Goal: Task Accomplishment & Management: Manage account settings

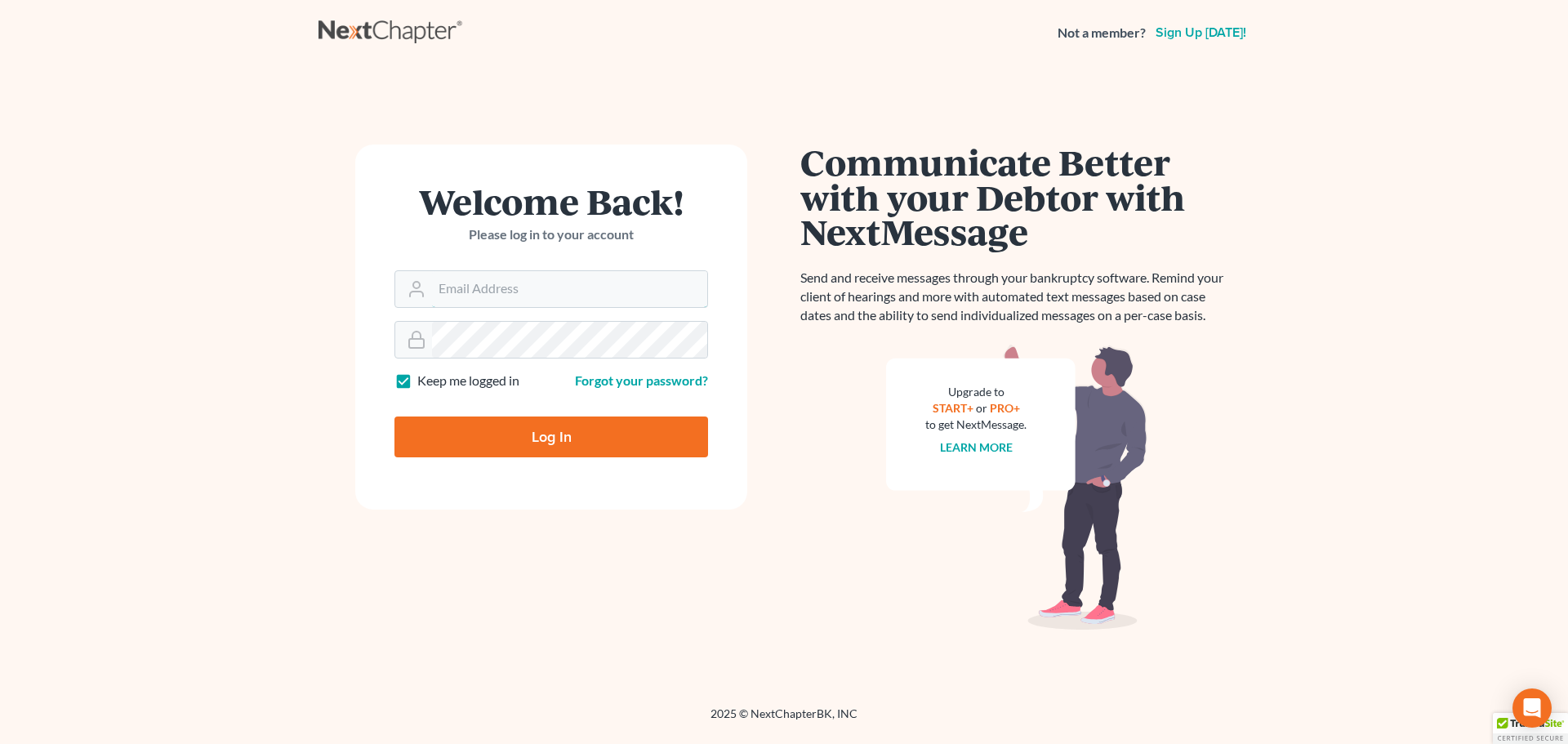
type input "[PERSON_NAME][EMAIL_ADDRESS][DOMAIN_NAME]"
click at [556, 440] on input "Log In" at bounding box center [551, 437] width 314 height 41
type input "Thinking..."
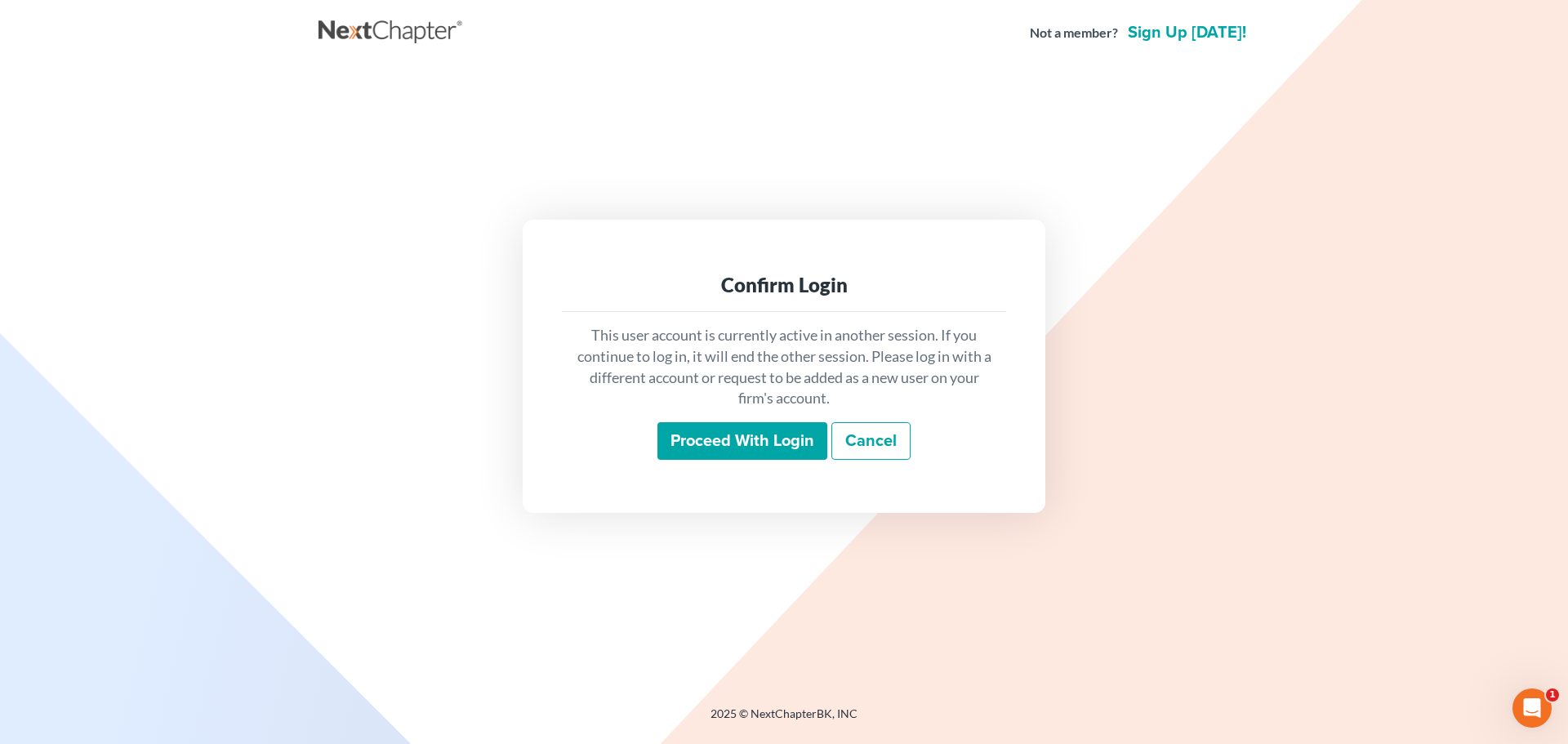
click at [733, 443] on input "Proceed with login" at bounding box center [742, 441] width 170 height 37
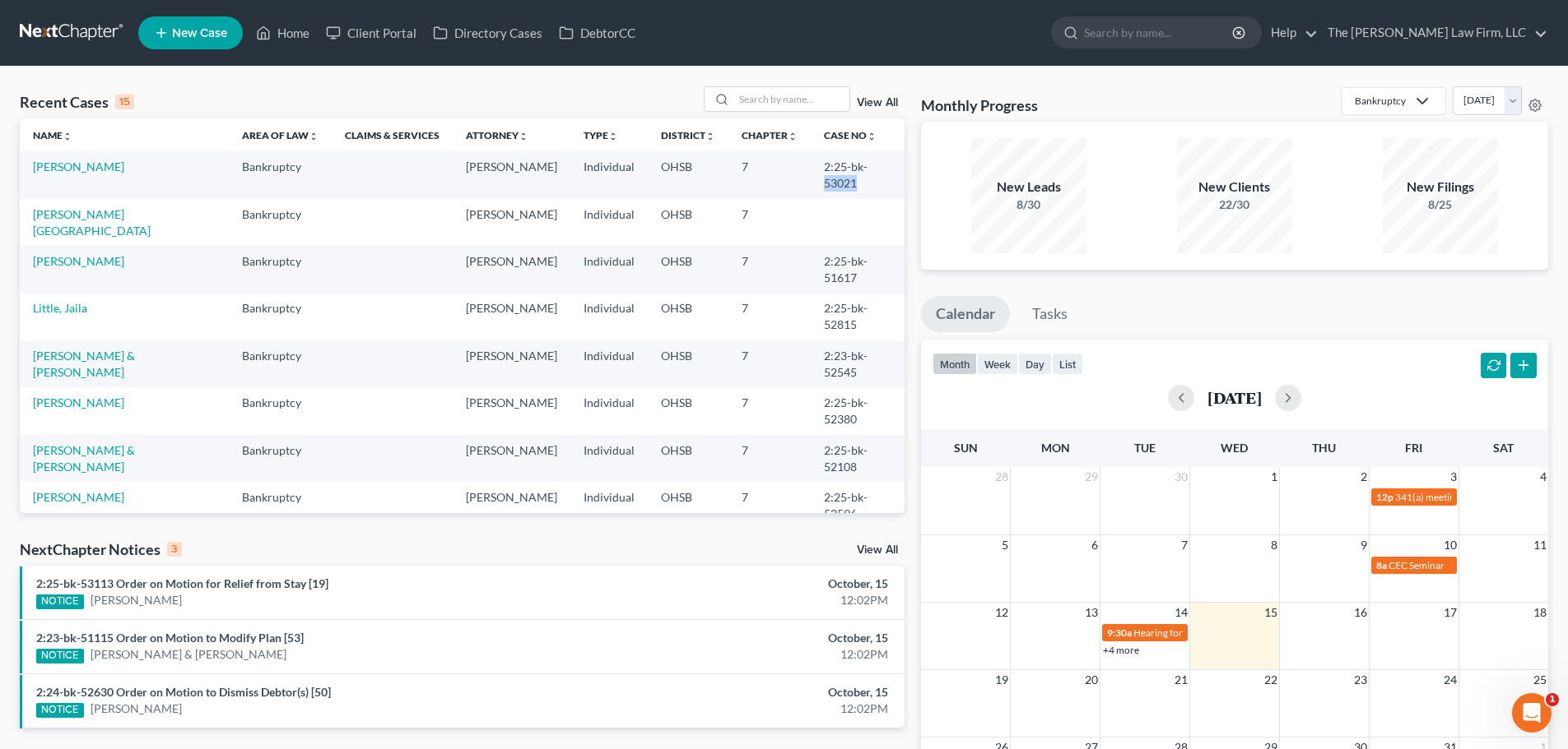
drag, startPoint x: 840, startPoint y: 167, endPoint x: 874, endPoint y: 171, distance: 34.2
click at [874, 171] on td "2:25-bk-53021" at bounding box center [857, 175] width 93 height 47
copy td "53021"
click at [48, 167] on link "[PERSON_NAME]" at bounding box center [79, 167] width 92 height 14
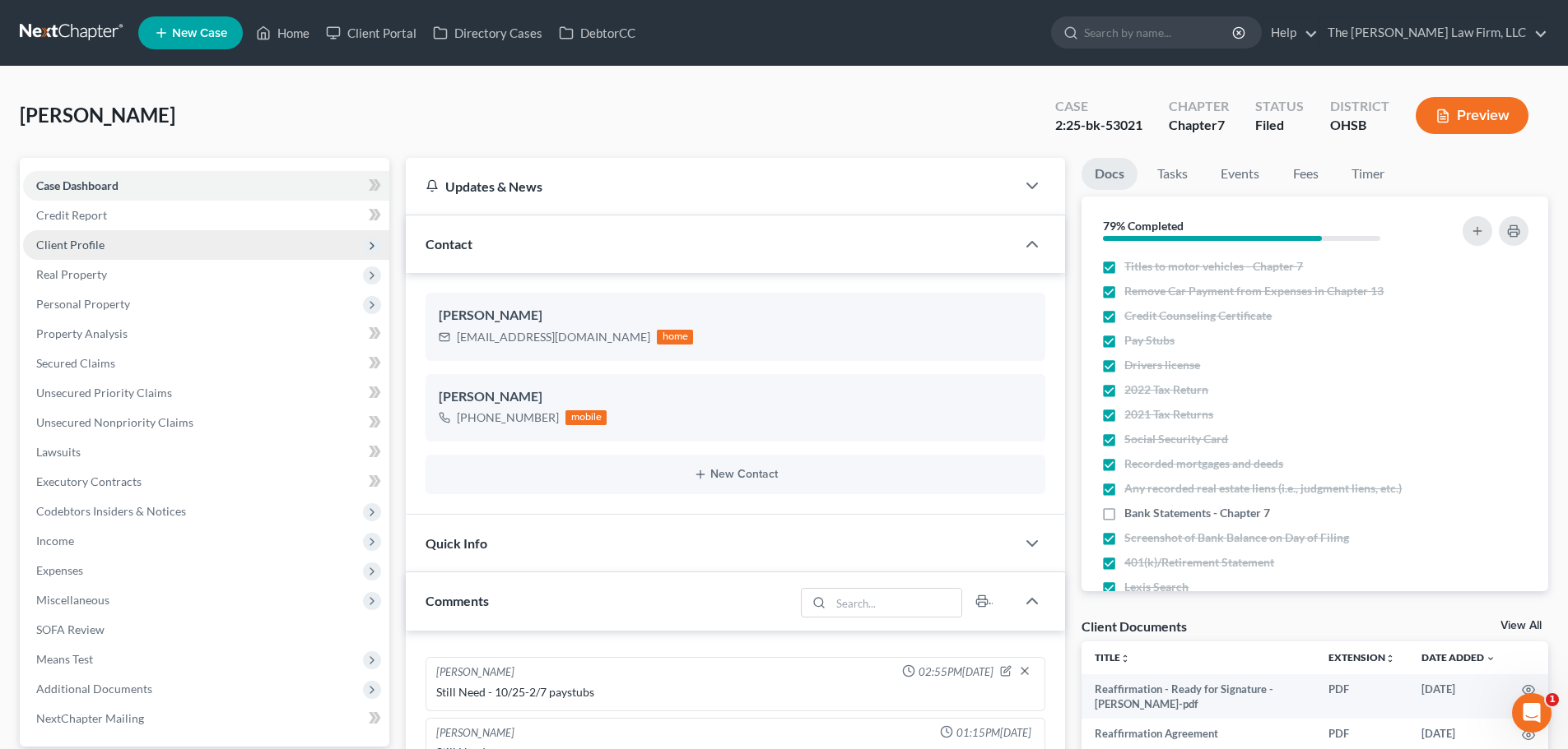
scroll to position [1054, 0]
click at [88, 245] on span "Client Profile" at bounding box center [70, 245] width 68 height 14
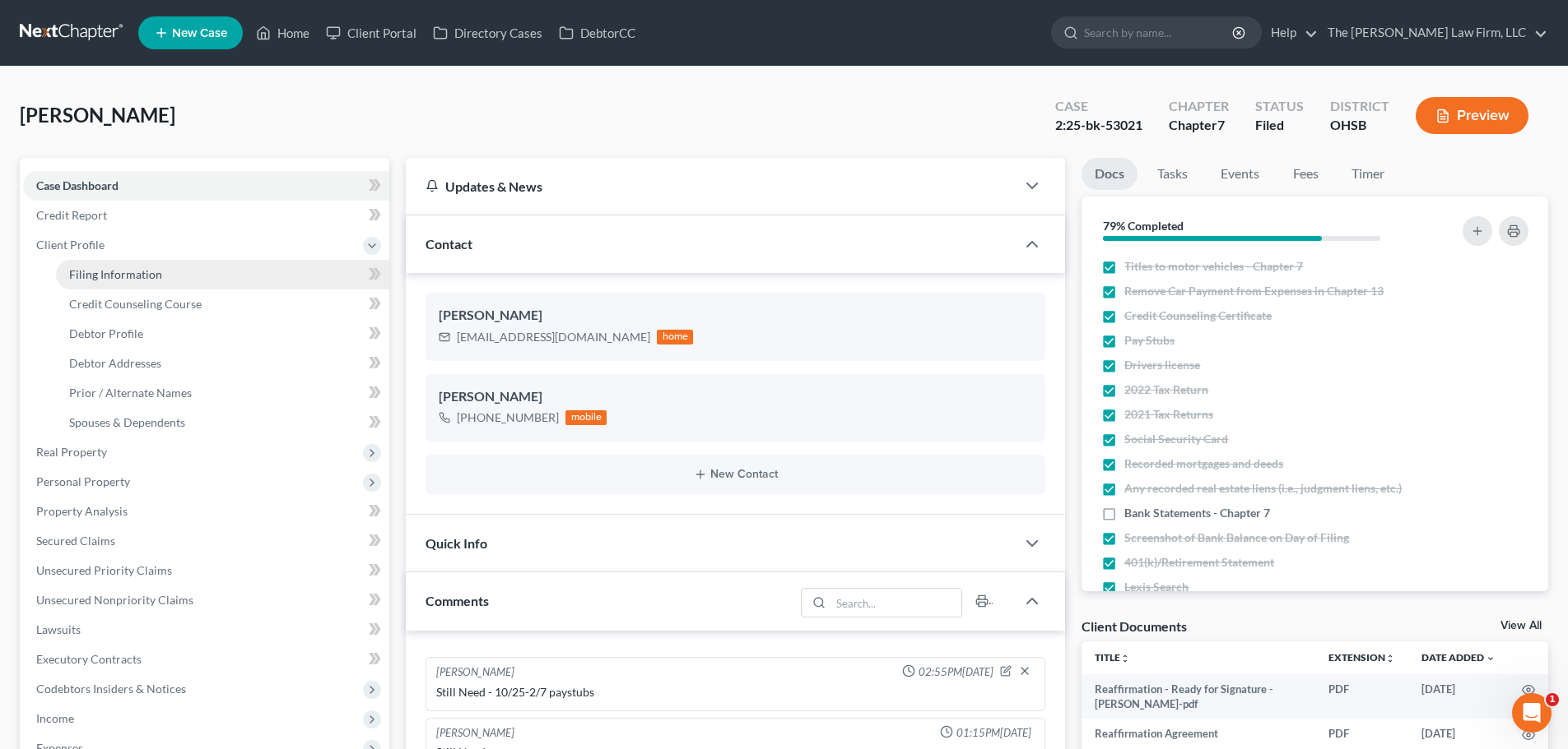
click at [123, 275] on span "Filing Information" at bounding box center [116, 274] width 93 height 14
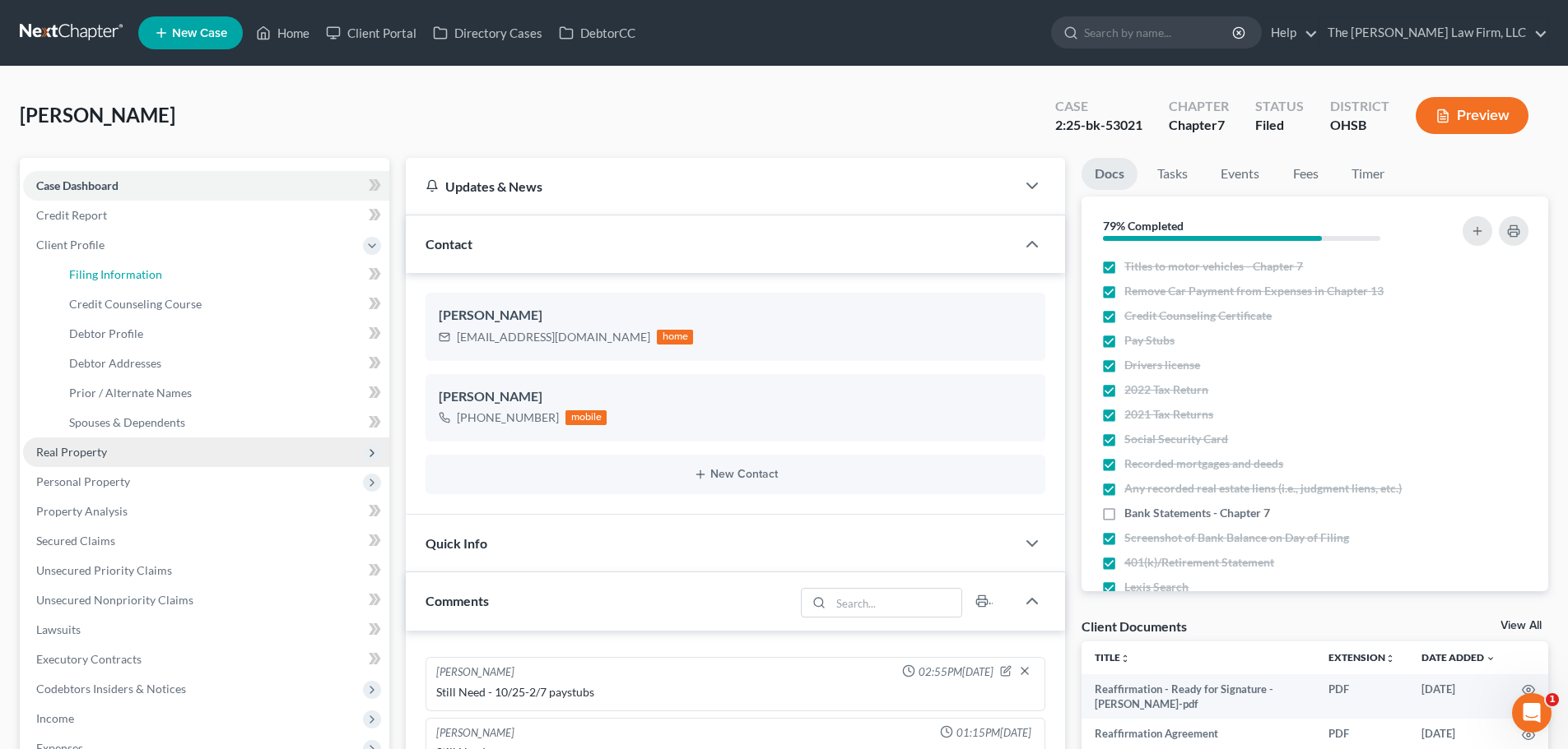
select select "1"
select select "0"
select select "36"
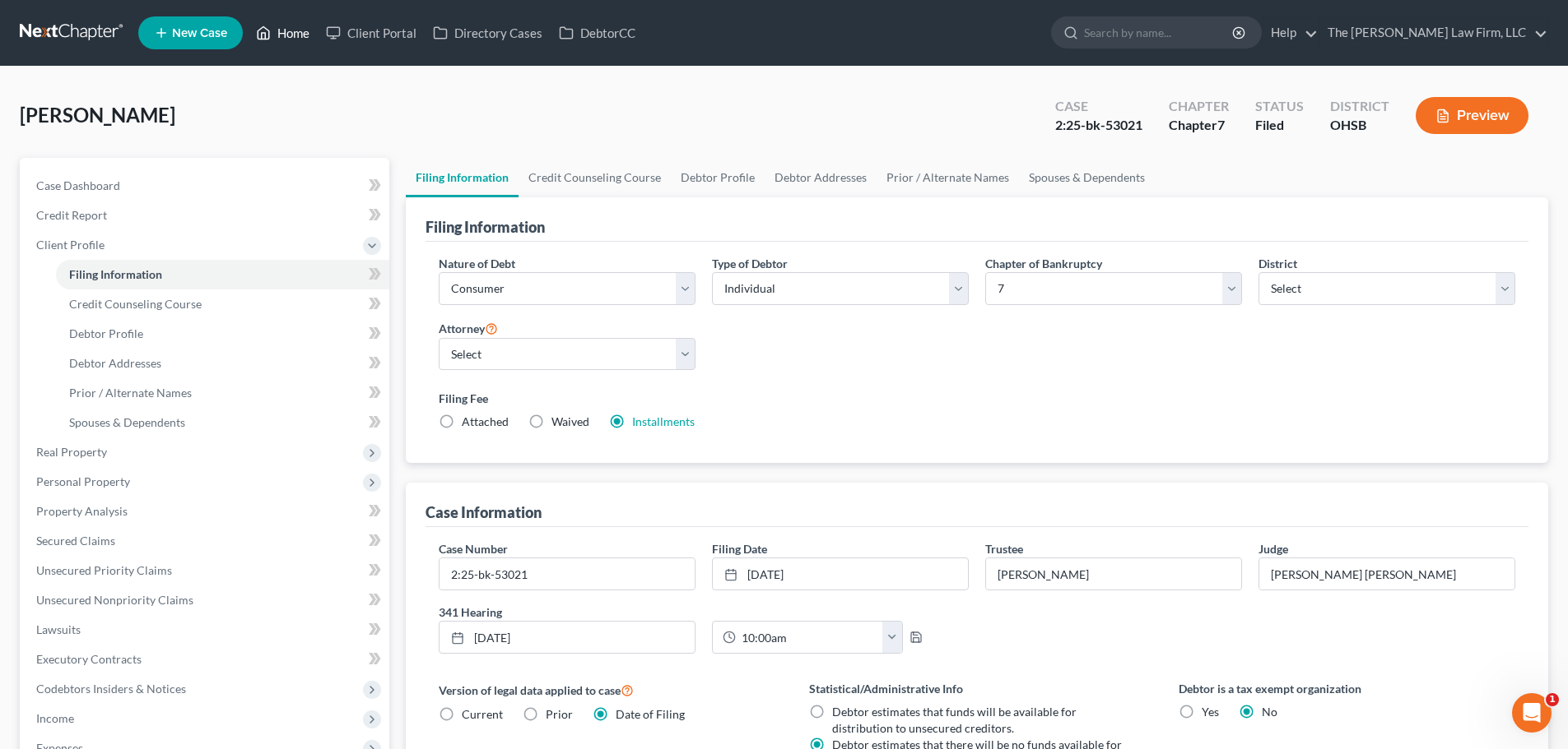
click at [293, 38] on link "Home" at bounding box center [283, 32] width 70 height 30
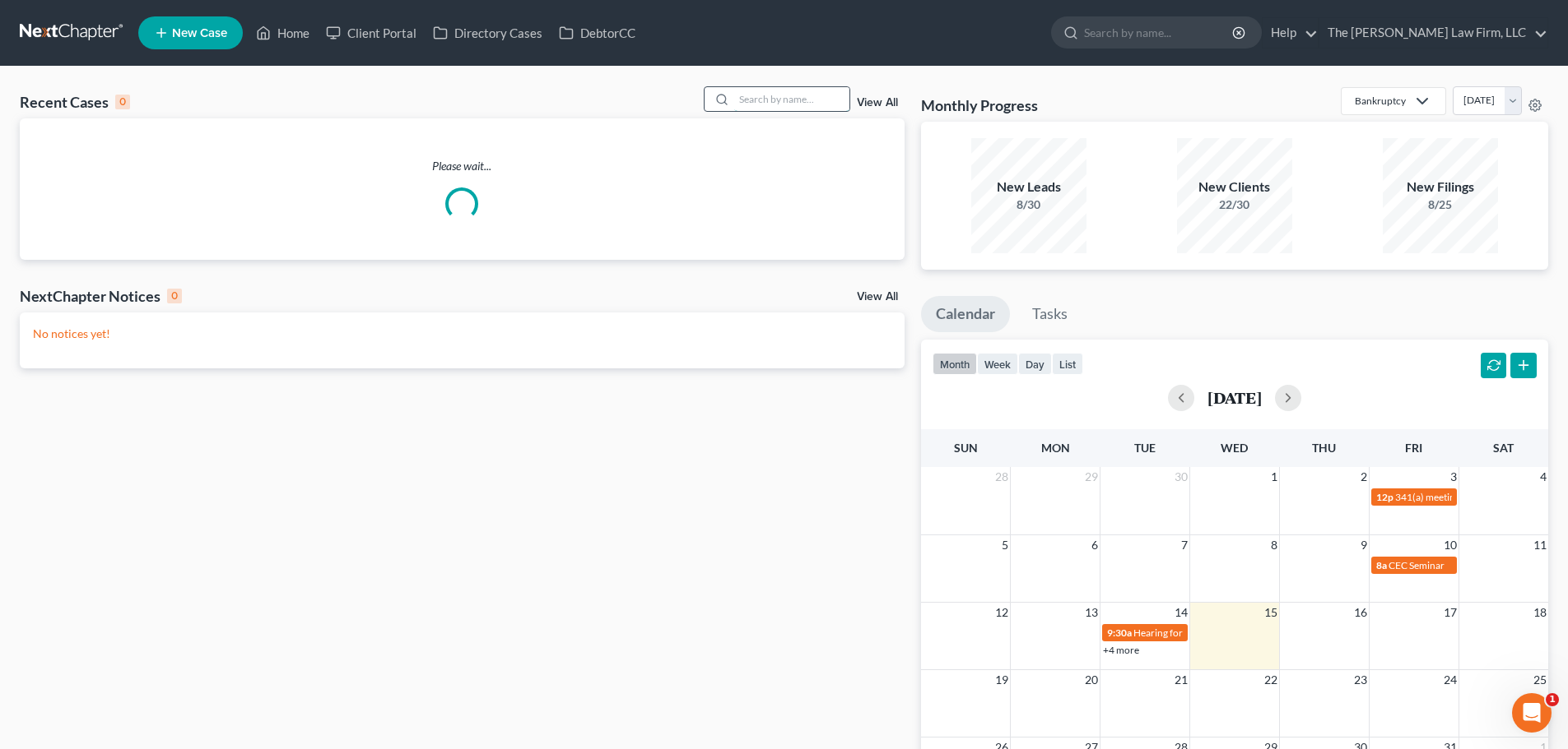
click at [820, 95] on input "search" at bounding box center [792, 99] width 115 height 24
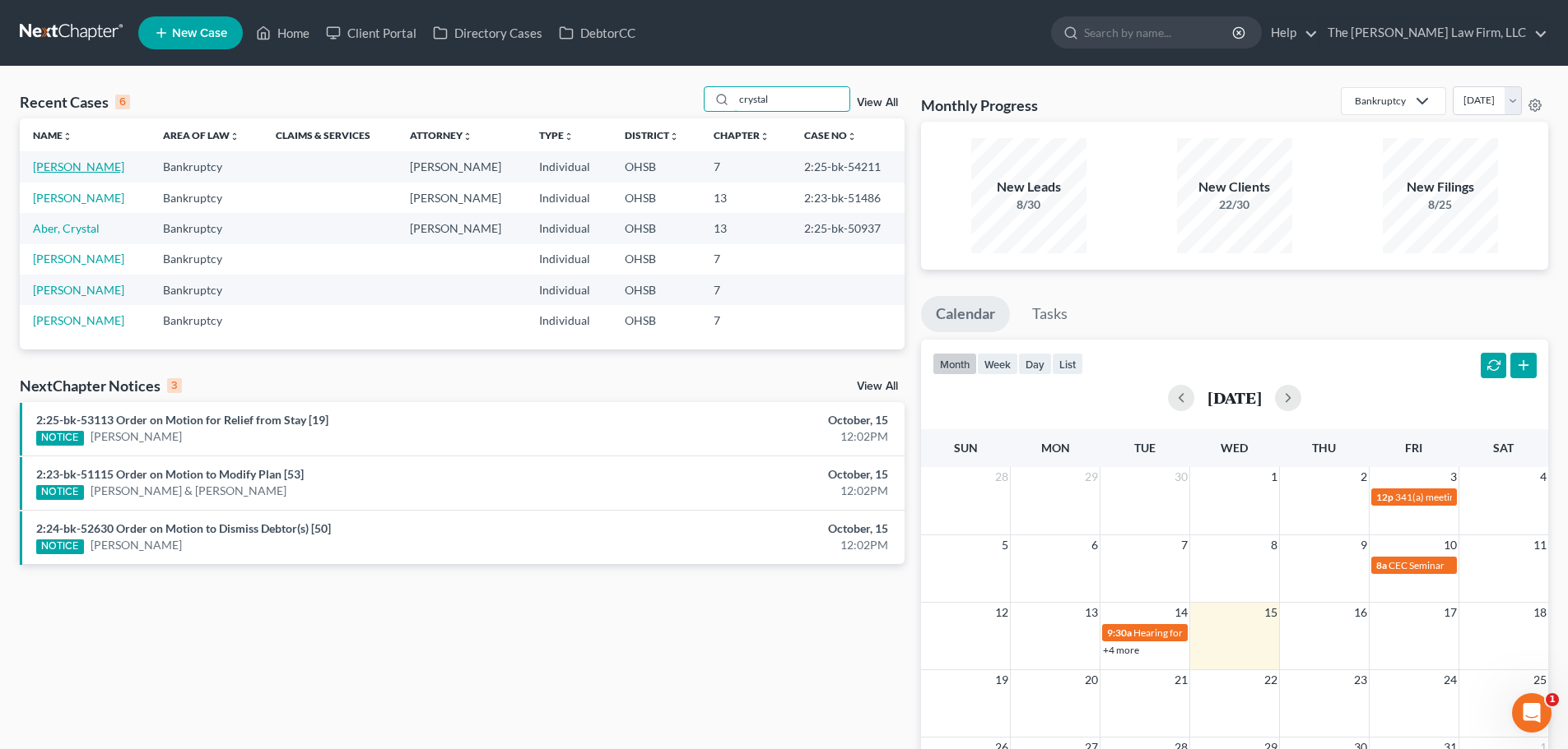
type input "crystal"
click at [83, 172] on link "[PERSON_NAME]" at bounding box center [79, 167] width 92 height 14
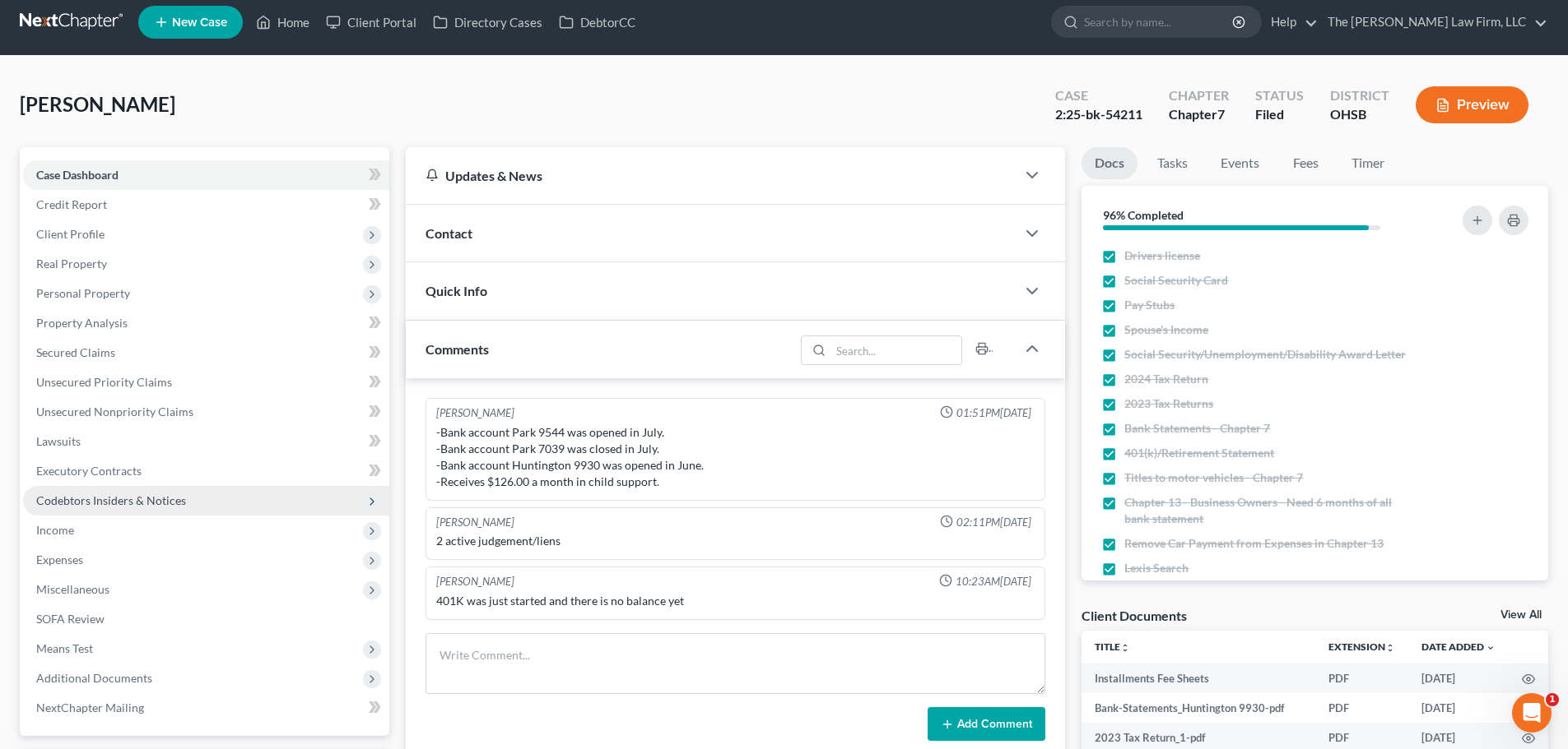
scroll to position [83, 0]
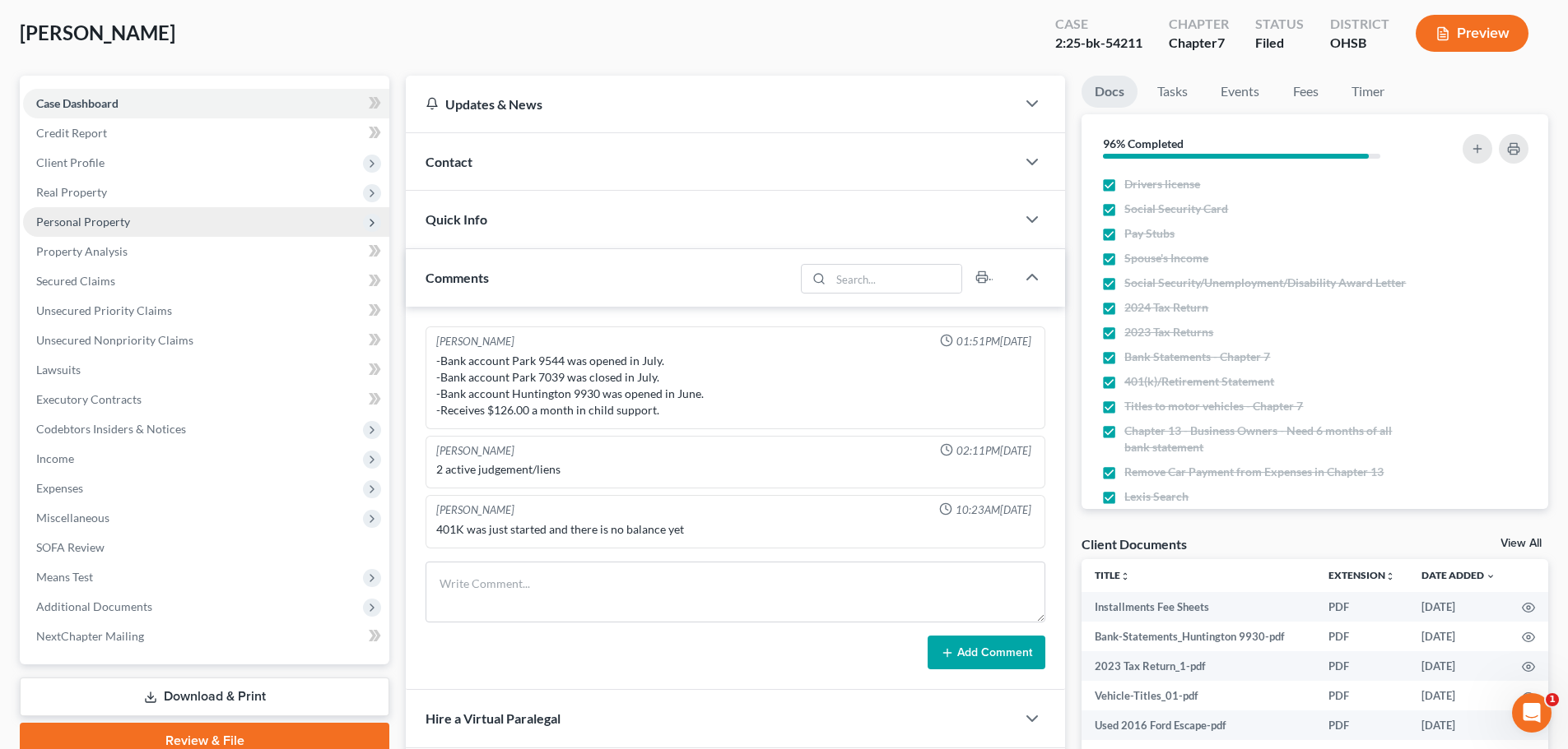
click at [66, 222] on span "Personal Property" at bounding box center [83, 222] width 94 height 14
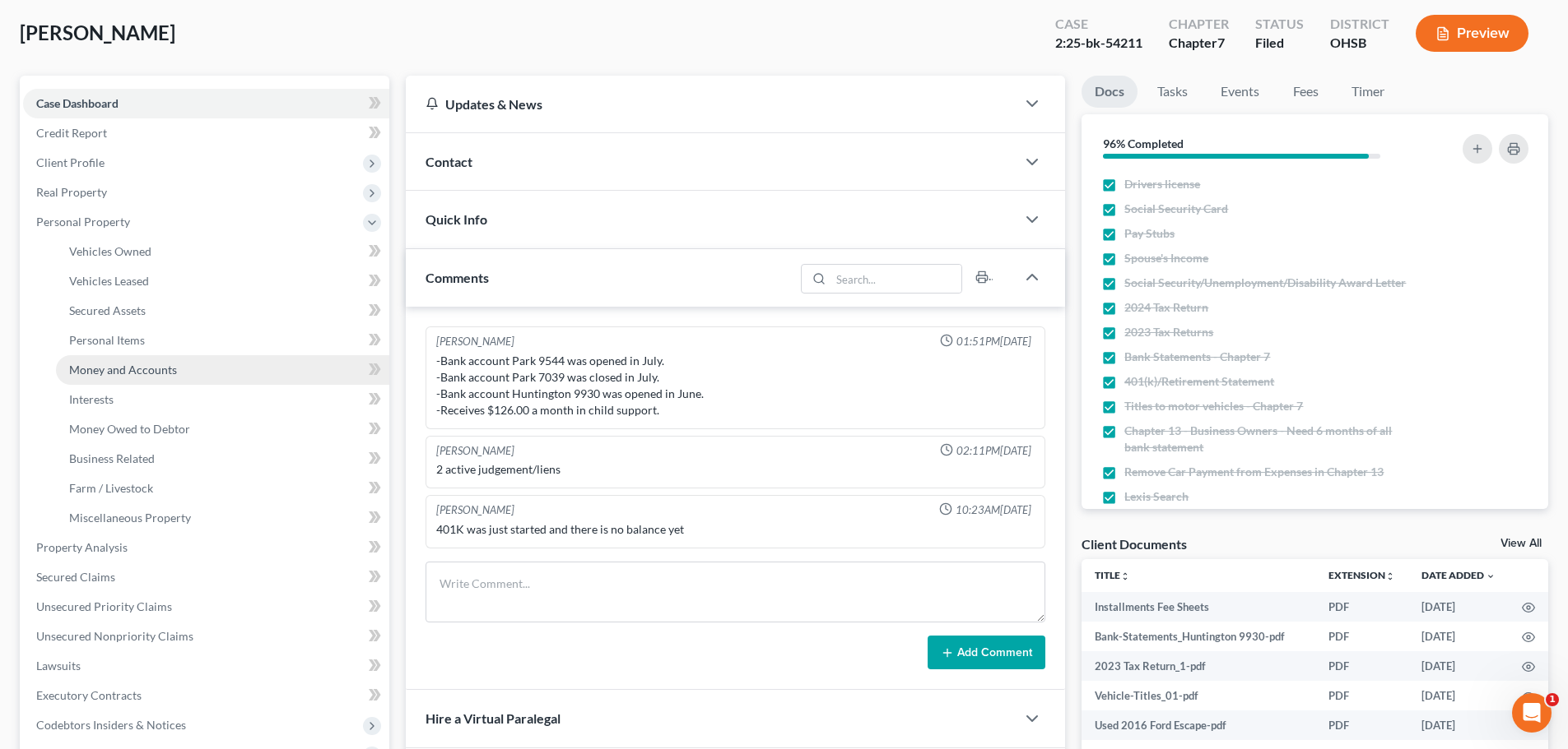
click at [121, 366] on span "Money and Accounts" at bounding box center [123, 370] width 108 height 14
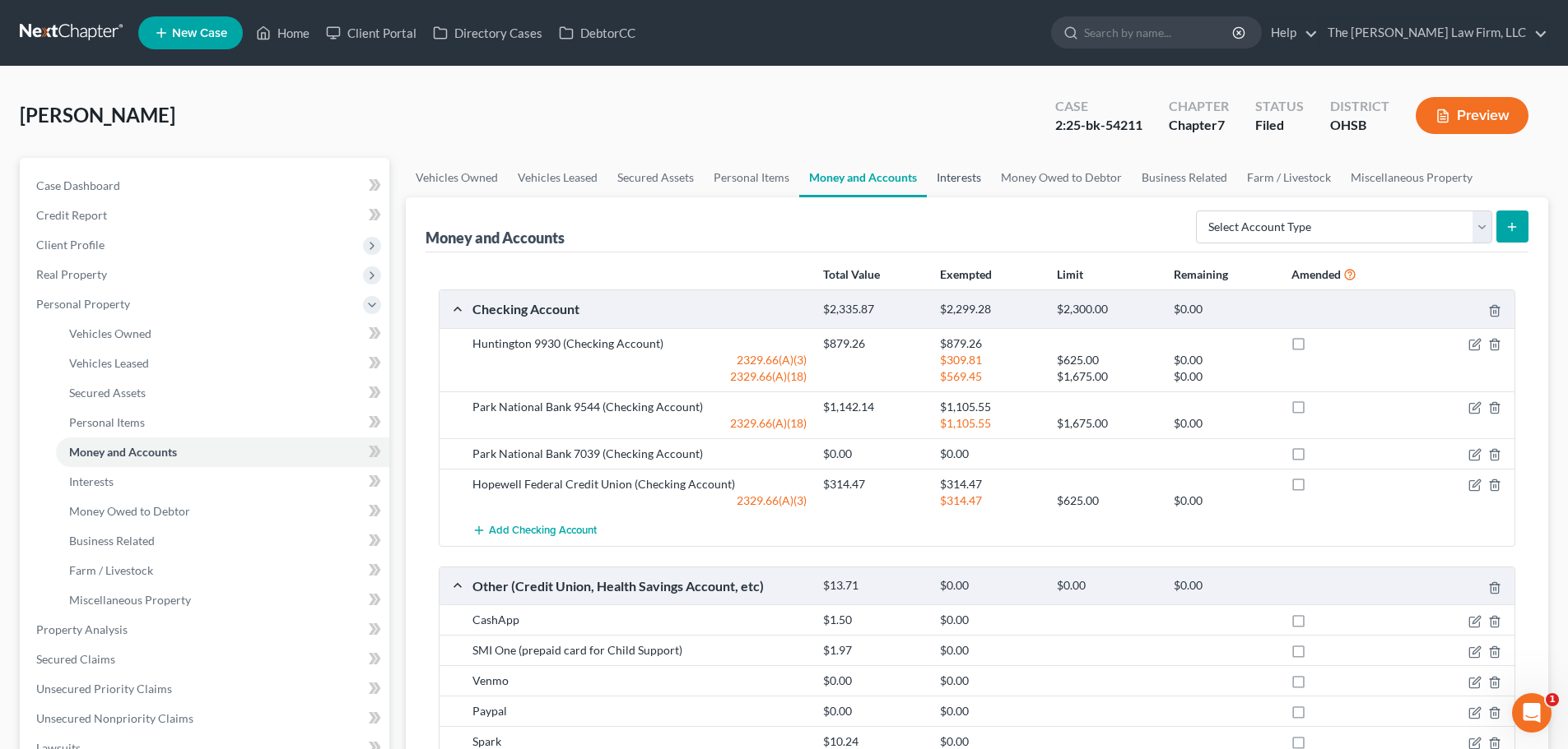
click at [950, 177] on link "Interests" at bounding box center [959, 178] width 65 height 39
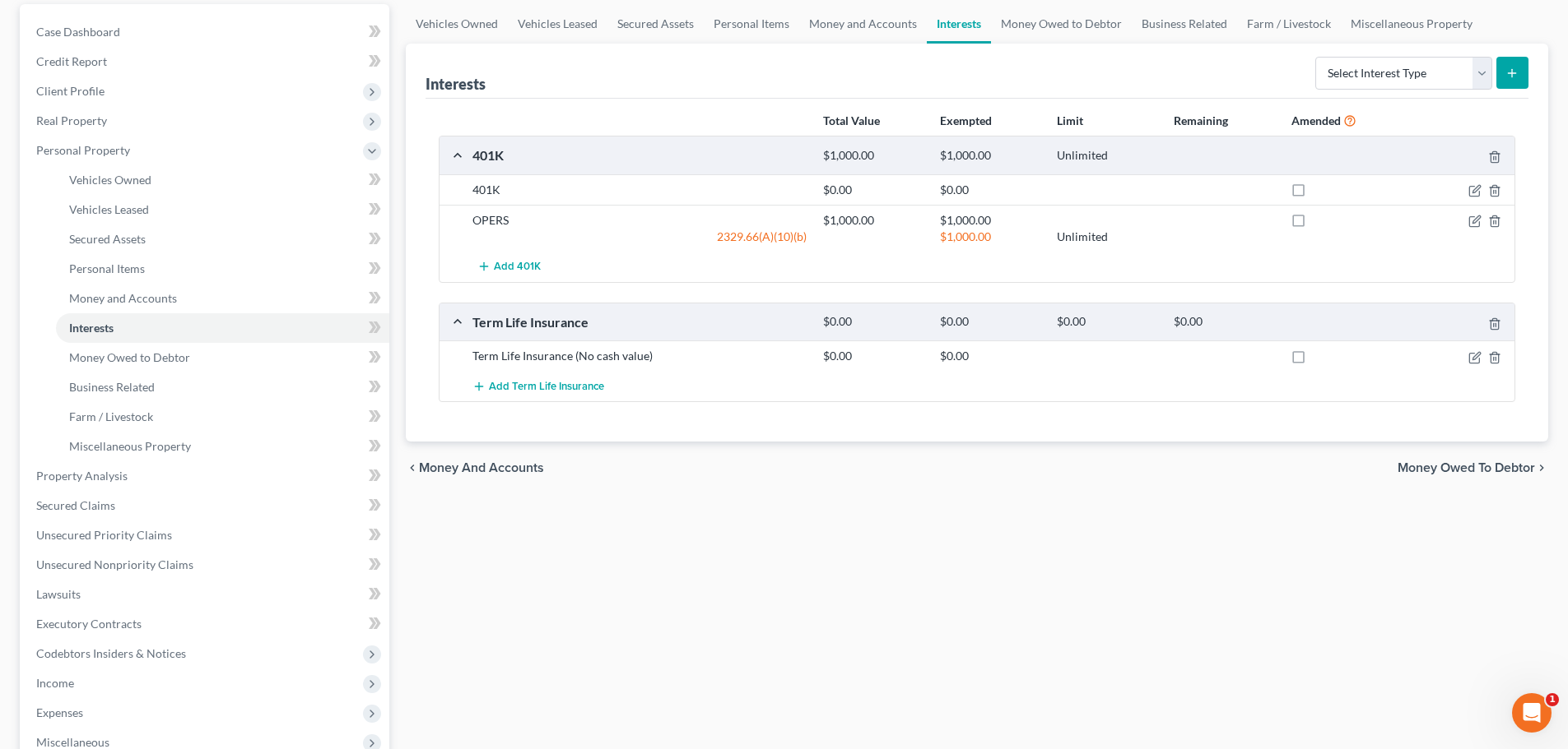
scroll to position [411, 0]
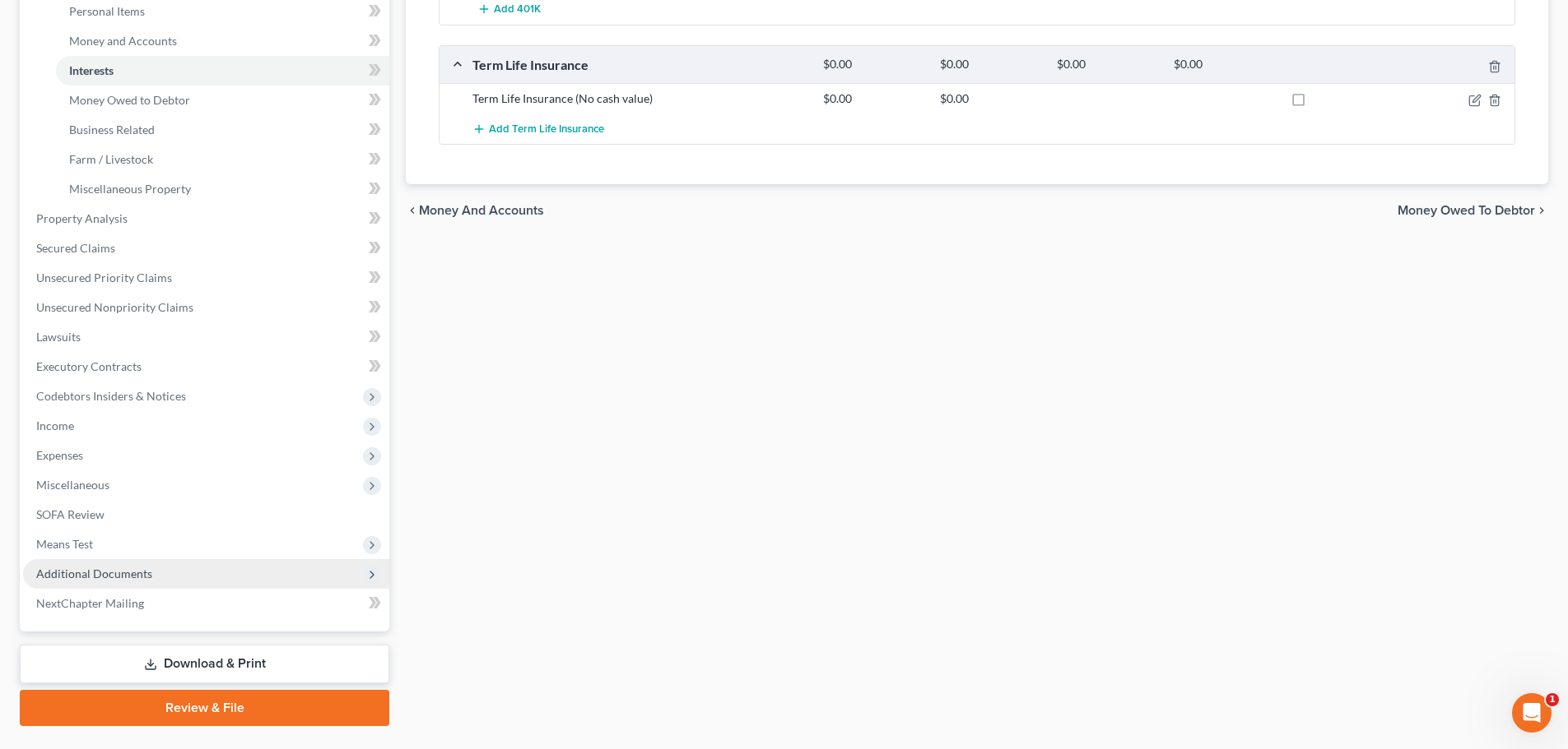
click at [84, 577] on span "Additional Documents" at bounding box center [93, 574] width 116 height 14
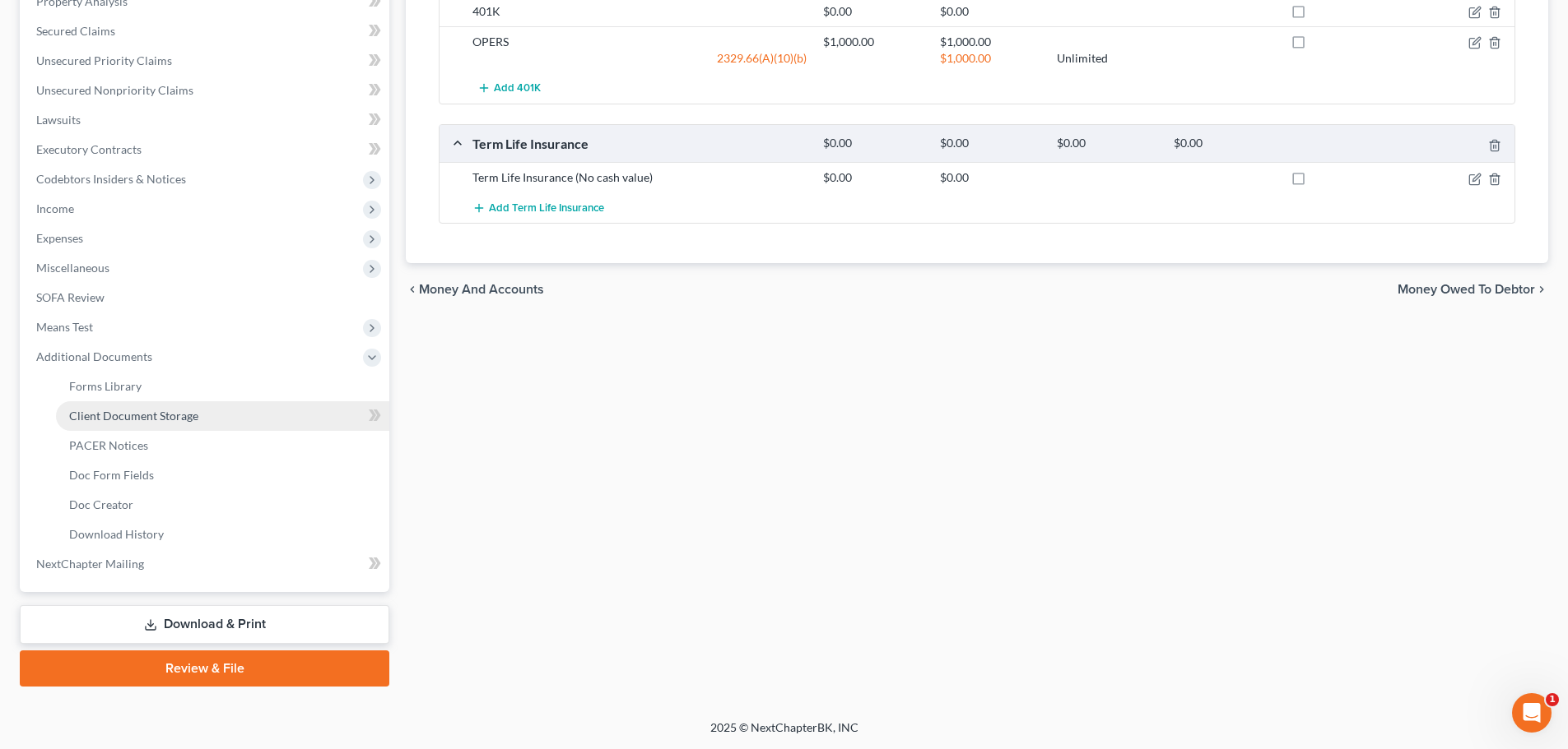
click at [134, 426] on link "Client Document Storage" at bounding box center [222, 415] width 333 height 30
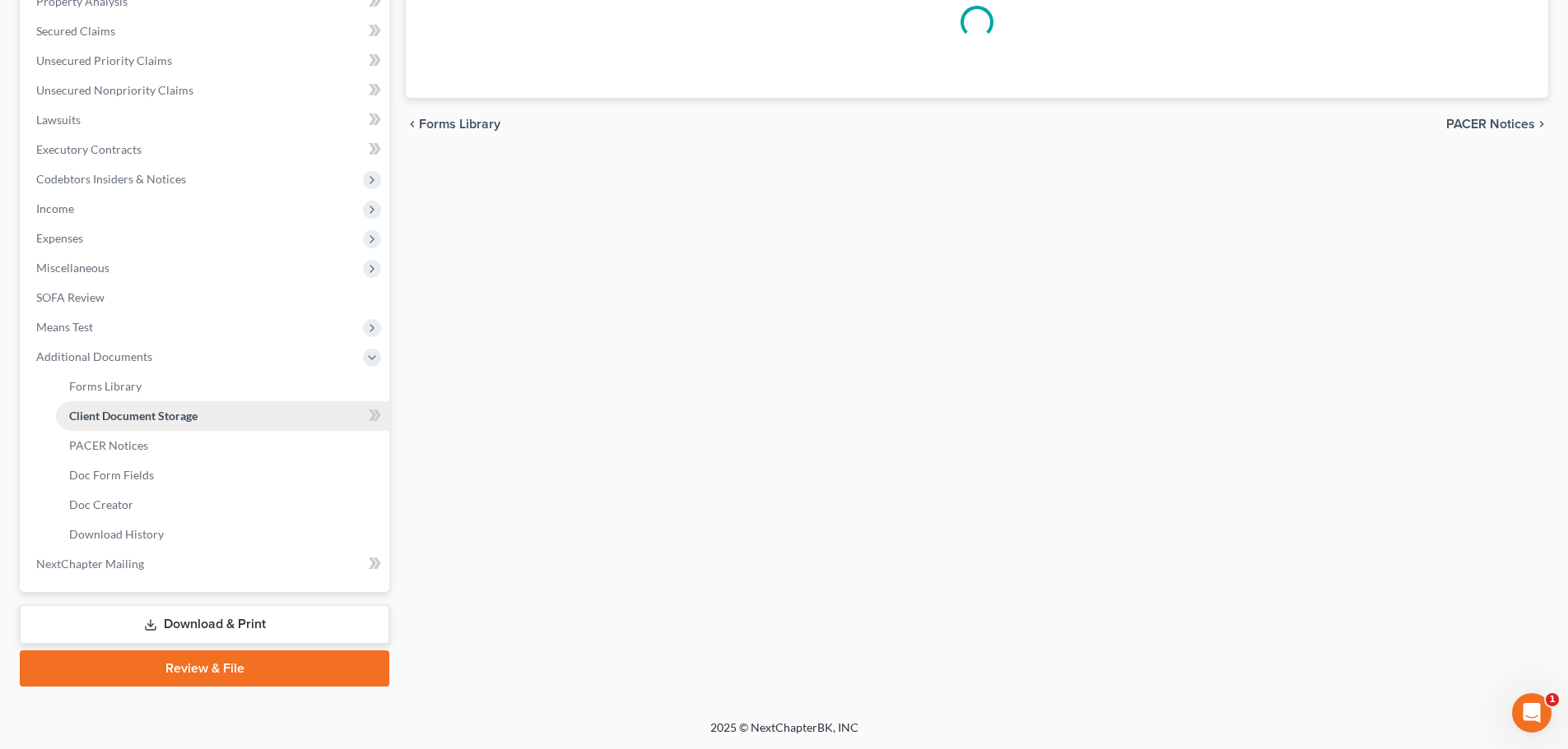
scroll to position [106, 0]
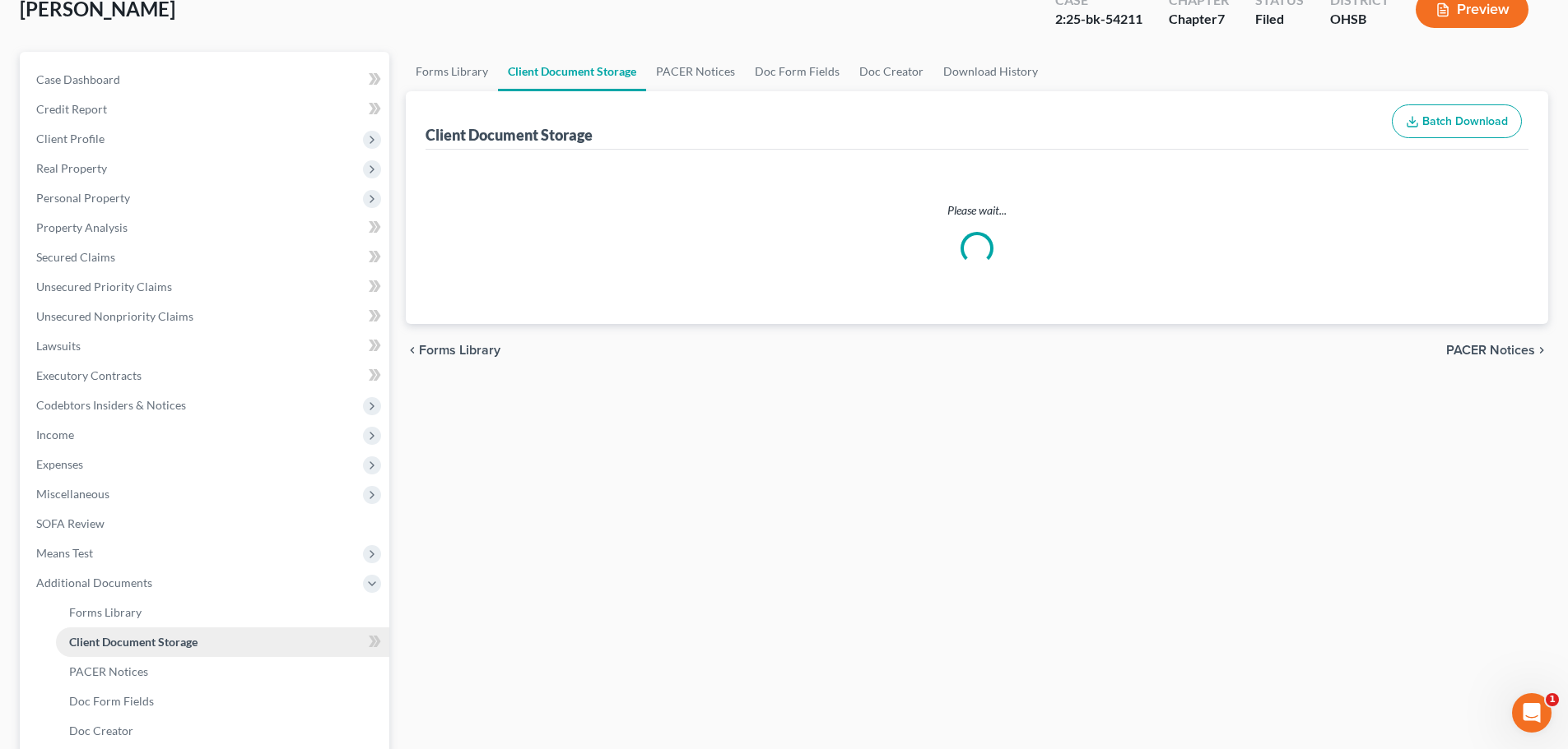
select select "7"
select select "52"
select select "61"
select select "37"
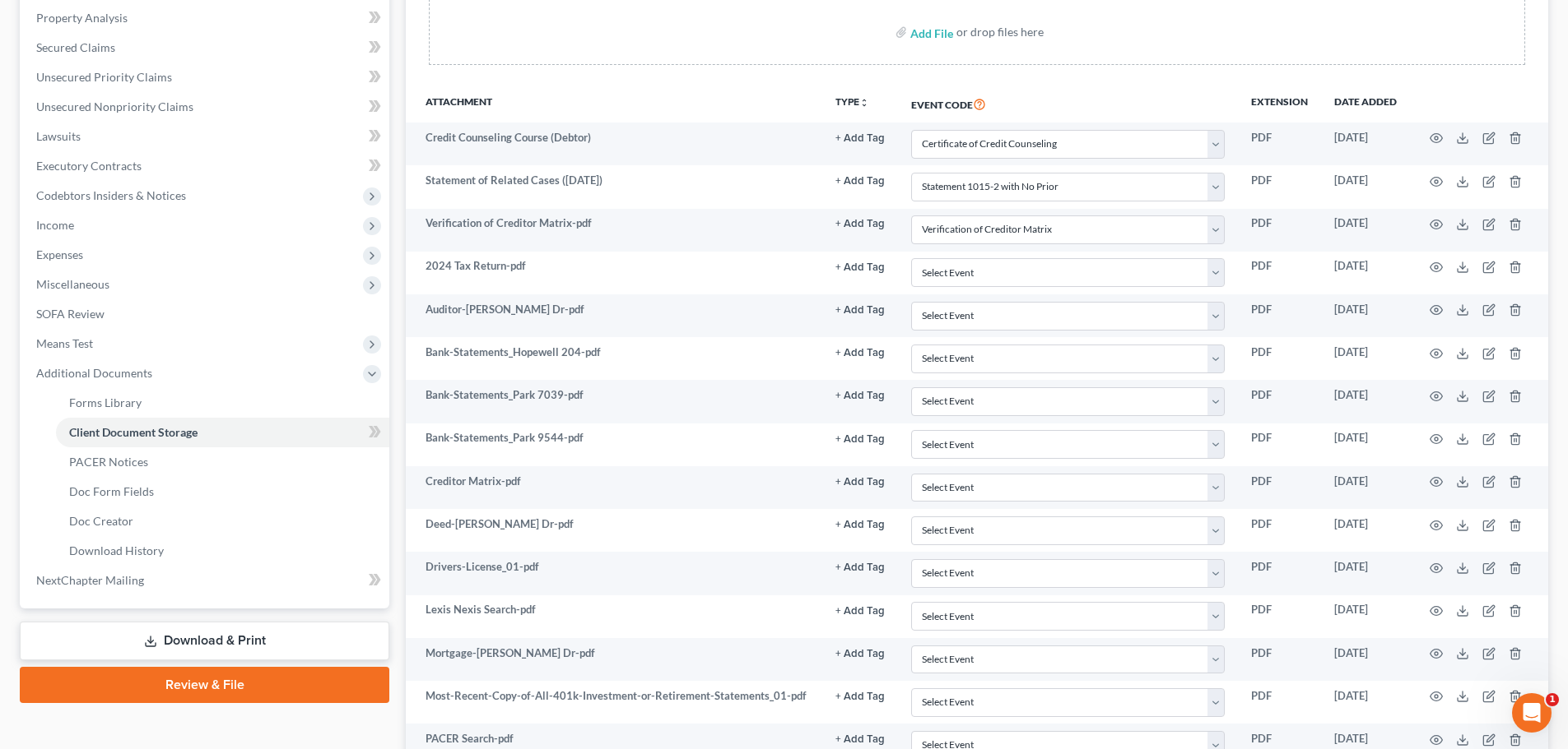
scroll to position [0, 0]
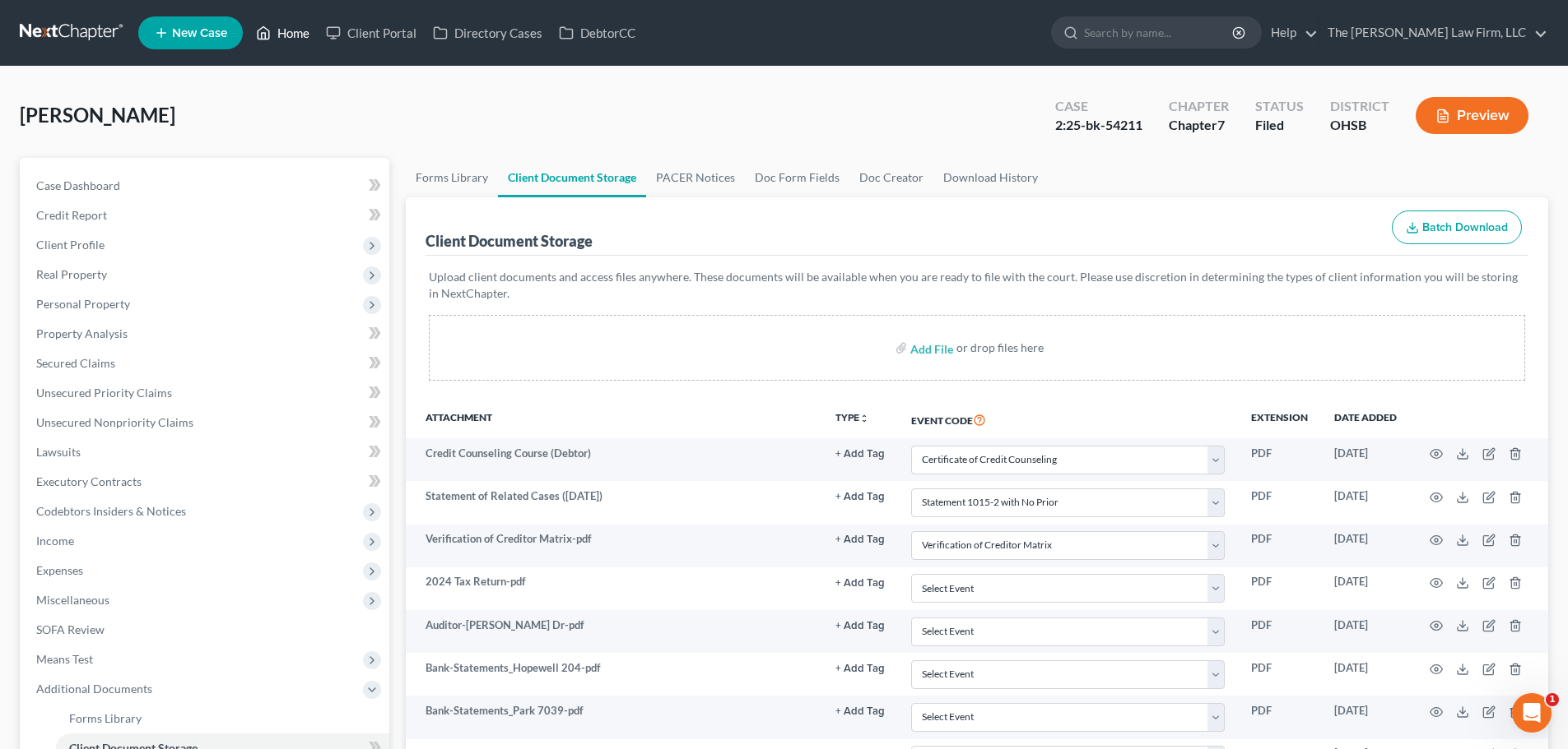
click at [292, 35] on link "Home" at bounding box center [283, 32] width 70 height 30
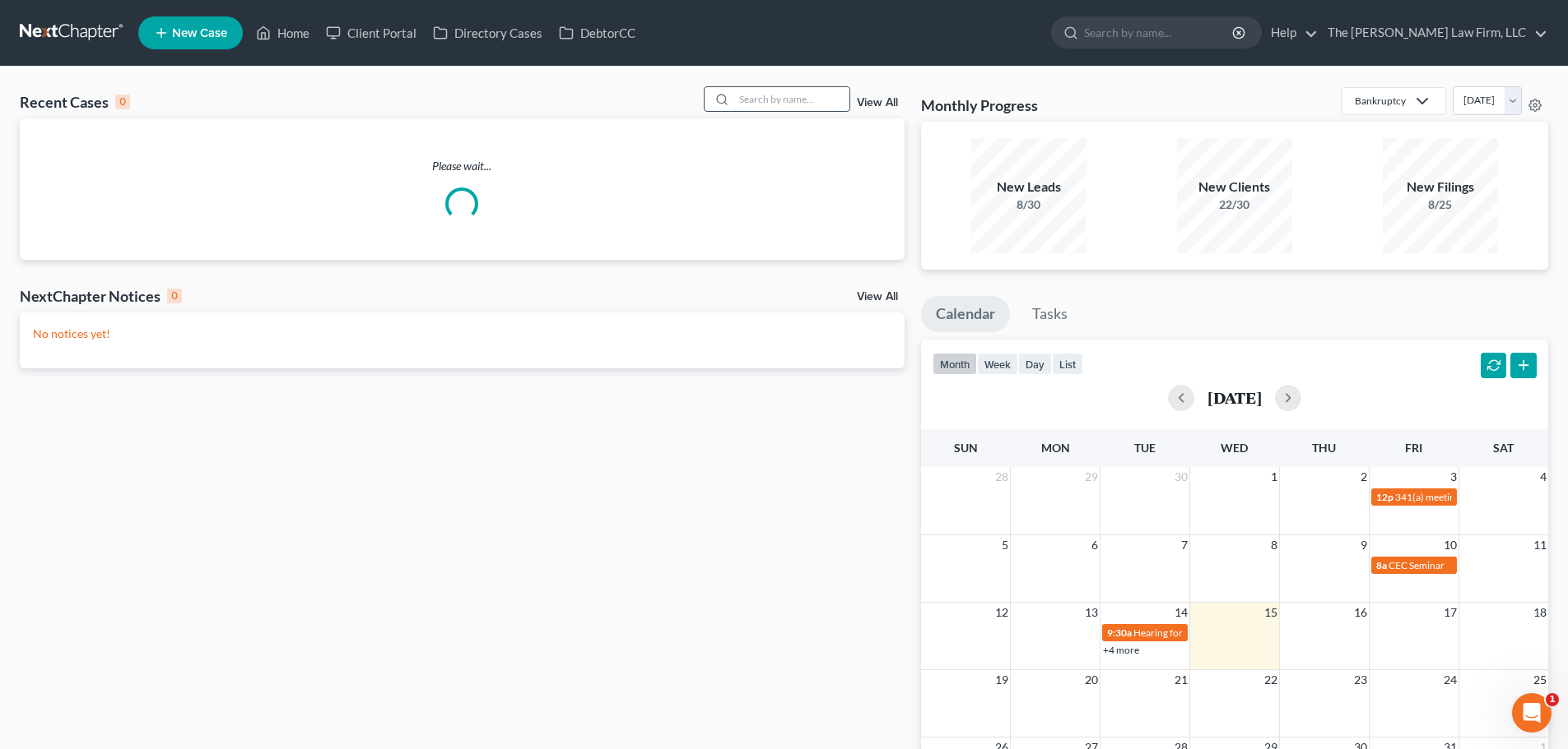
click at [796, 100] on input "search" at bounding box center [792, 99] width 115 height 24
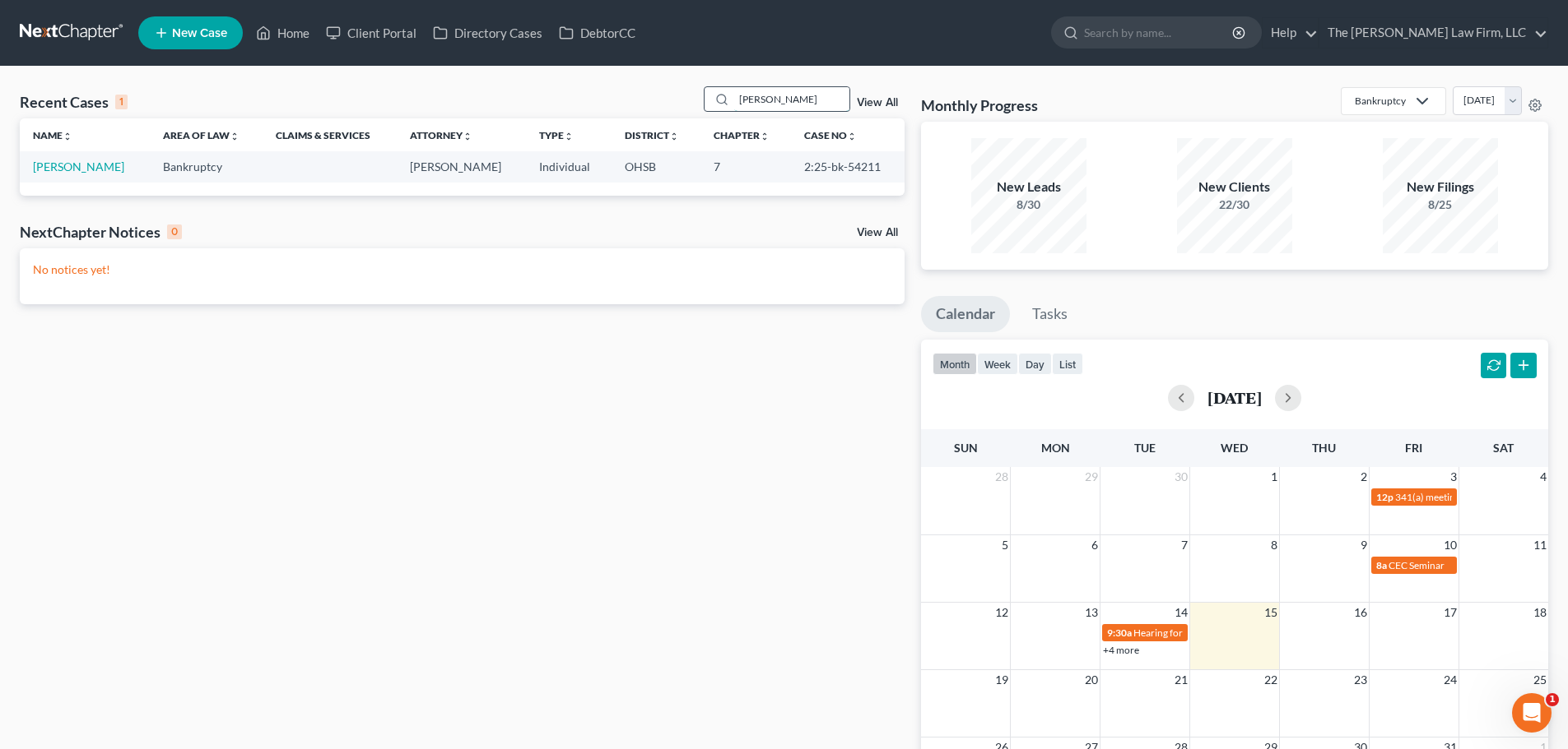
type input "hurlburt"
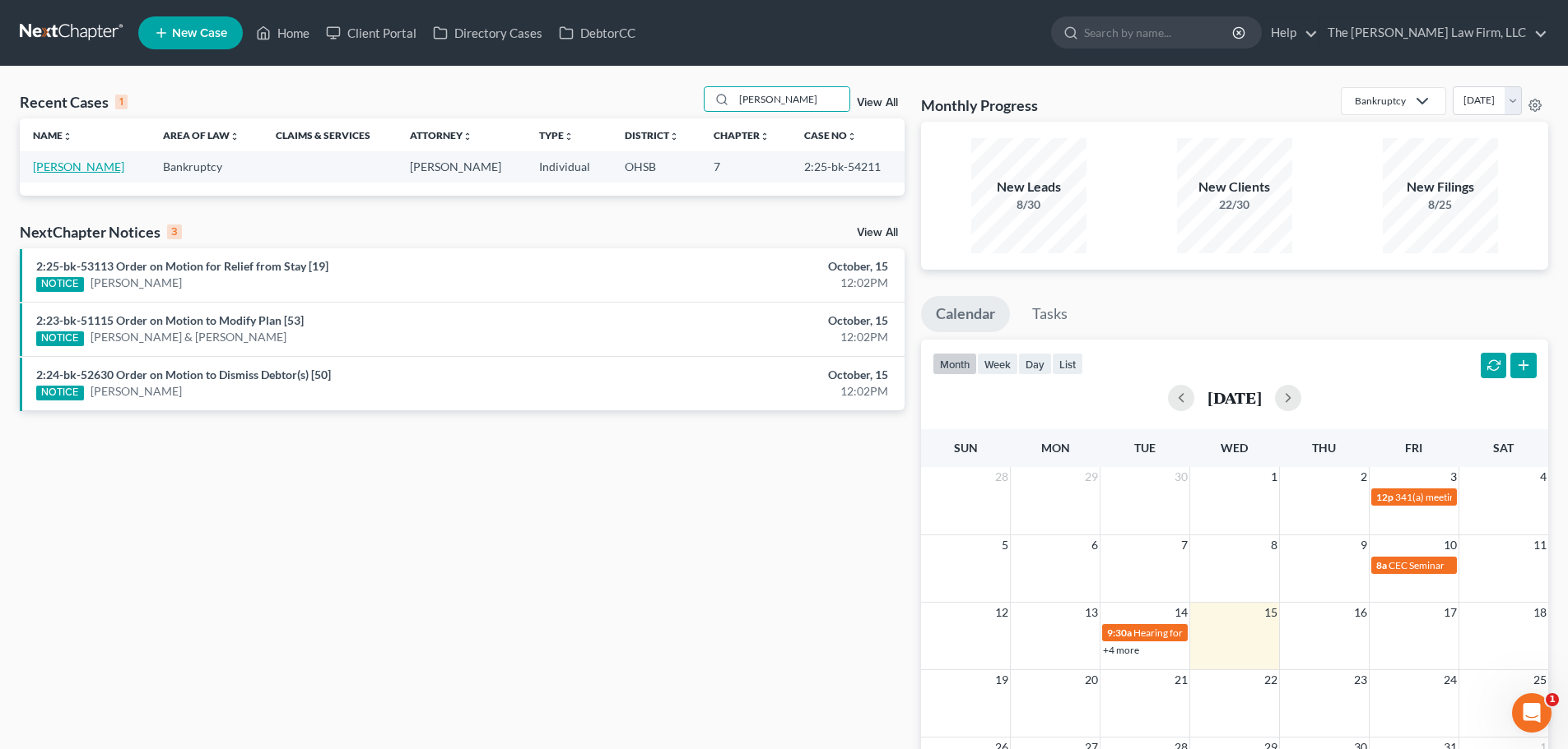
click at [77, 169] on link "[PERSON_NAME]" at bounding box center [79, 167] width 92 height 14
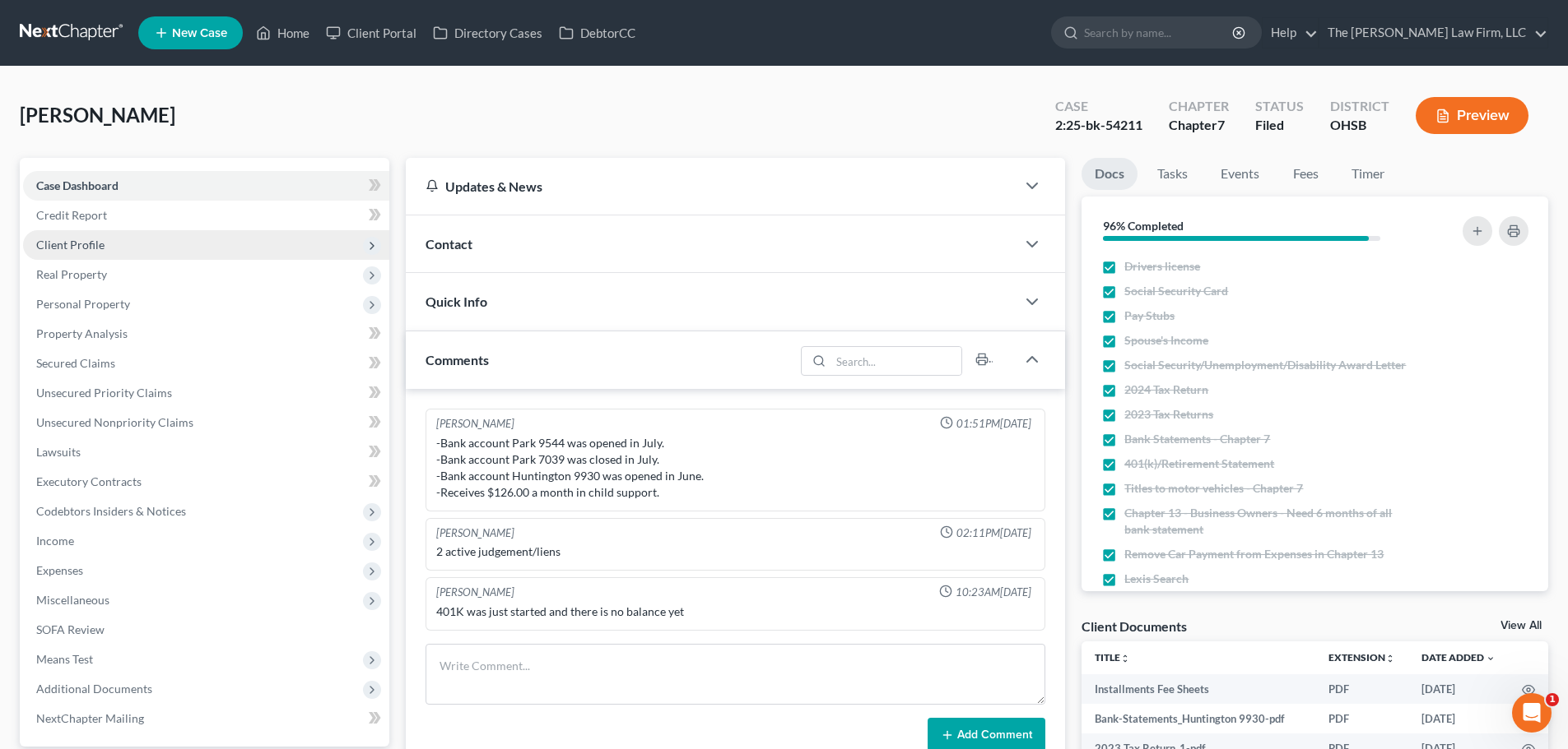
click at [68, 239] on span "Client Profile" at bounding box center [70, 245] width 68 height 14
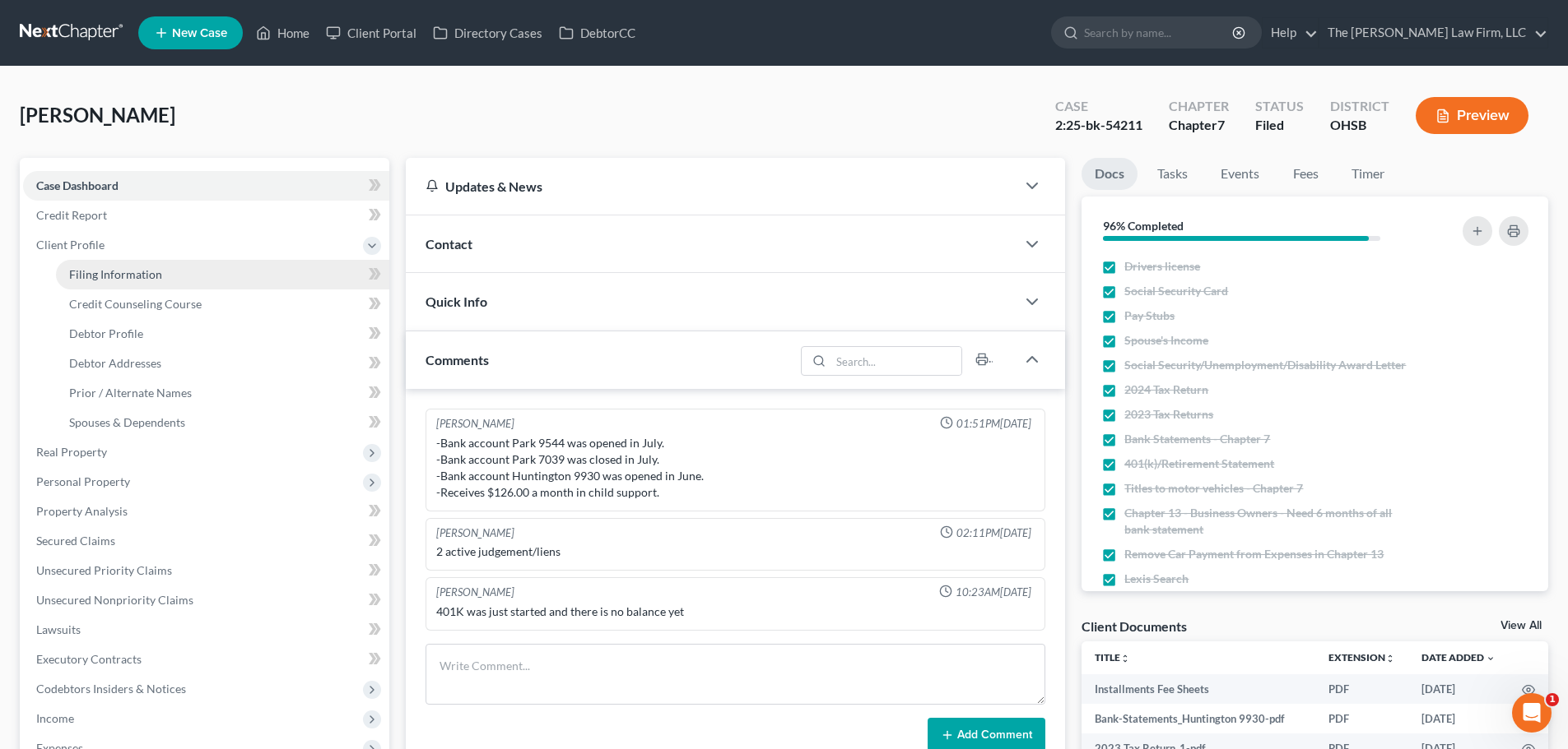
click at [134, 267] on span "Filing Information" at bounding box center [116, 274] width 93 height 14
select select "1"
select select "0"
select select "62"
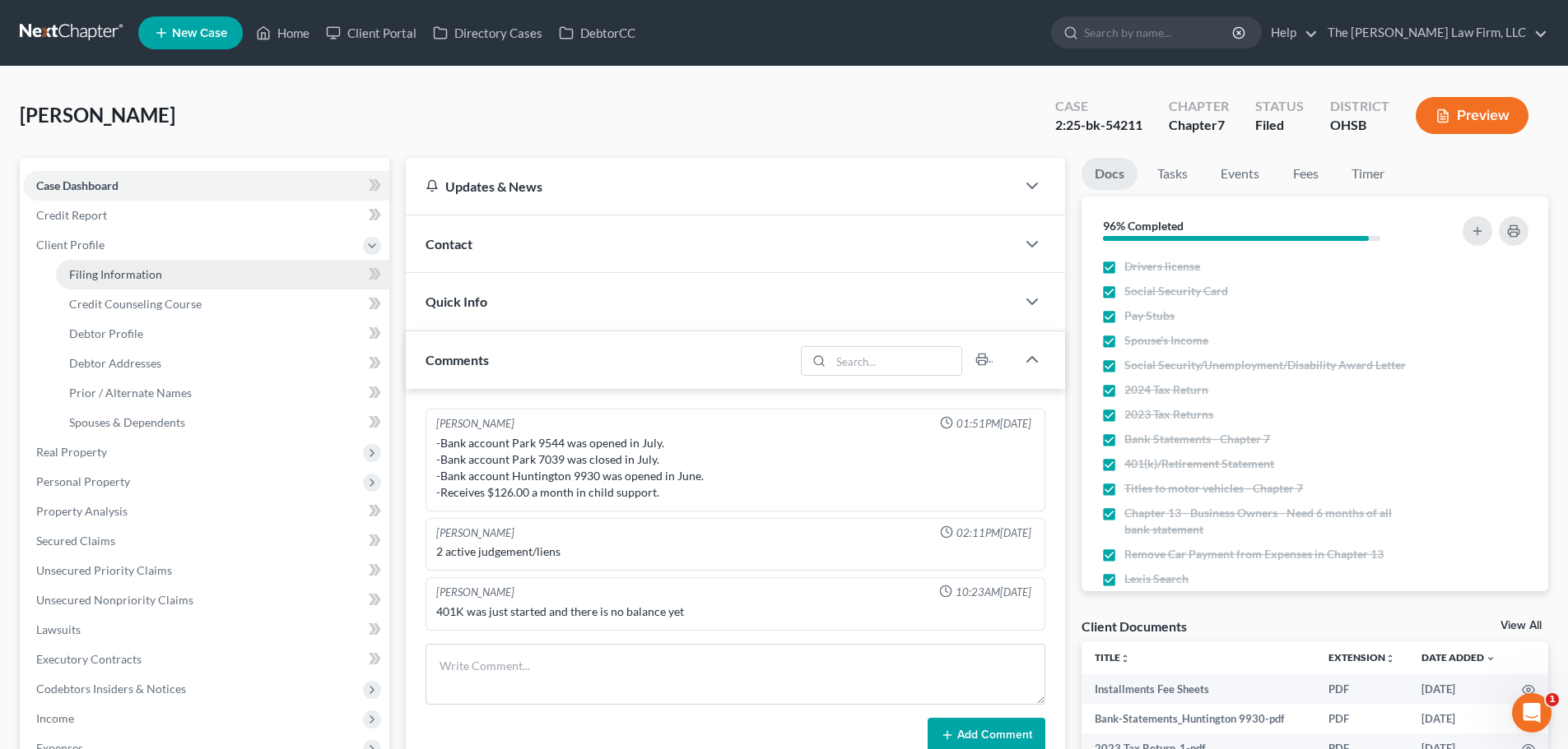
select select "2"
select select "36"
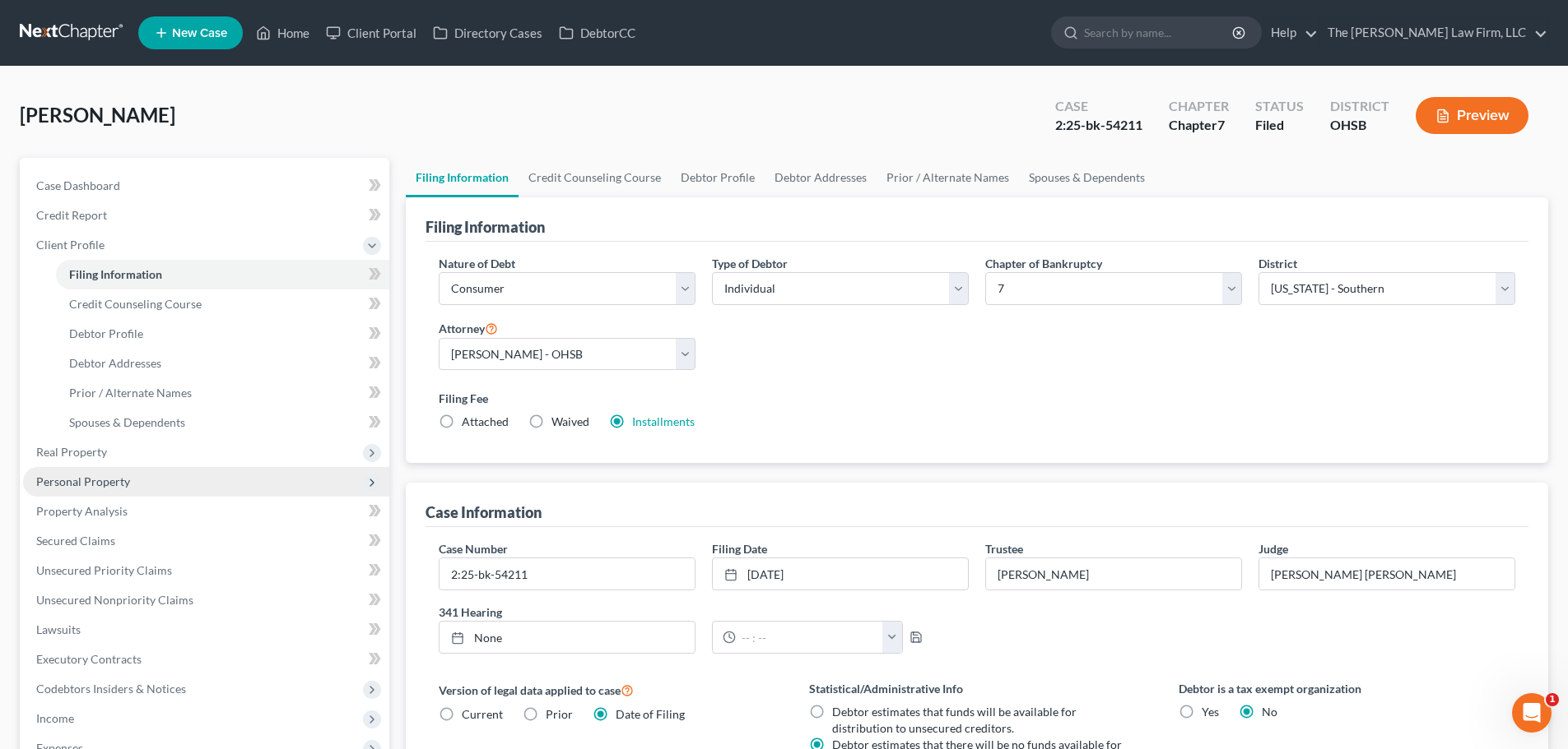
click at [94, 480] on span "Personal Property" at bounding box center [83, 482] width 94 height 14
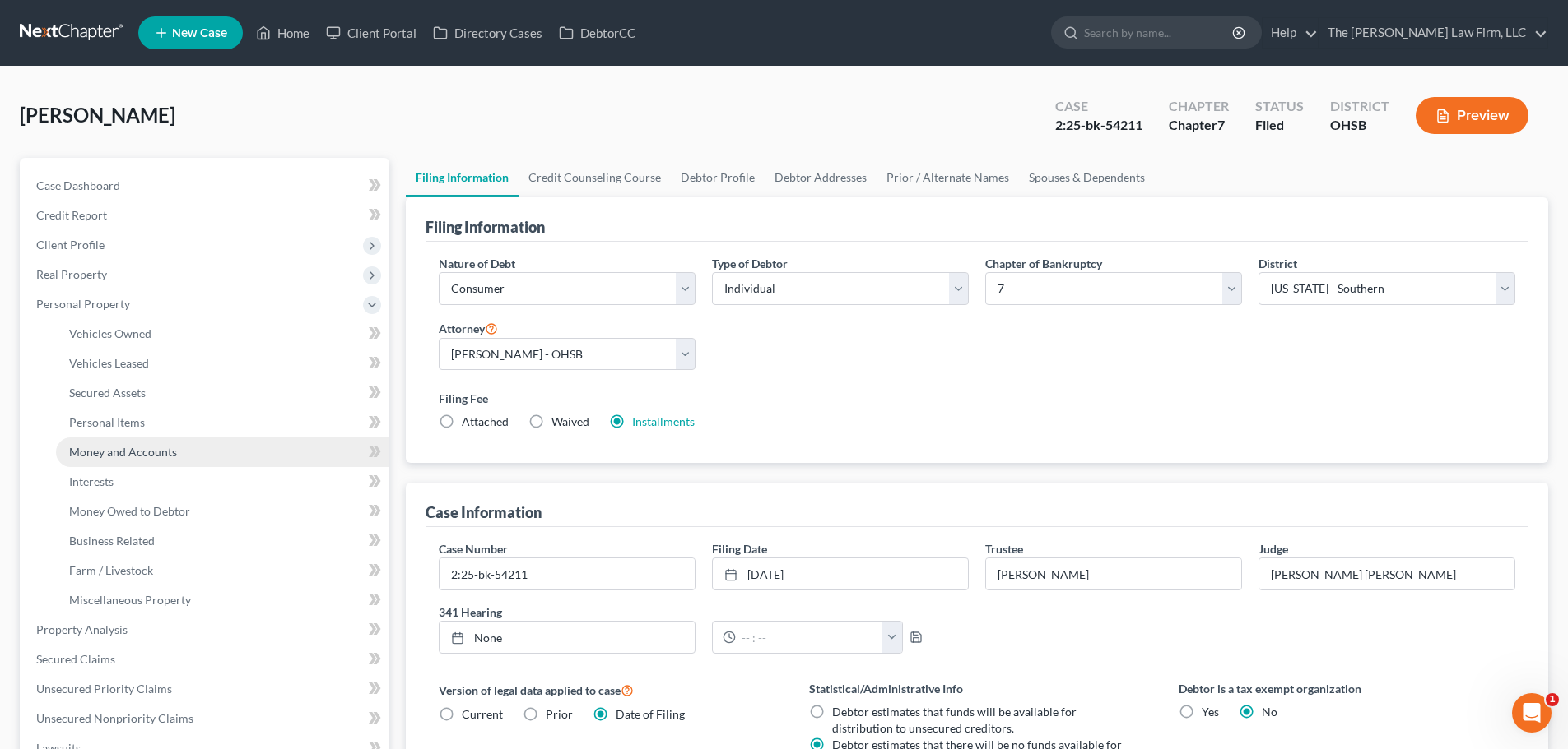
click at [136, 445] on span "Money and Accounts" at bounding box center [123, 452] width 108 height 14
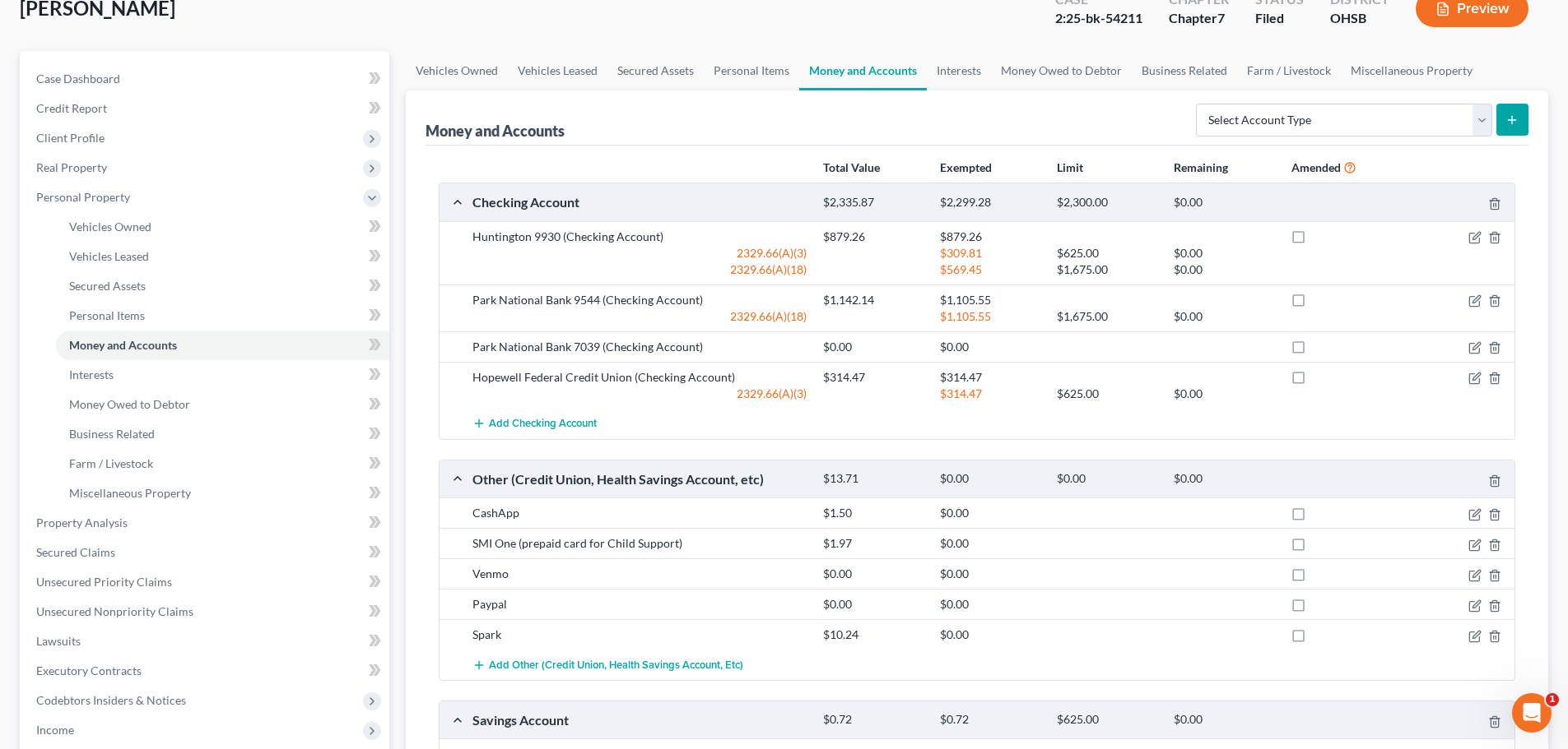
scroll to position [247, 0]
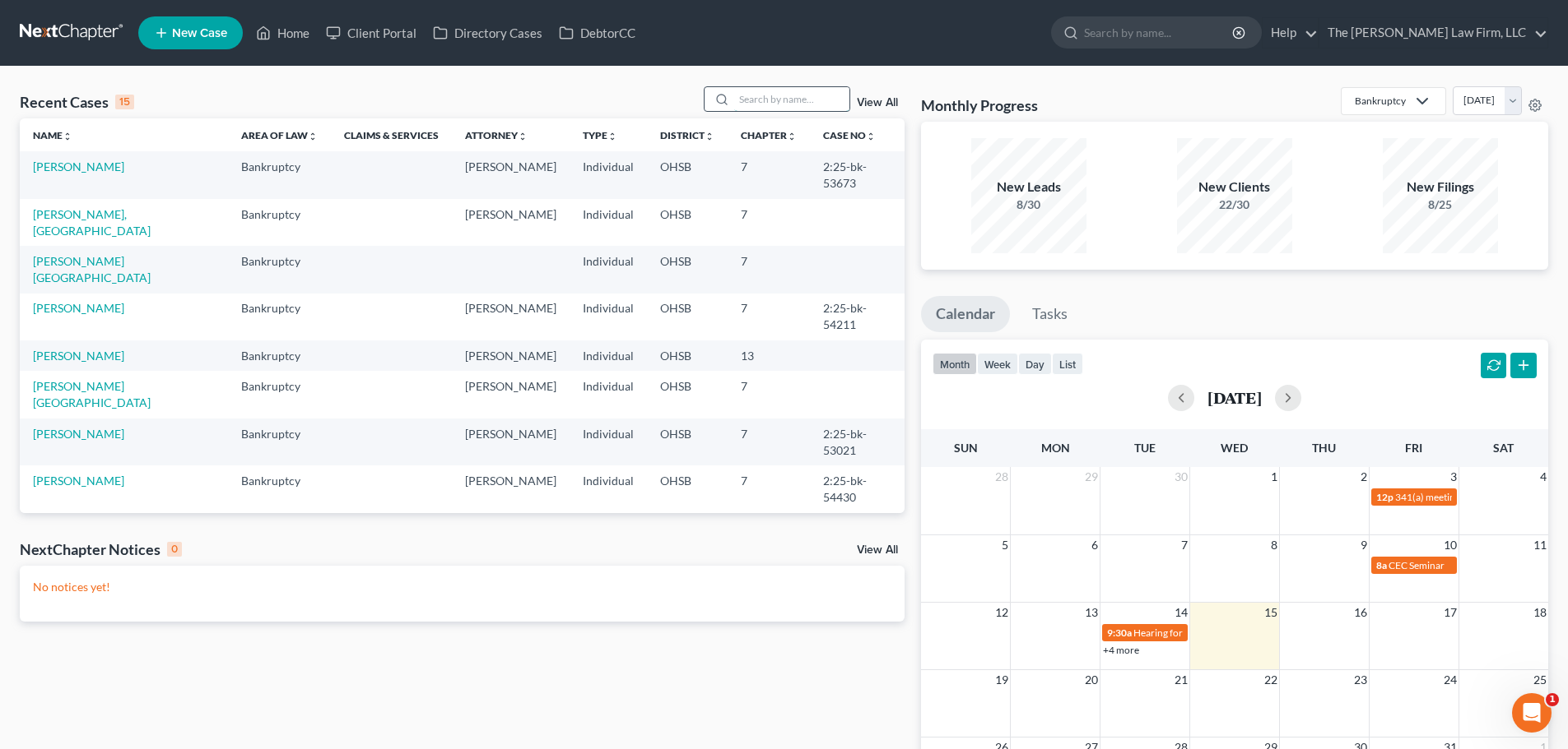
click at [782, 97] on input "search" at bounding box center [792, 99] width 115 height 24
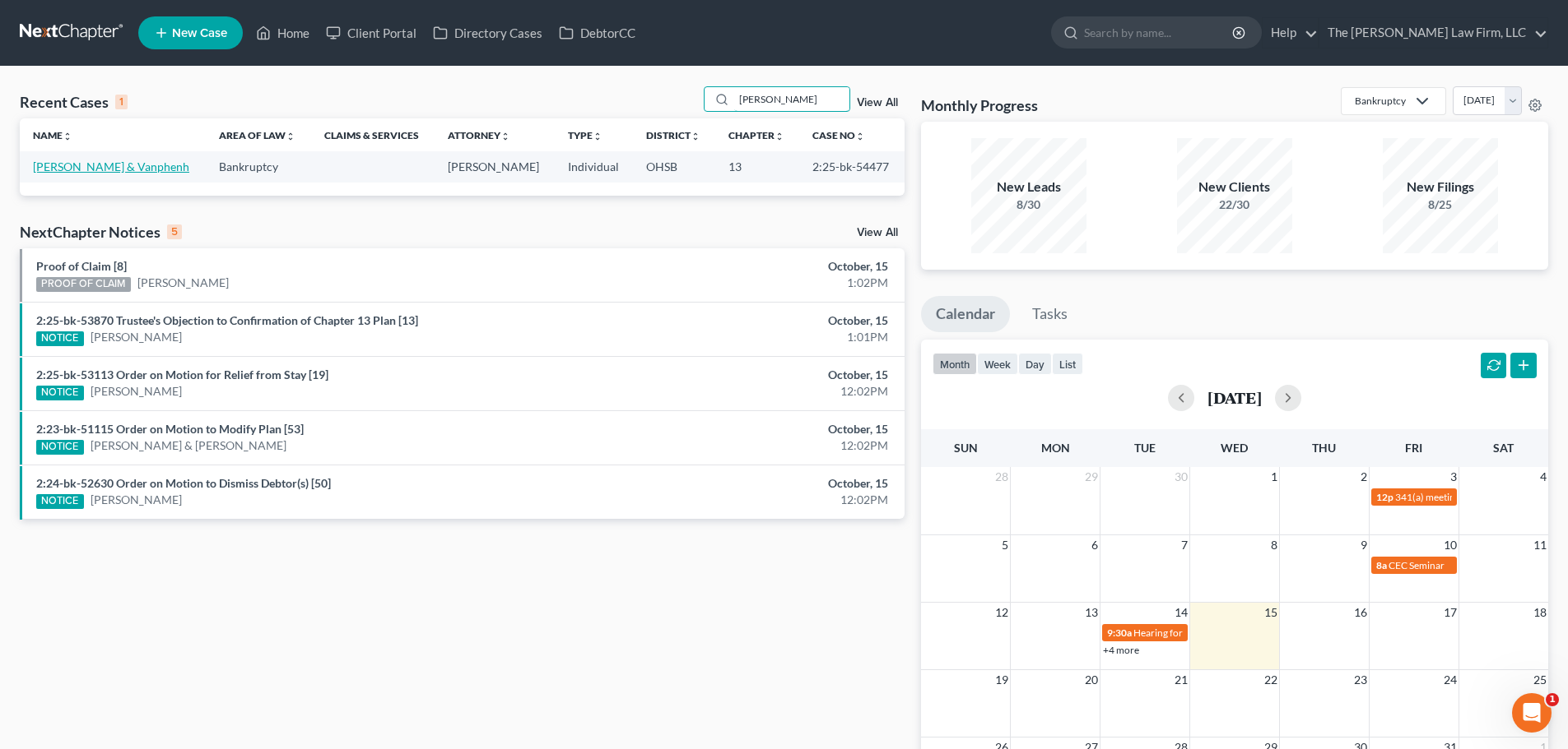
type input "[PERSON_NAME]"
click at [55, 165] on link "[PERSON_NAME] & Vanphenh" at bounding box center [111, 167] width 156 height 14
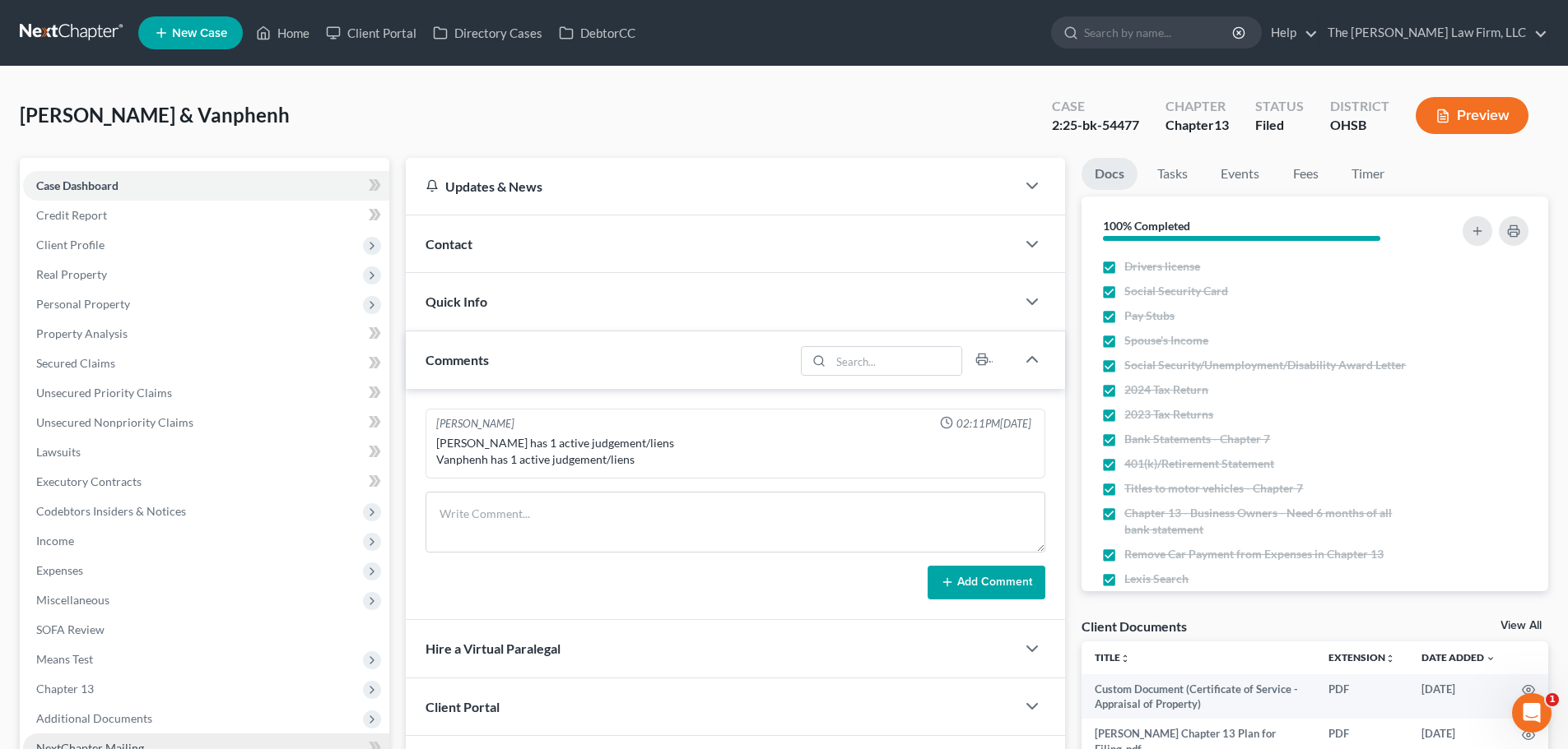
scroll to position [310, 0]
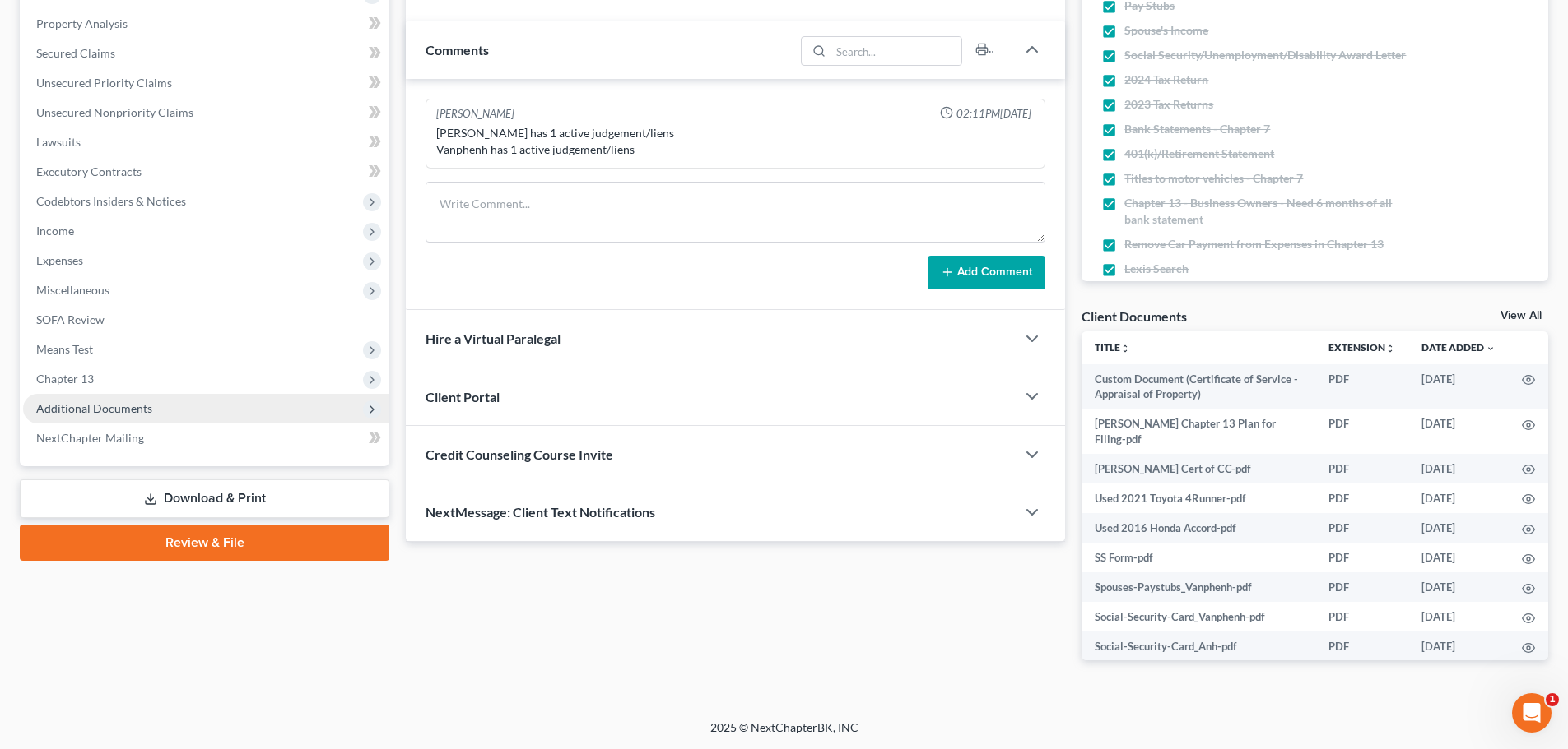
click at [102, 409] on span "Additional Documents" at bounding box center [93, 408] width 116 height 14
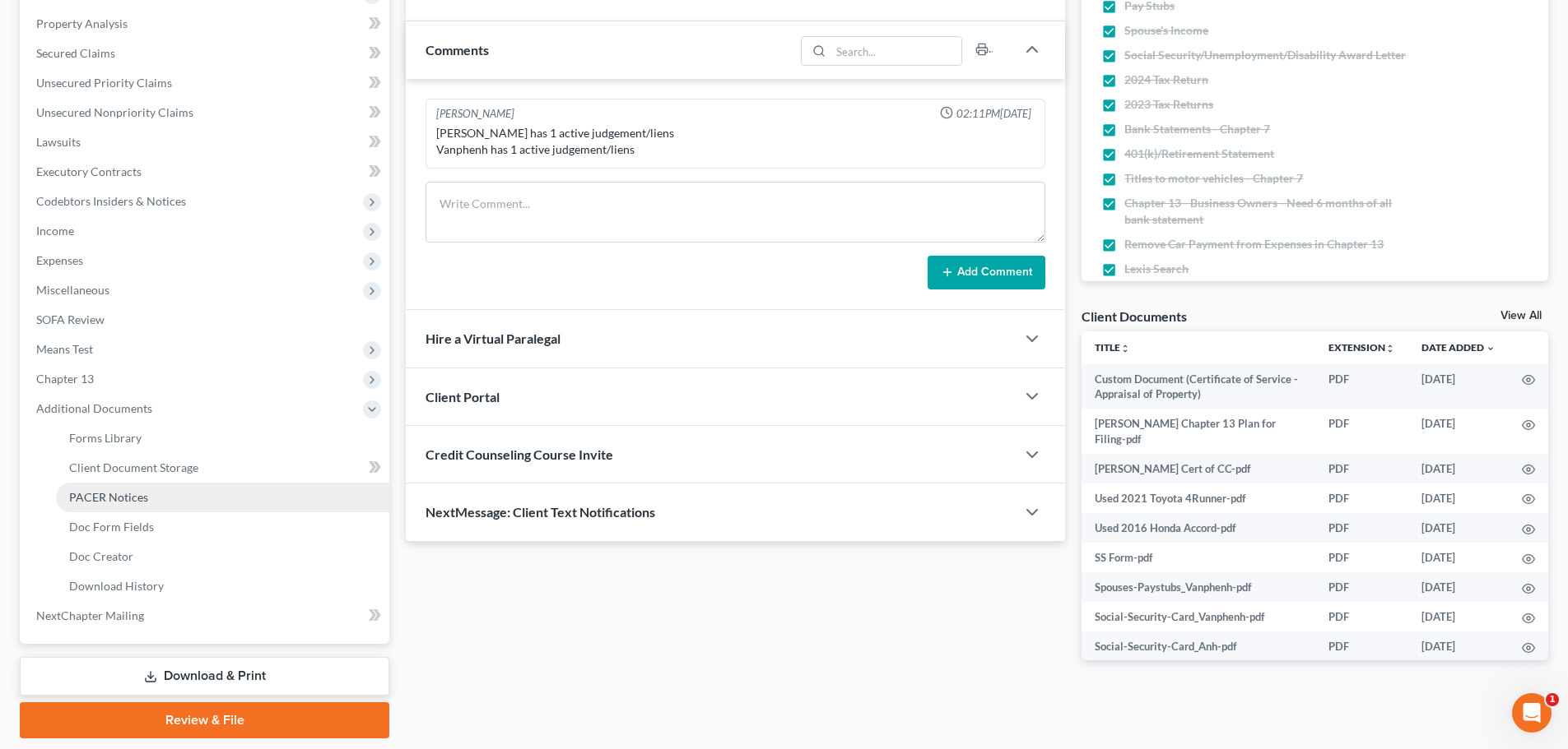
click at [110, 491] on span "PACER Notices" at bounding box center [109, 497] width 79 height 14
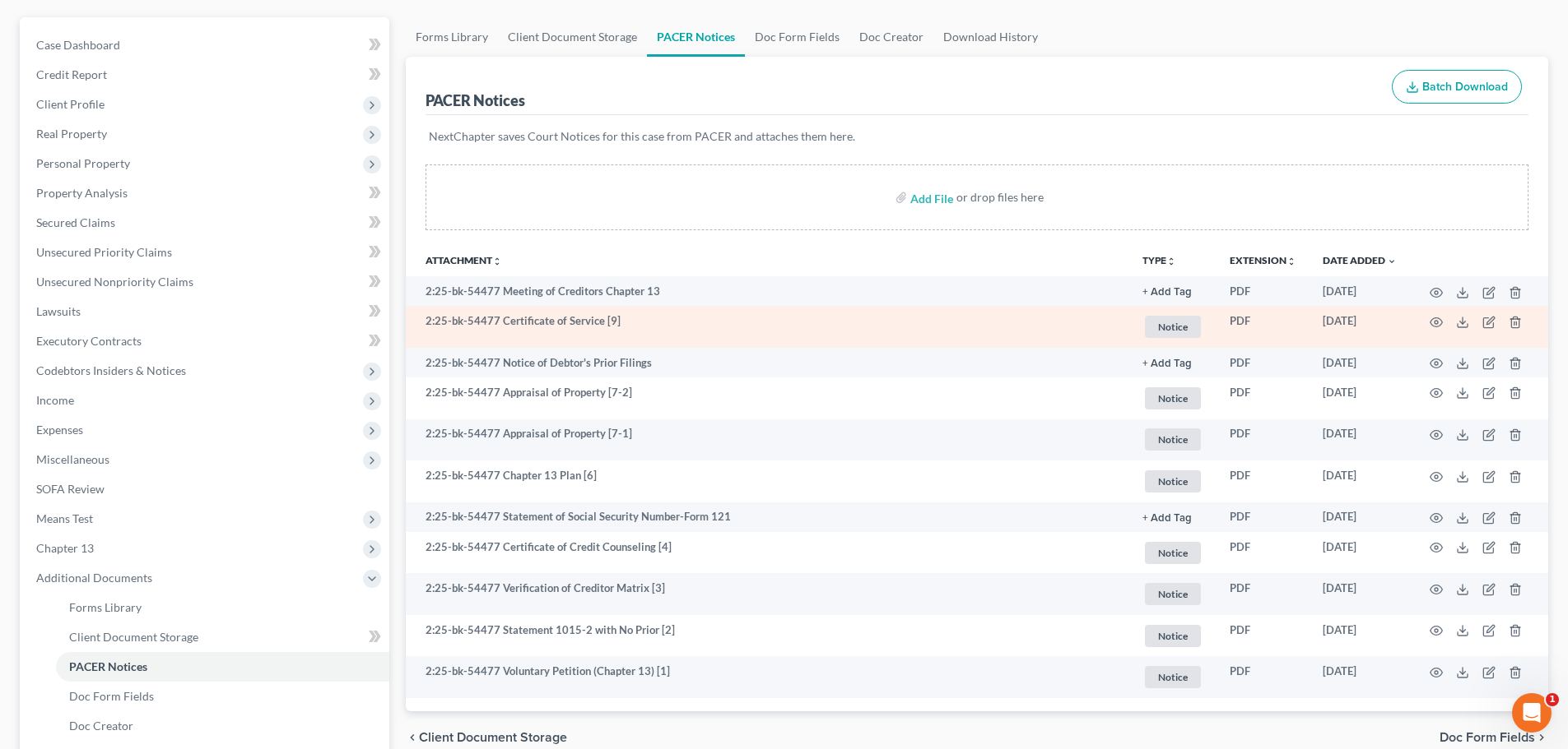
scroll to position [164, 0]
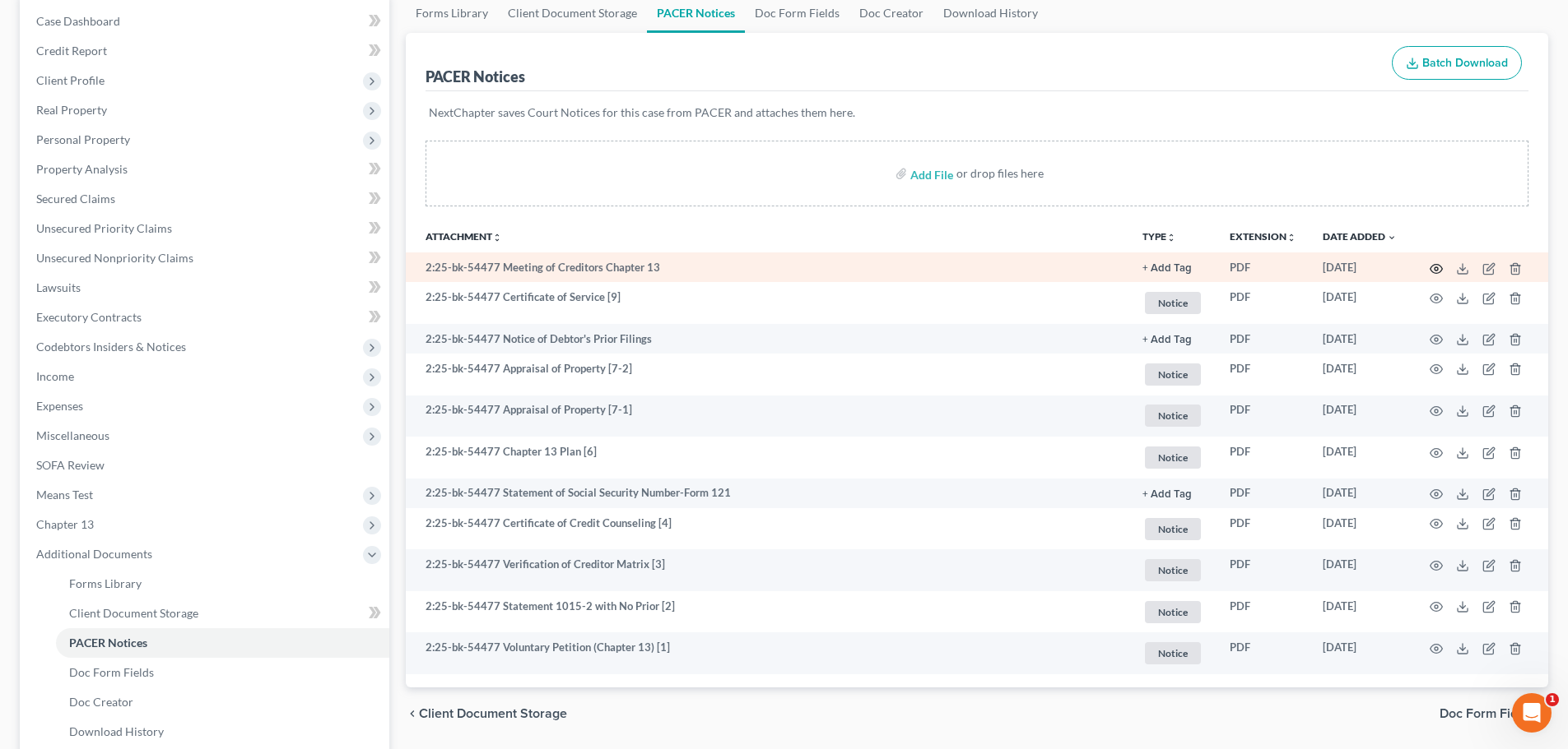
click at [1432, 267] on icon "button" at bounding box center [1436, 268] width 13 height 13
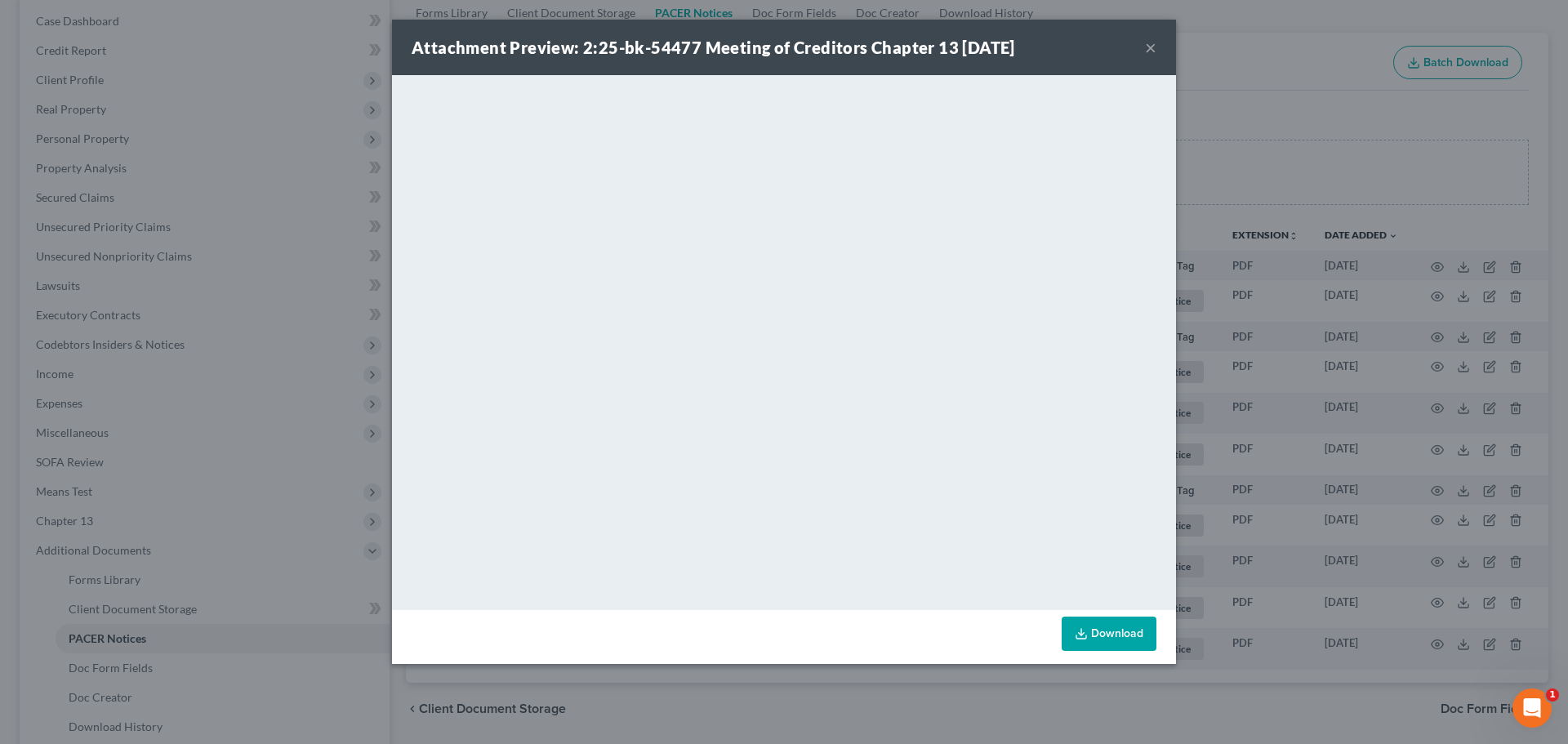
click at [1149, 45] on button "×" at bounding box center [1151, 47] width 12 height 20
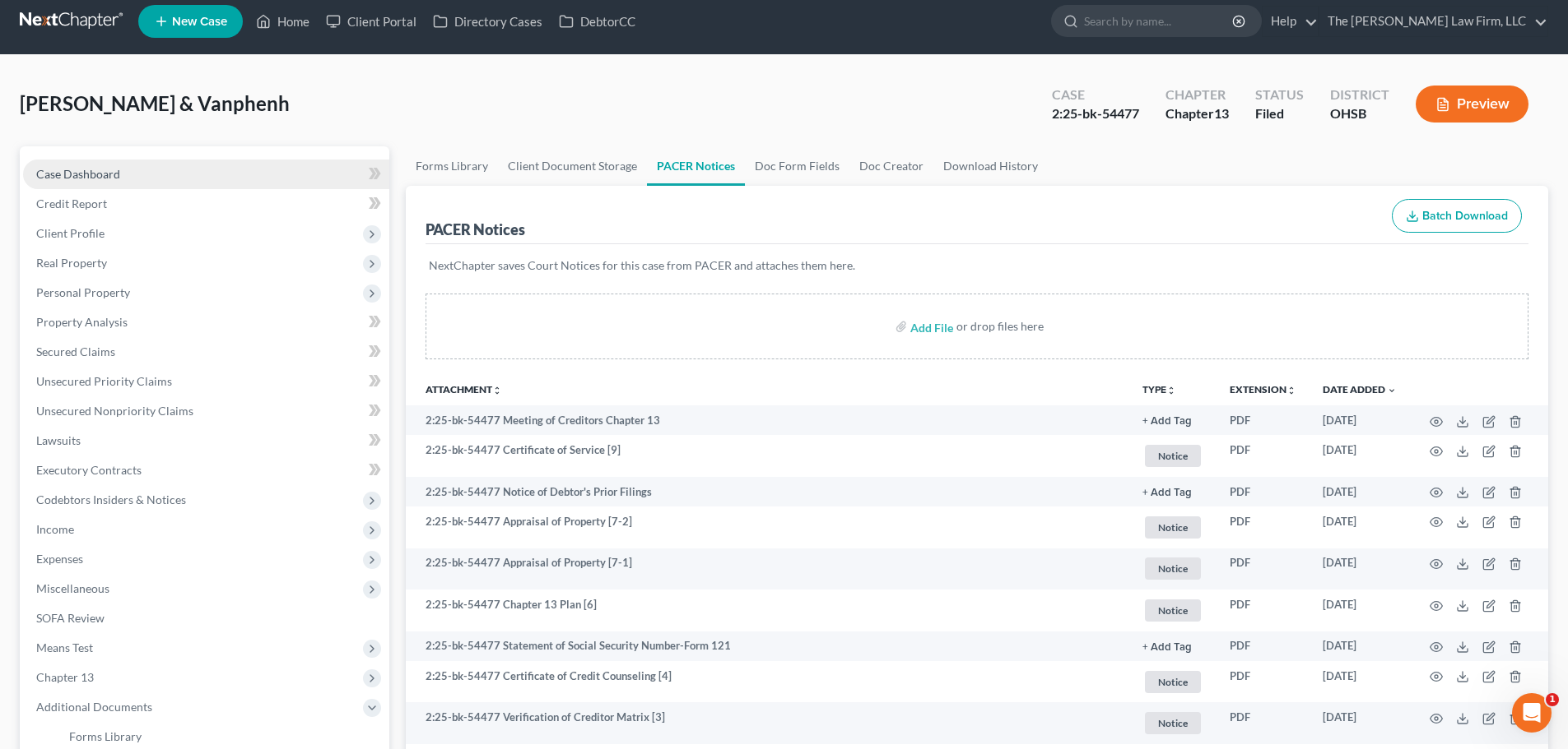
scroll to position [0, 0]
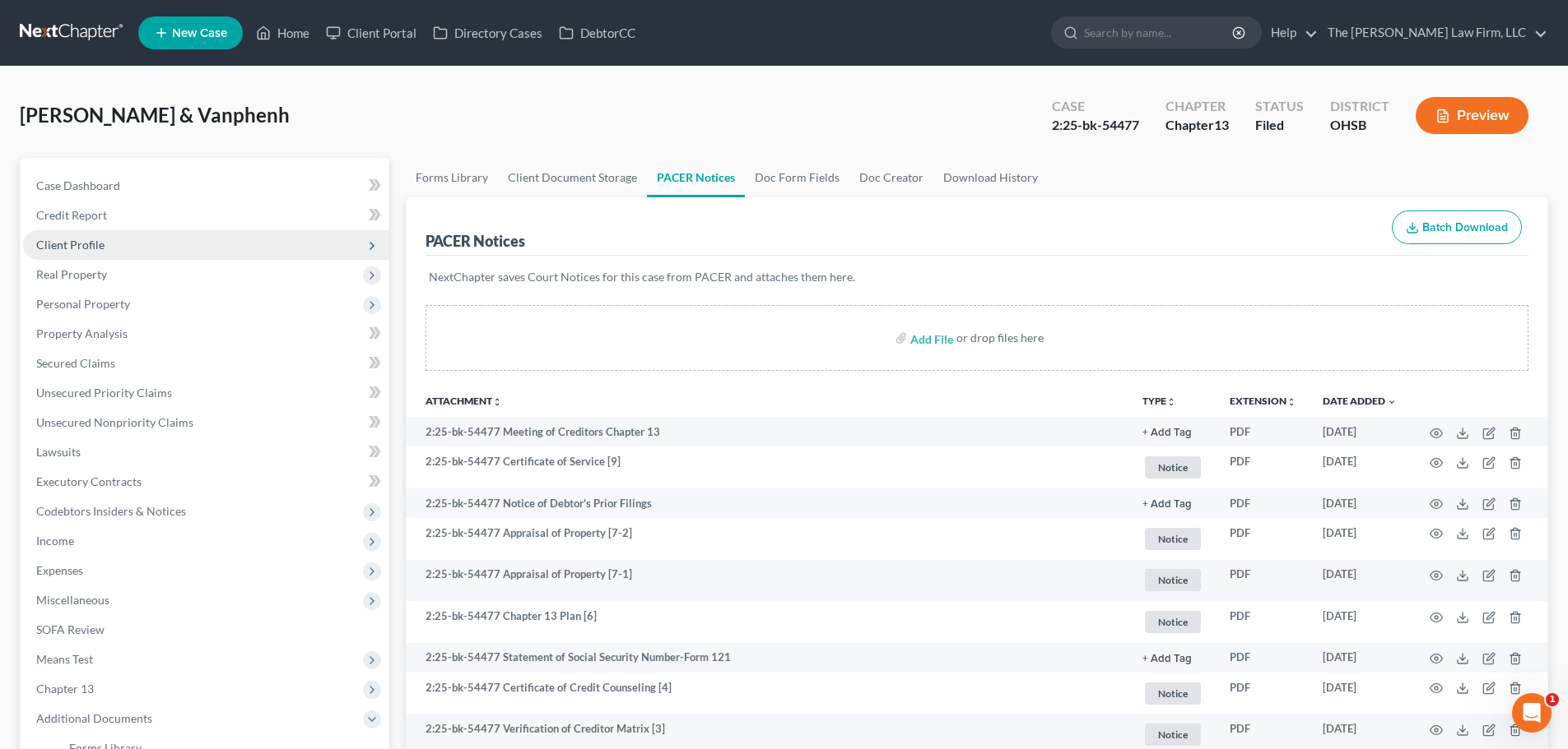
click at [66, 241] on span "Client Profile" at bounding box center [70, 245] width 68 height 14
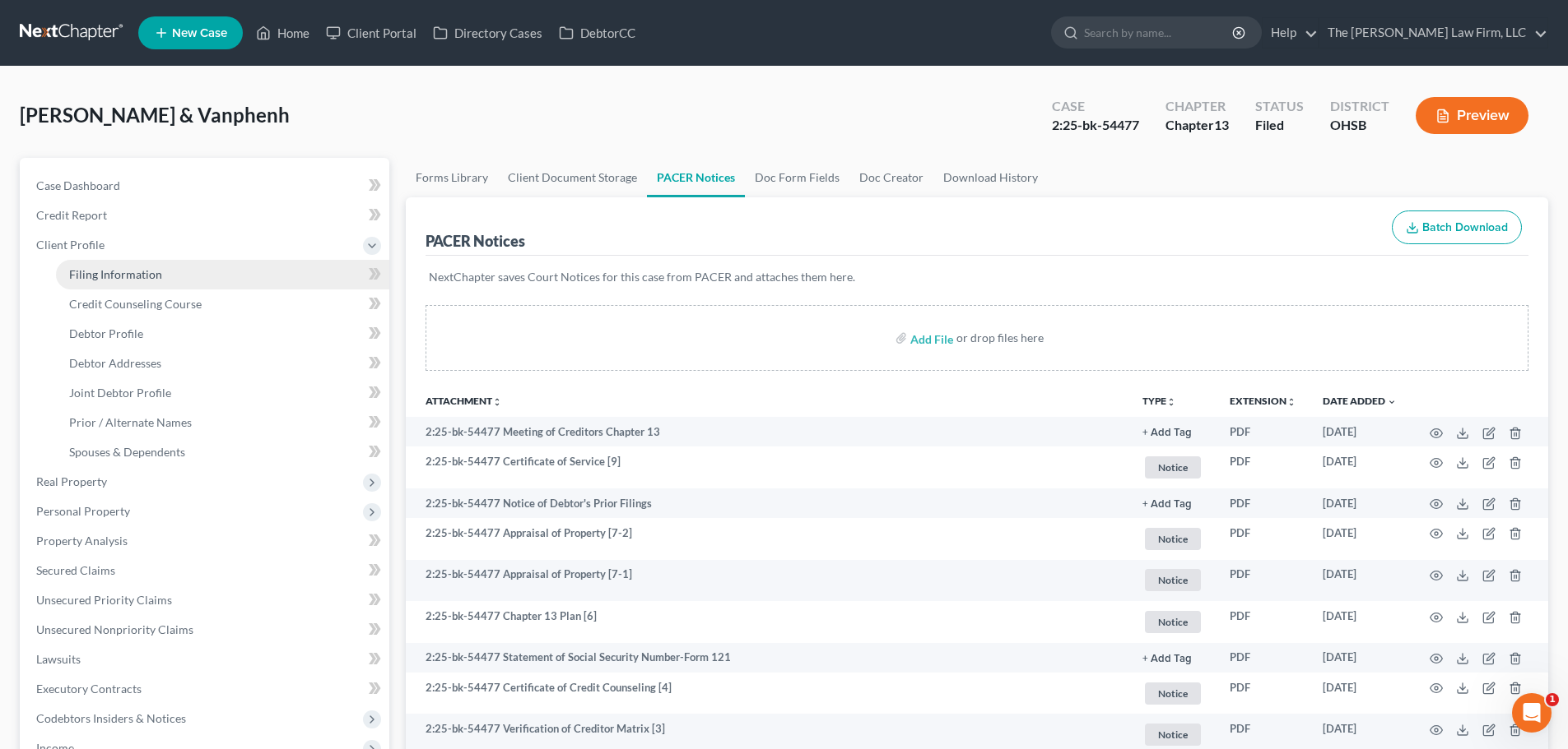
click at [131, 266] on link "Filing Information" at bounding box center [222, 274] width 333 height 30
select select "1"
select select "3"
select select "36"
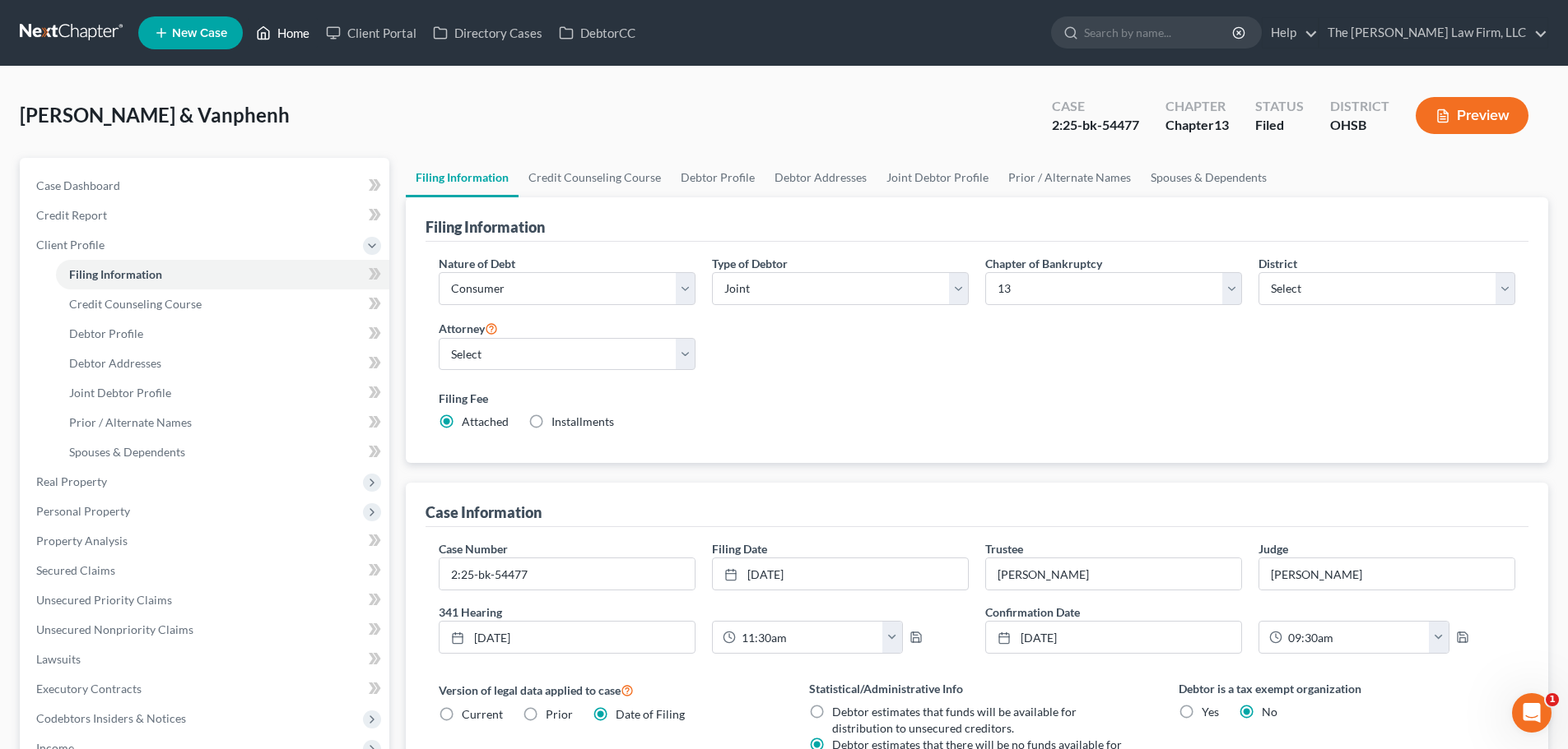
click at [292, 33] on link "Home" at bounding box center [283, 32] width 70 height 30
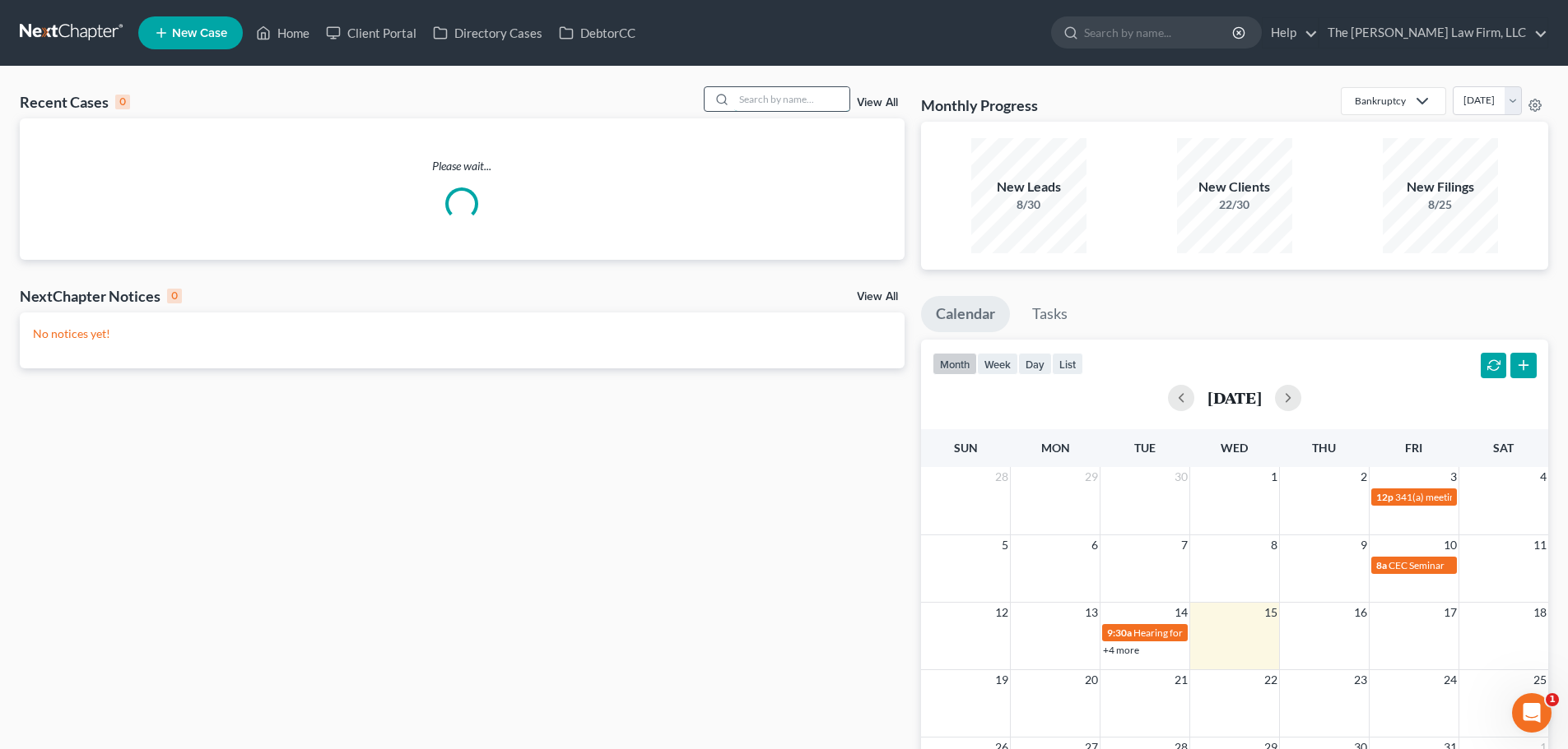
click at [761, 103] on input "search" at bounding box center [792, 99] width 115 height 24
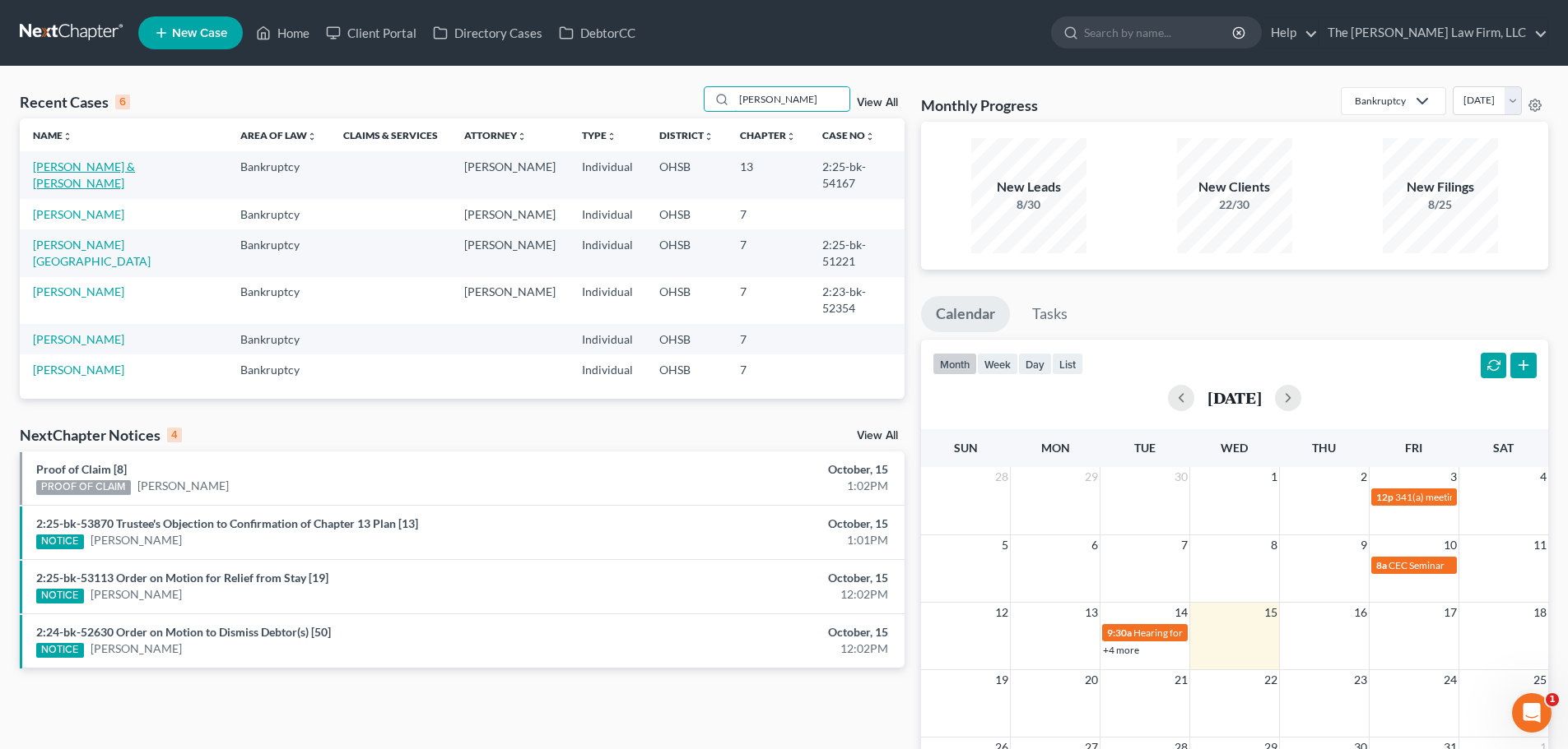
type input "[PERSON_NAME]"
click at [92, 168] on link "[PERSON_NAME] & [PERSON_NAME]" at bounding box center [84, 175] width 102 height 30
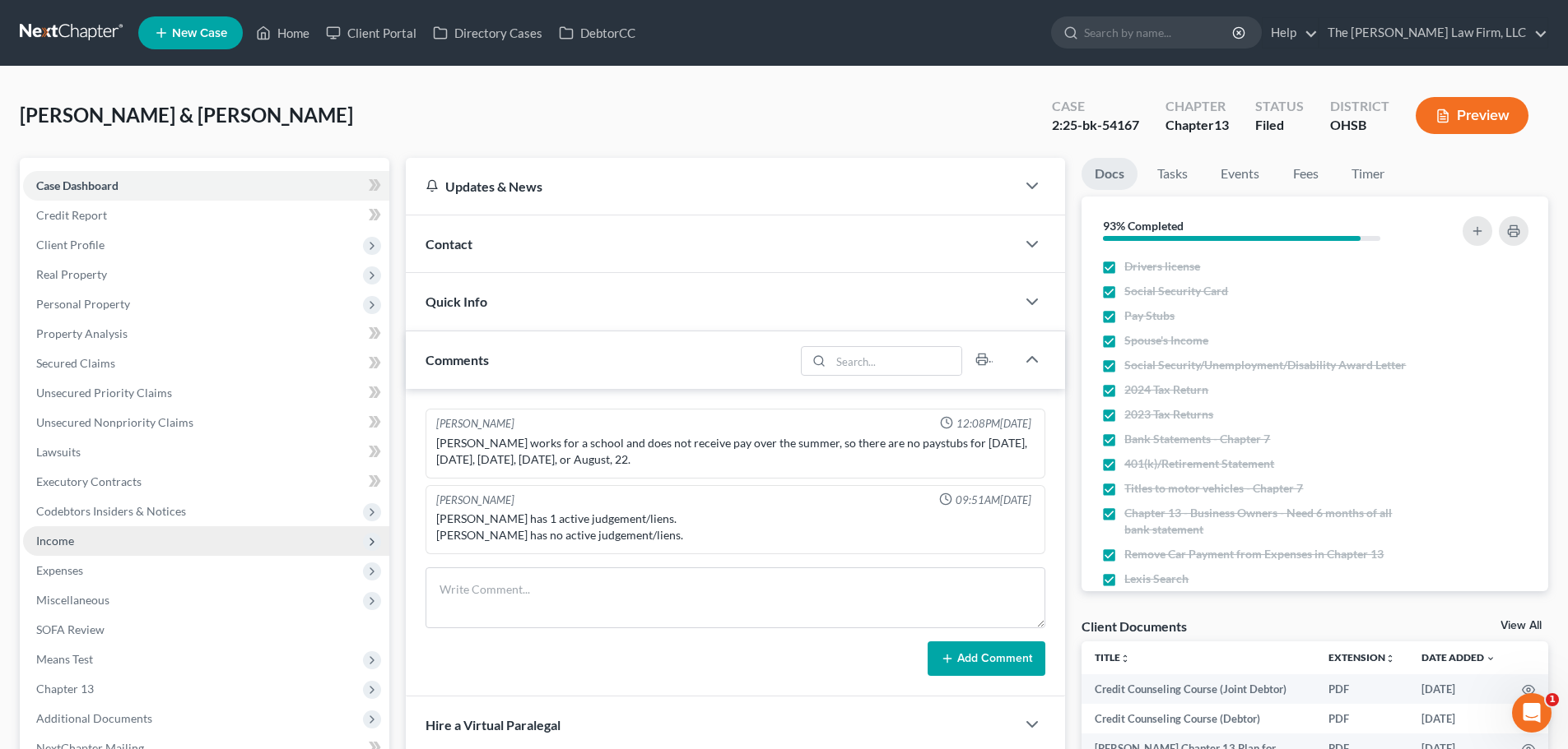
click at [92, 533] on span "Income" at bounding box center [206, 541] width 366 height 30
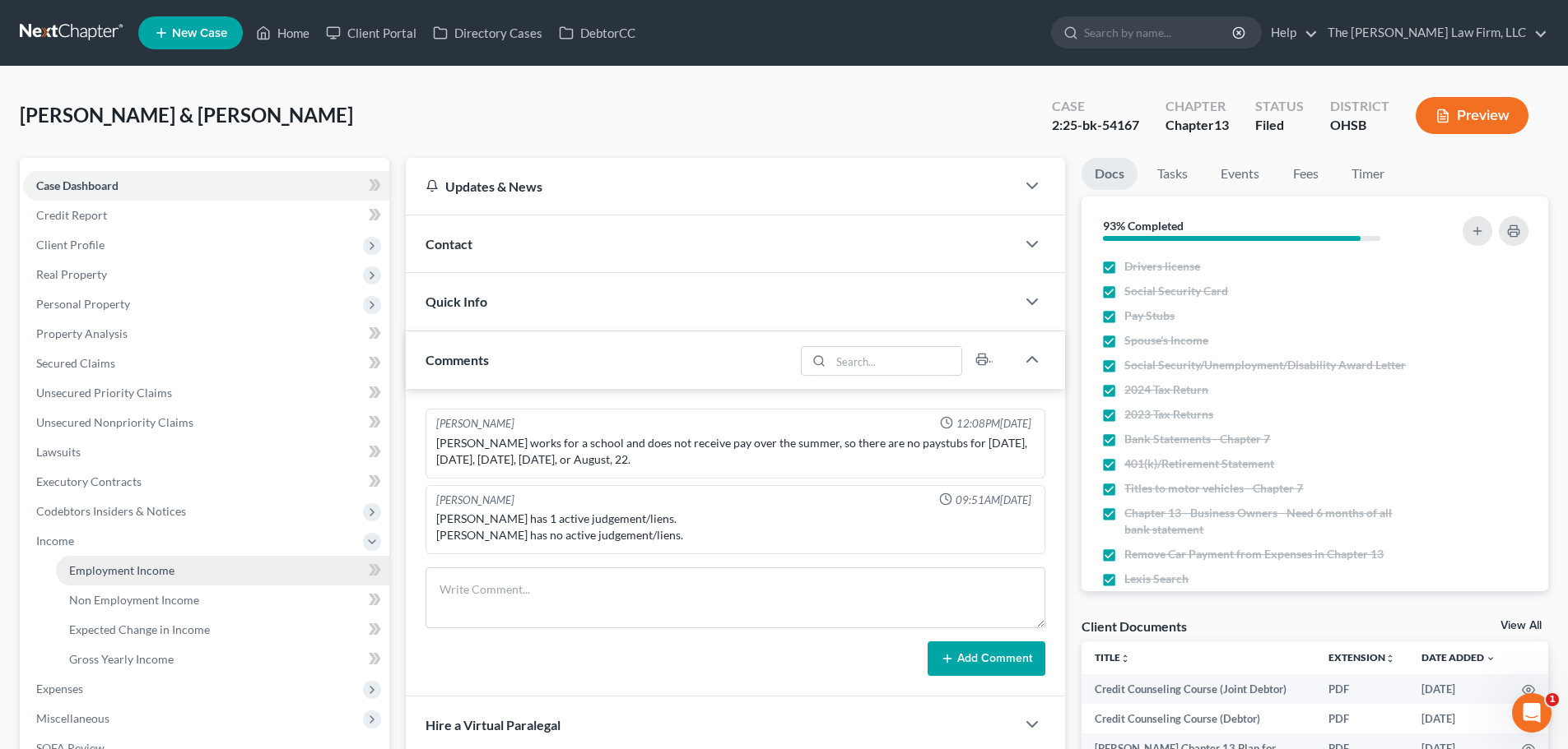
click at [113, 567] on span "Employment Income" at bounding box center [121, 570] width 105 height 14
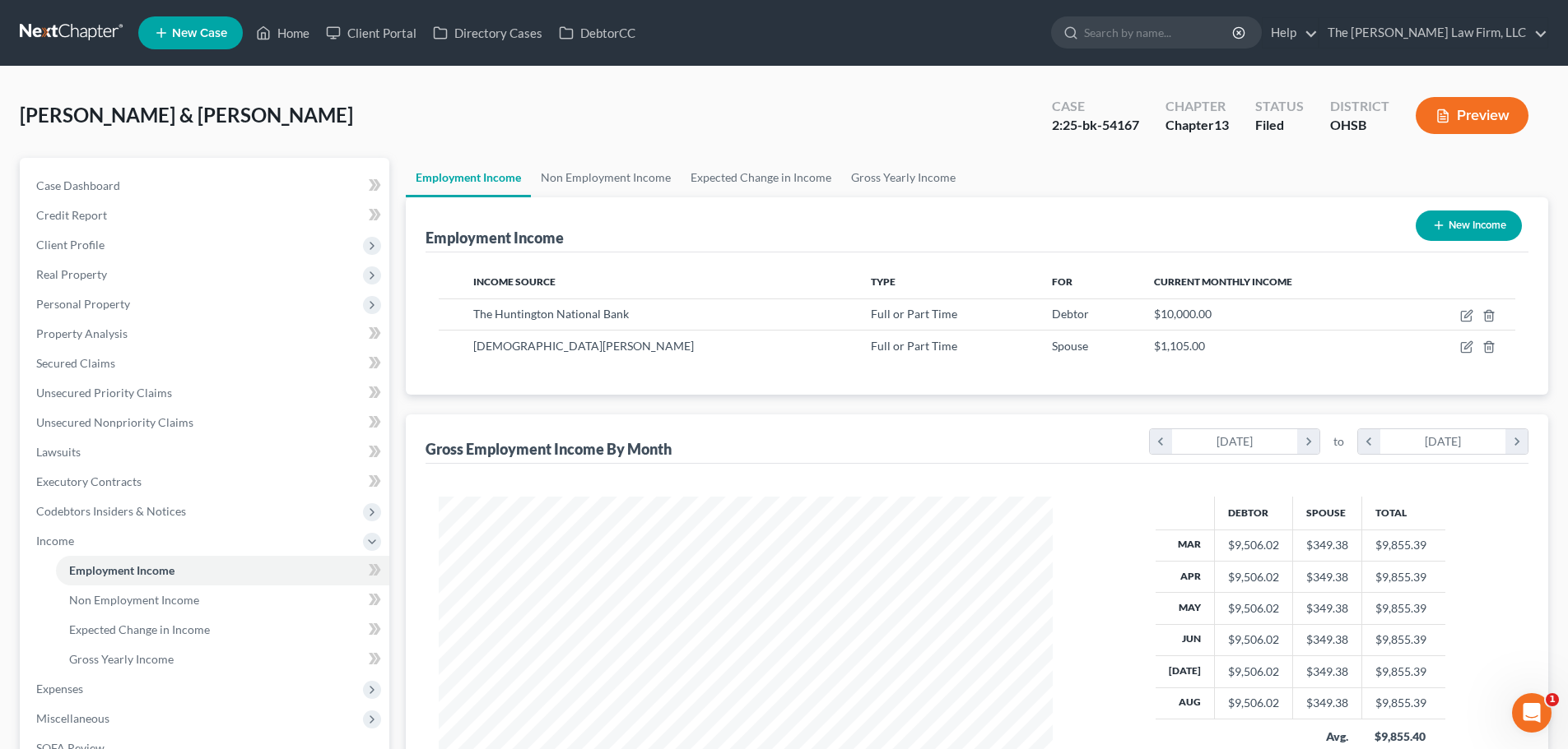
scroll to position [307, 647]
click at [618, 179] on link "Non Employment Income" at bounding box center [605, 178] width 150 height 39
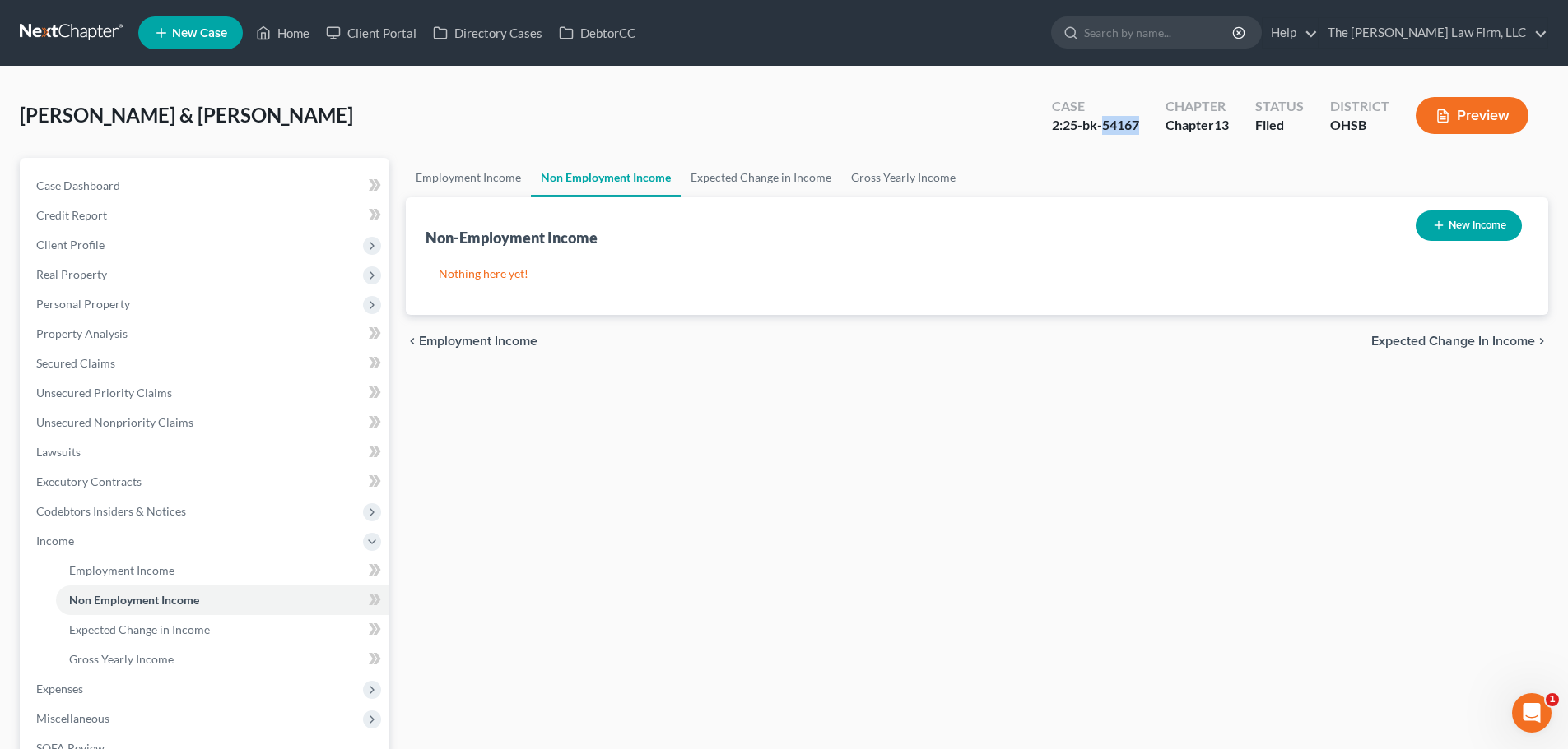
drag, startPoint x: 1104, startPoint y: 124, endPoint x: 1137, endPoint y: 129, distance: 33.4
click at [1137, 129] on div "2:25-bk-54167" at bounding box center [1095, 125] width 87 height 19
copy div "54167"
click at [289, 33] on link "Home" at bounding box center [283, 32] width 70 height 30
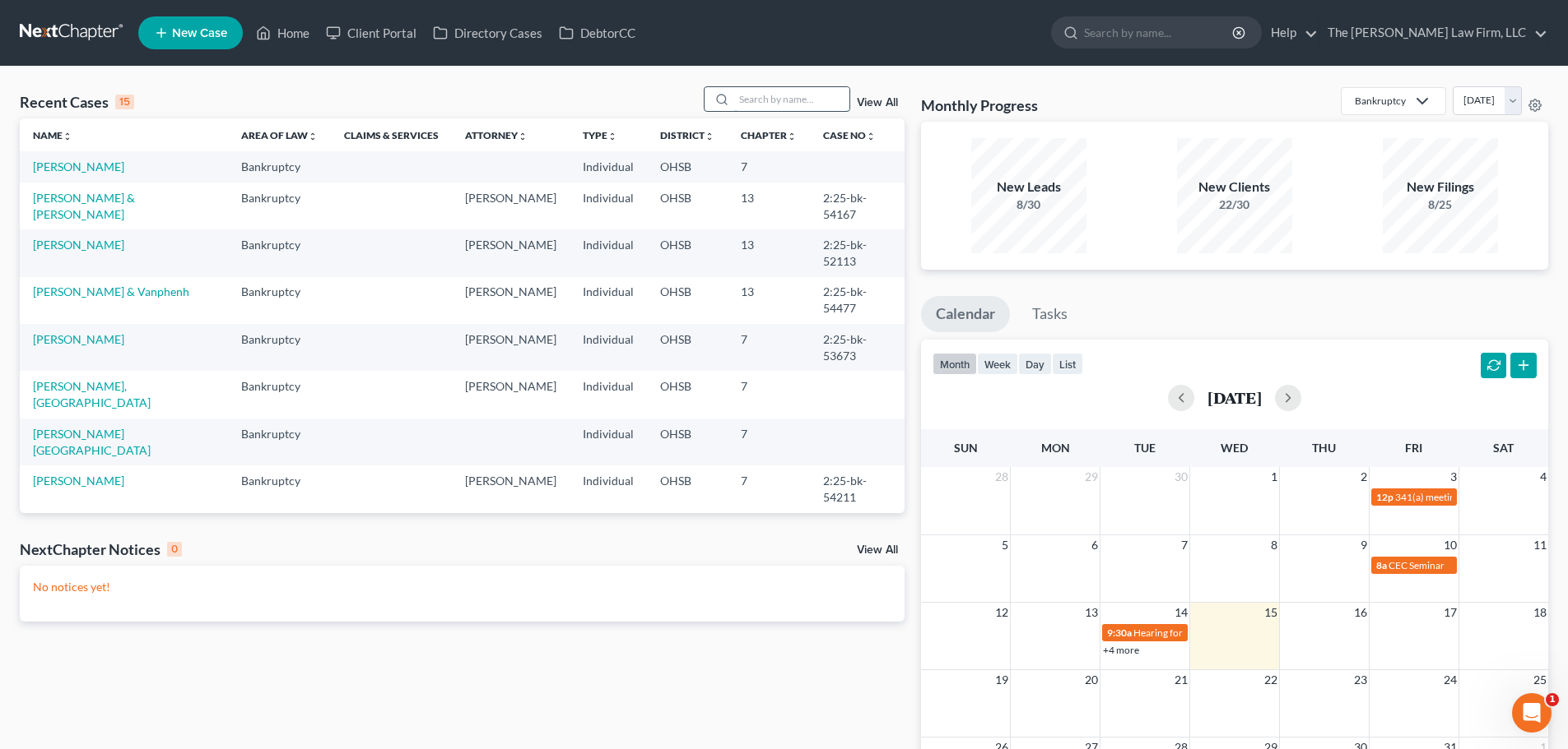
click at [791, 94] on input "search" at bounding box center [792, 99] width 115 height 24
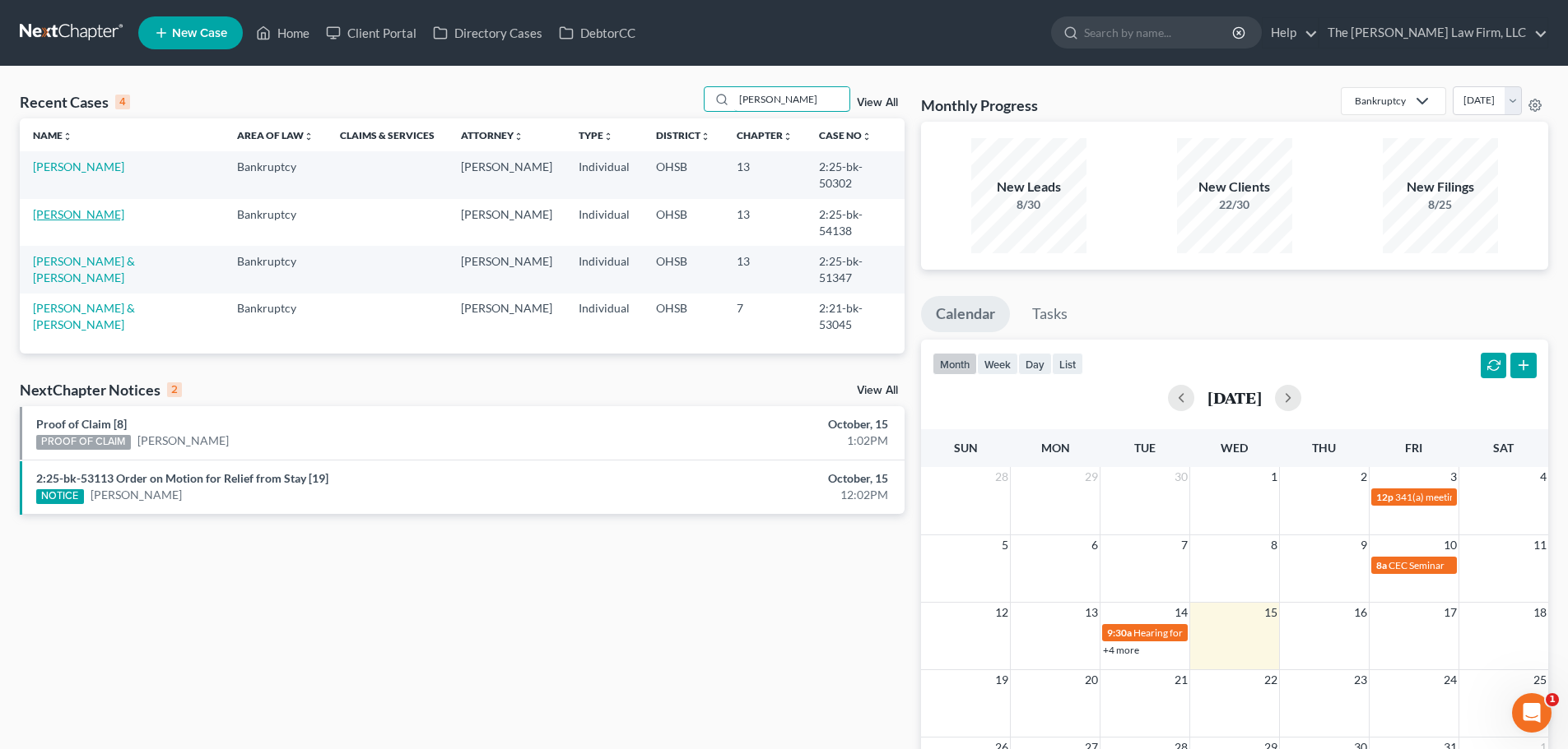
type input "[PERSON_NAME]"
click at [57, 215] on link "[PERSON_NAME]" at bounding box center [79, 214] width 92 height 14
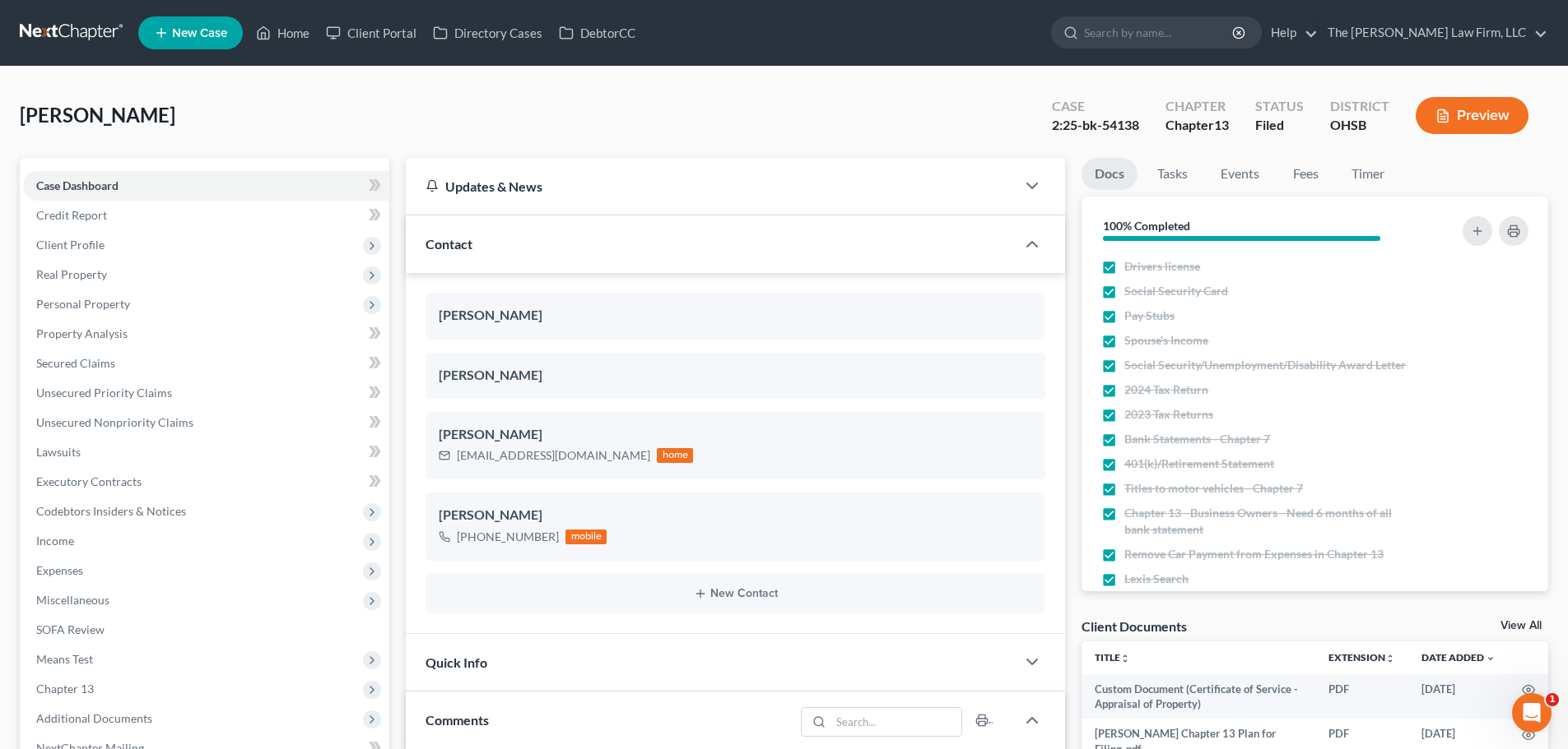
scroll to position [23, 0]
drag, startPoint x: 77, startPoint y: 246, endPoint x: 101, endPoint y: 271, distance: 34.7
click at [77, 246] on span "Client Profile" at bounding box center [70, 245] width 68 height 14
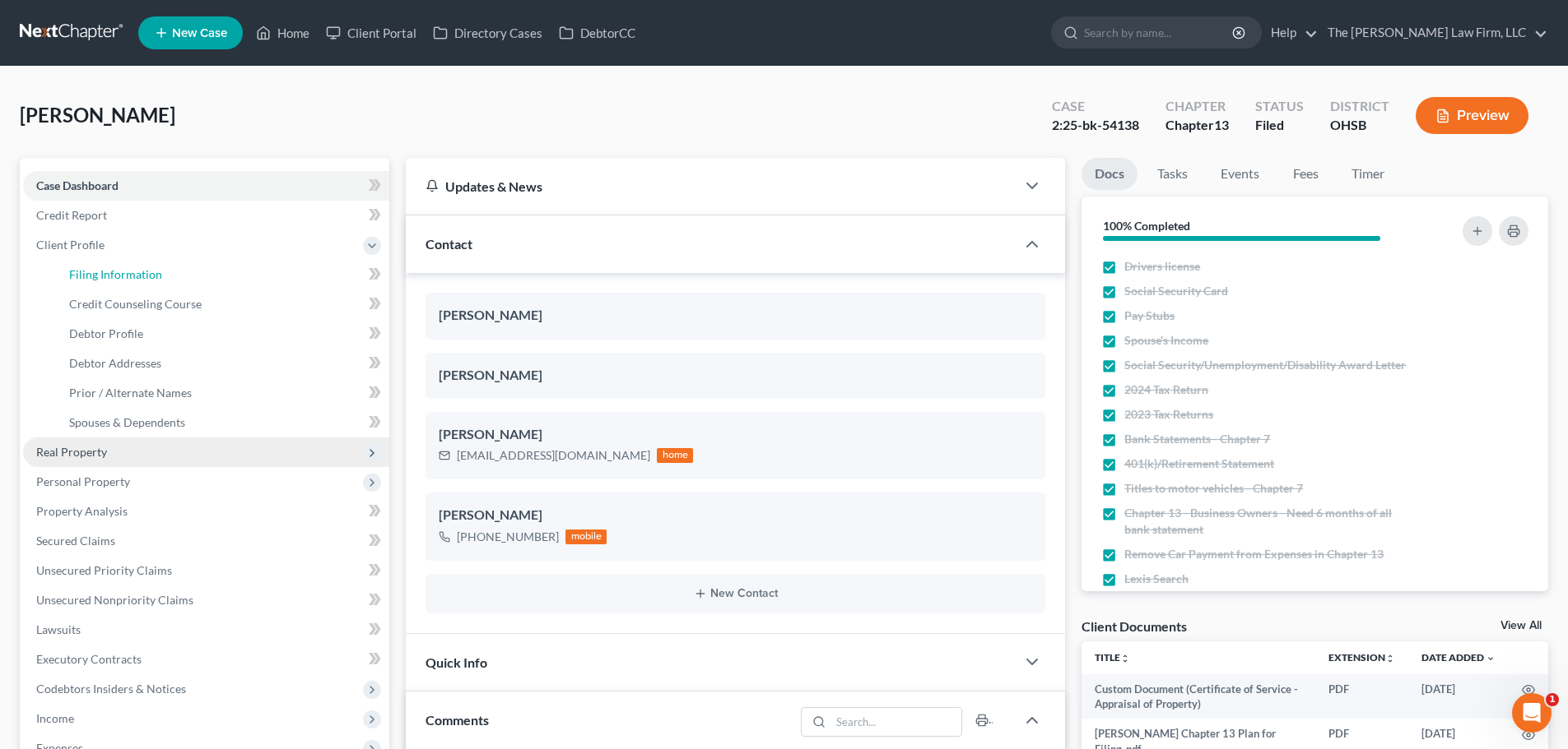
click at [101, 271] on span "Filing Information" at bounding box center [116, 274] width 93 height 14
select select "1"
select select "0"
select select "3"
select select "62"
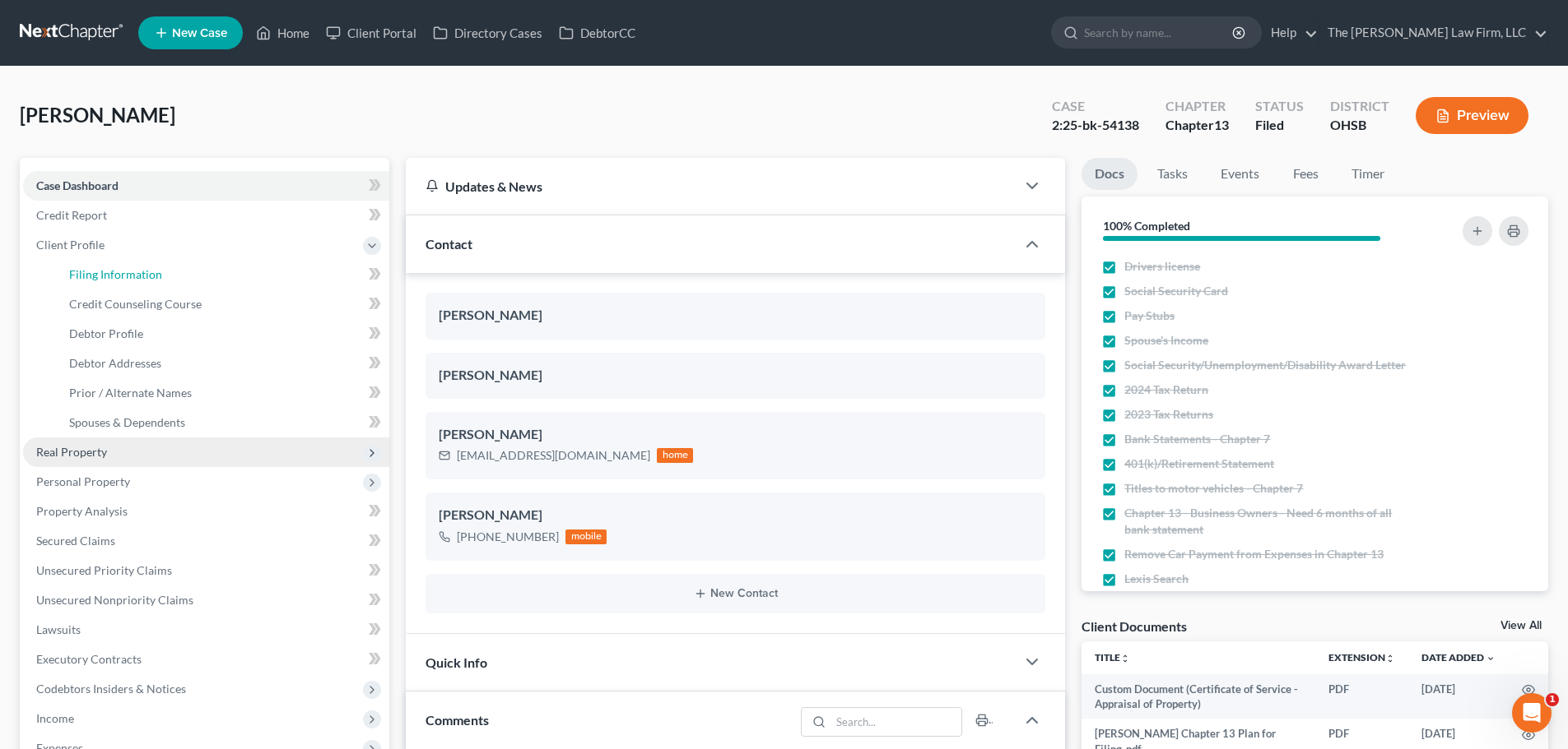
select select "2"
select select "36"
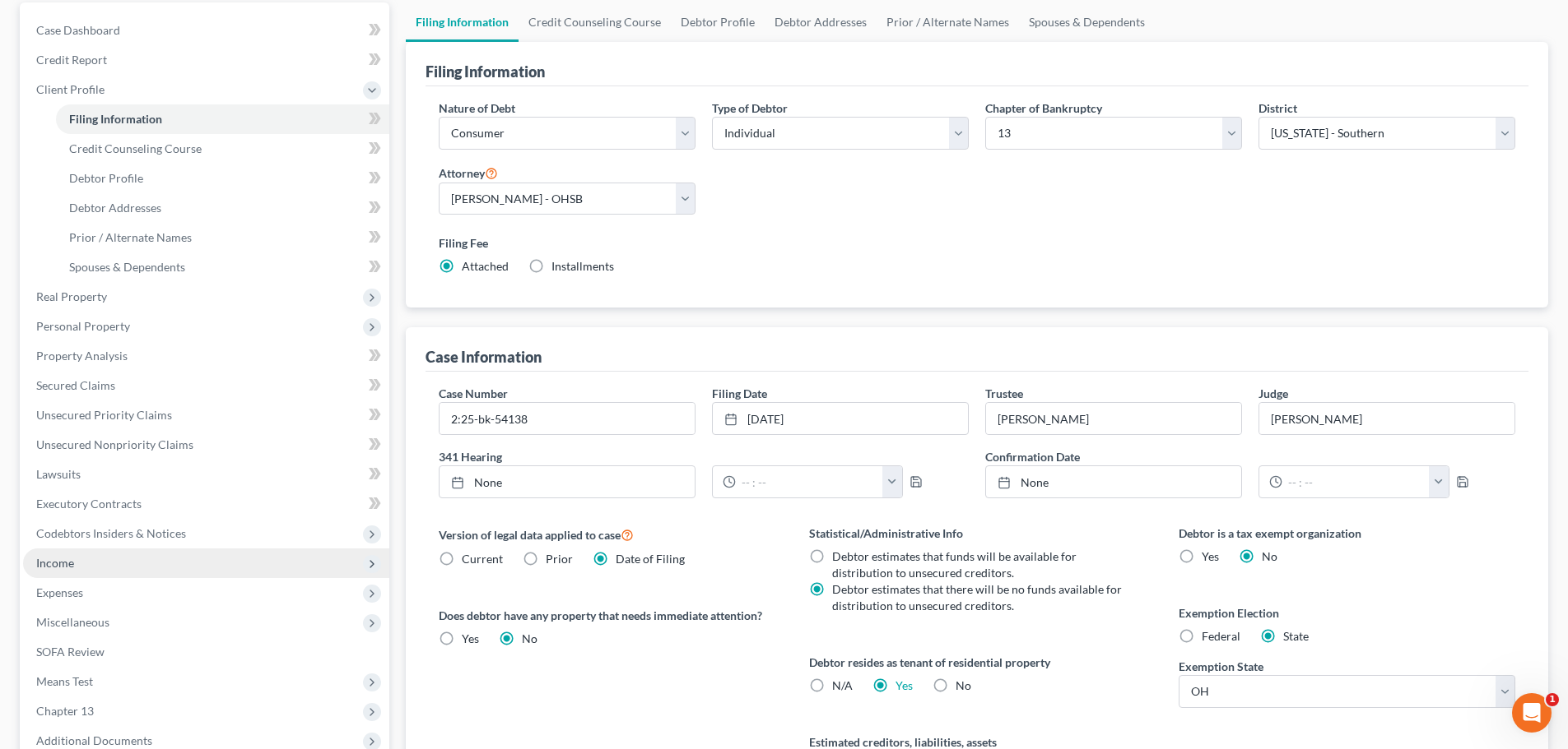
scroll to position [329, 0]
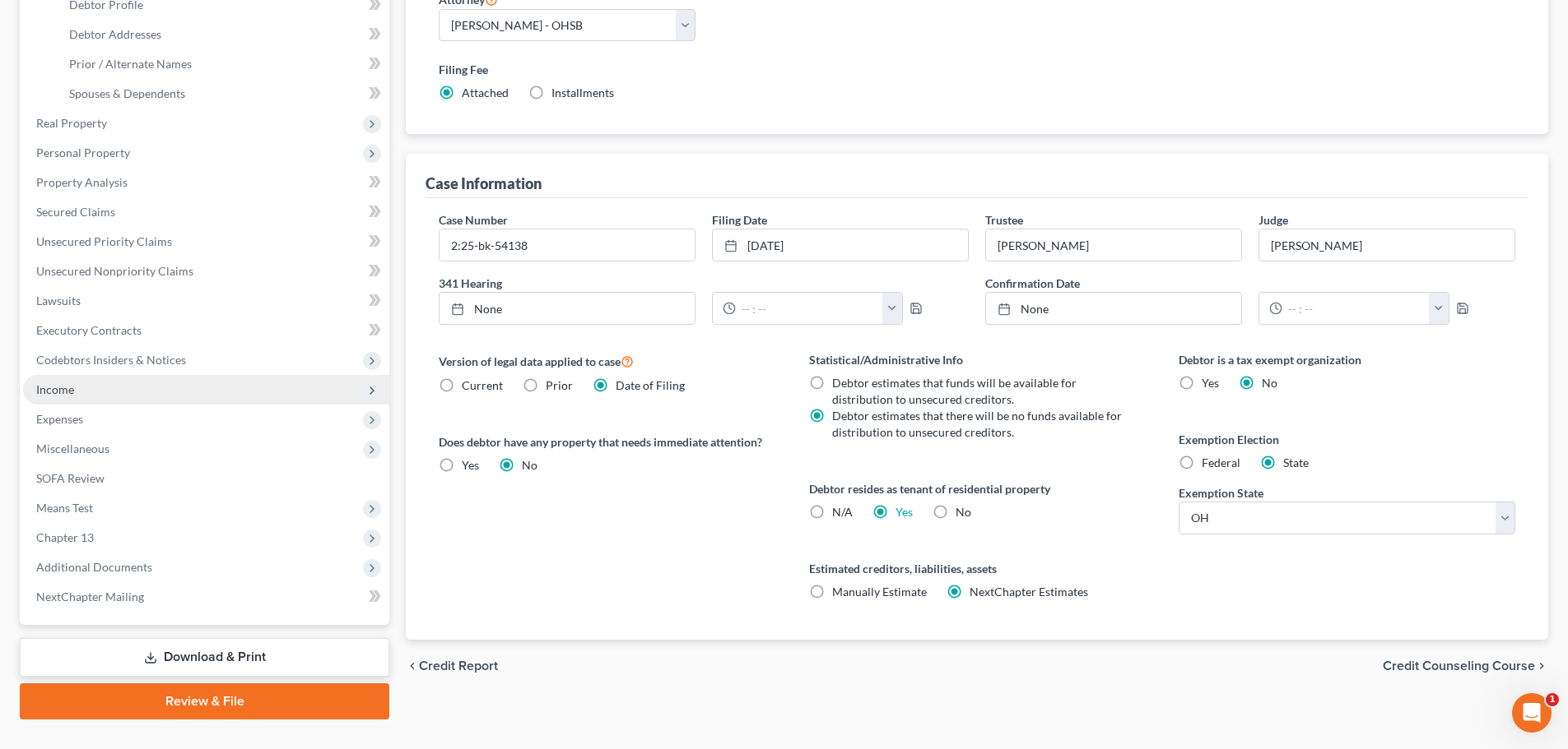
click at [83, 391] on span "Income" at bounding box center [206, 389] width 366 height 30
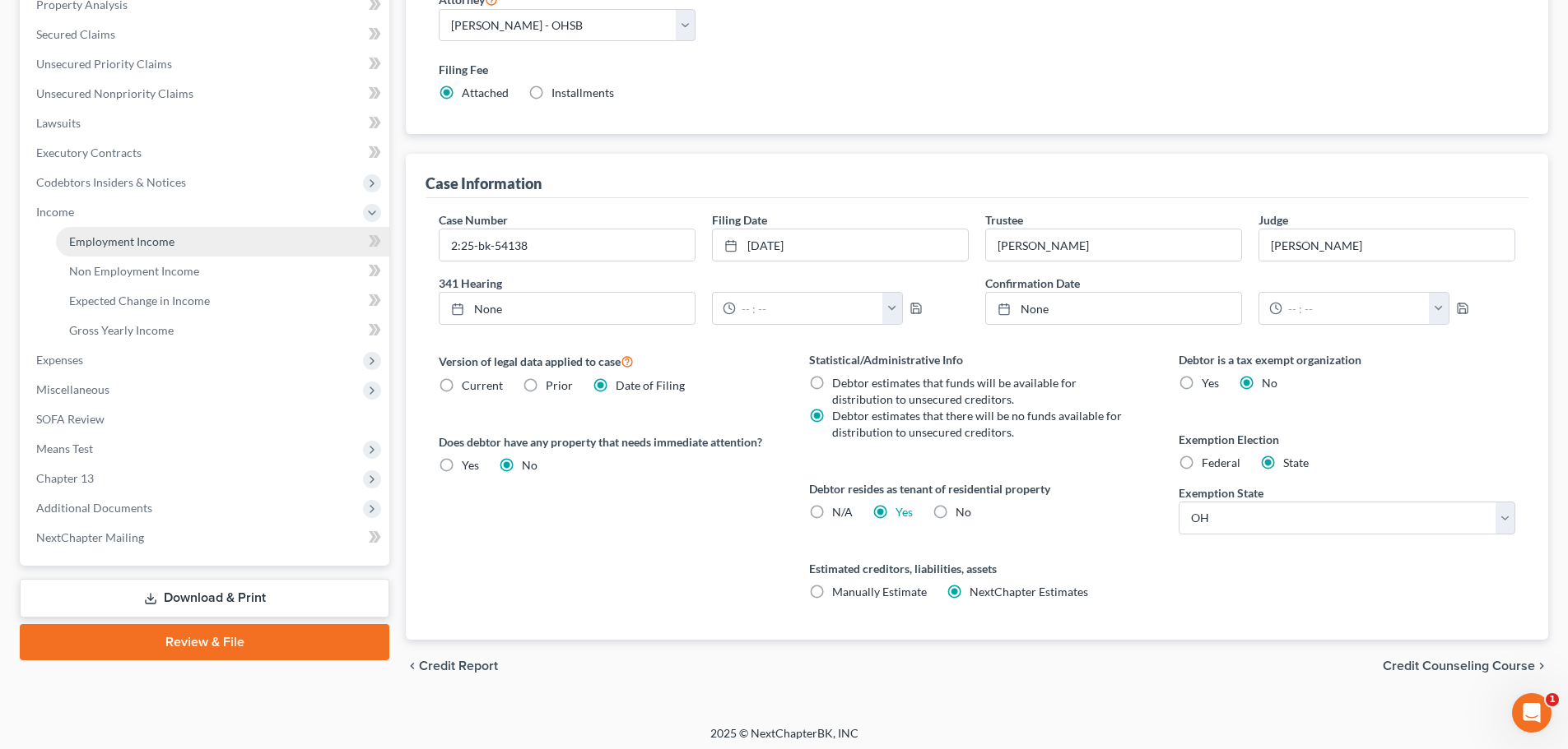
click at [134, 242] on span "Employment Income" at bounding box center [121, 241] width 105 height 14
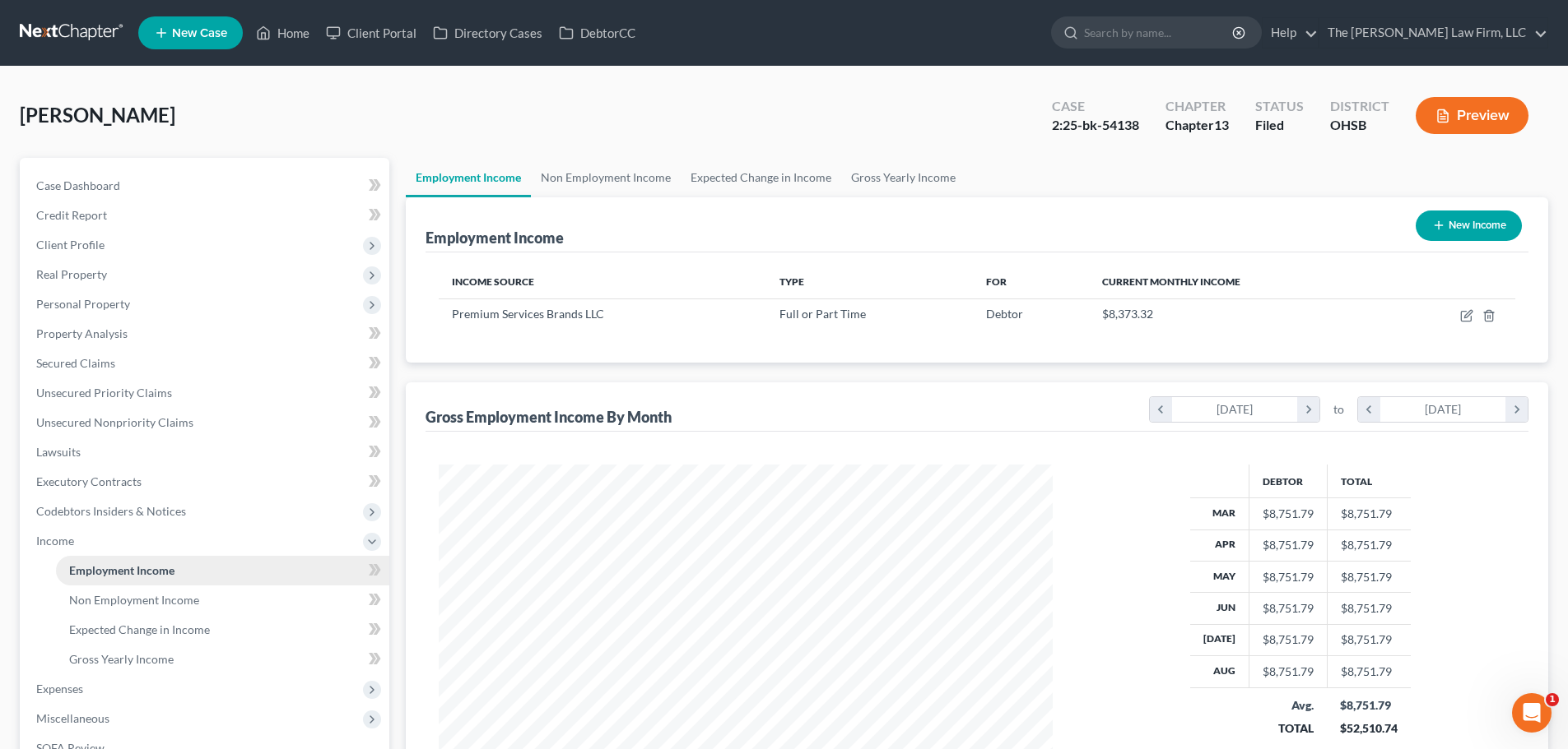
scroll to position [307, 647]
click at [597, 180] on link "Non Employment Income" at bounding box center [605, 178] width 150 height 39
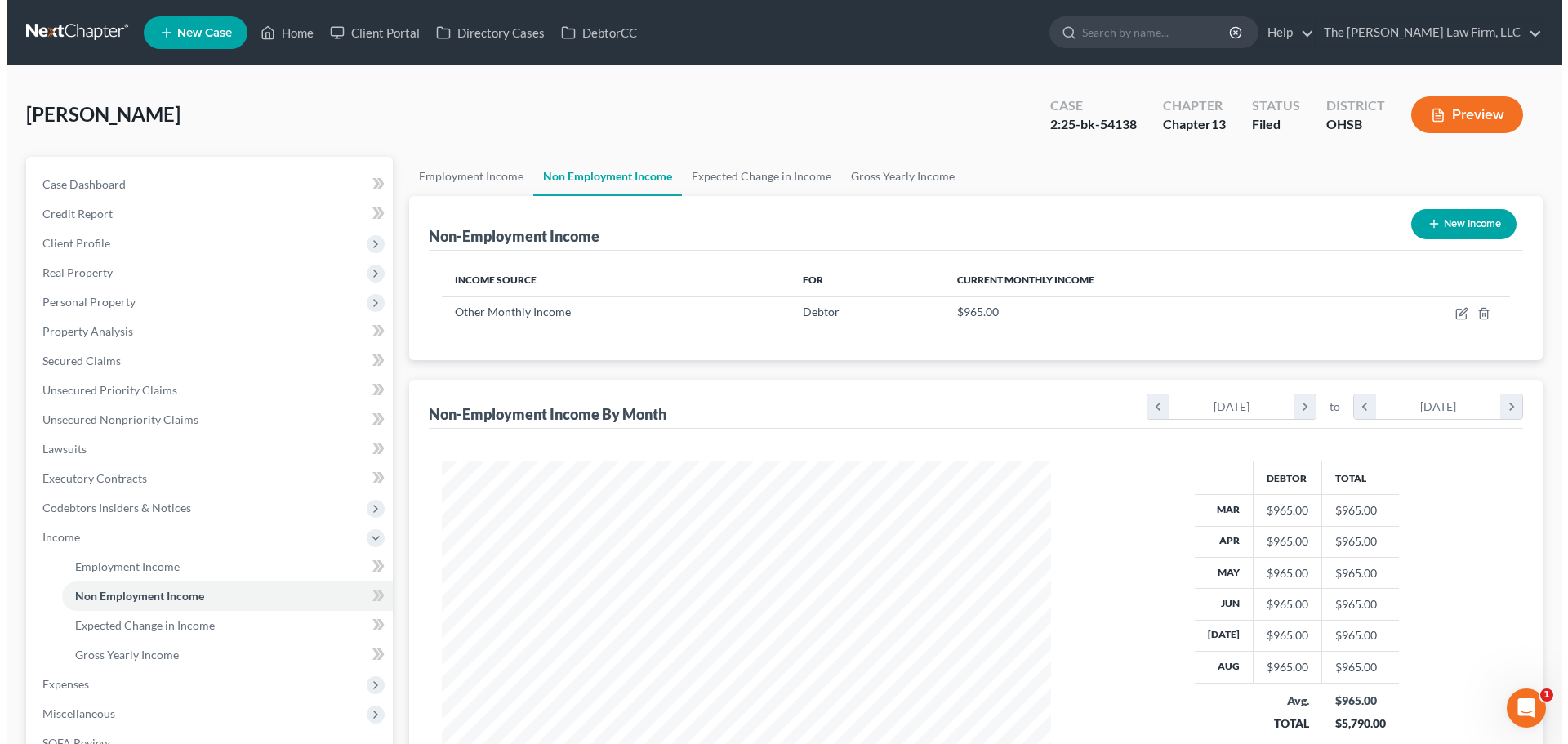
scroll to position [305, 642]
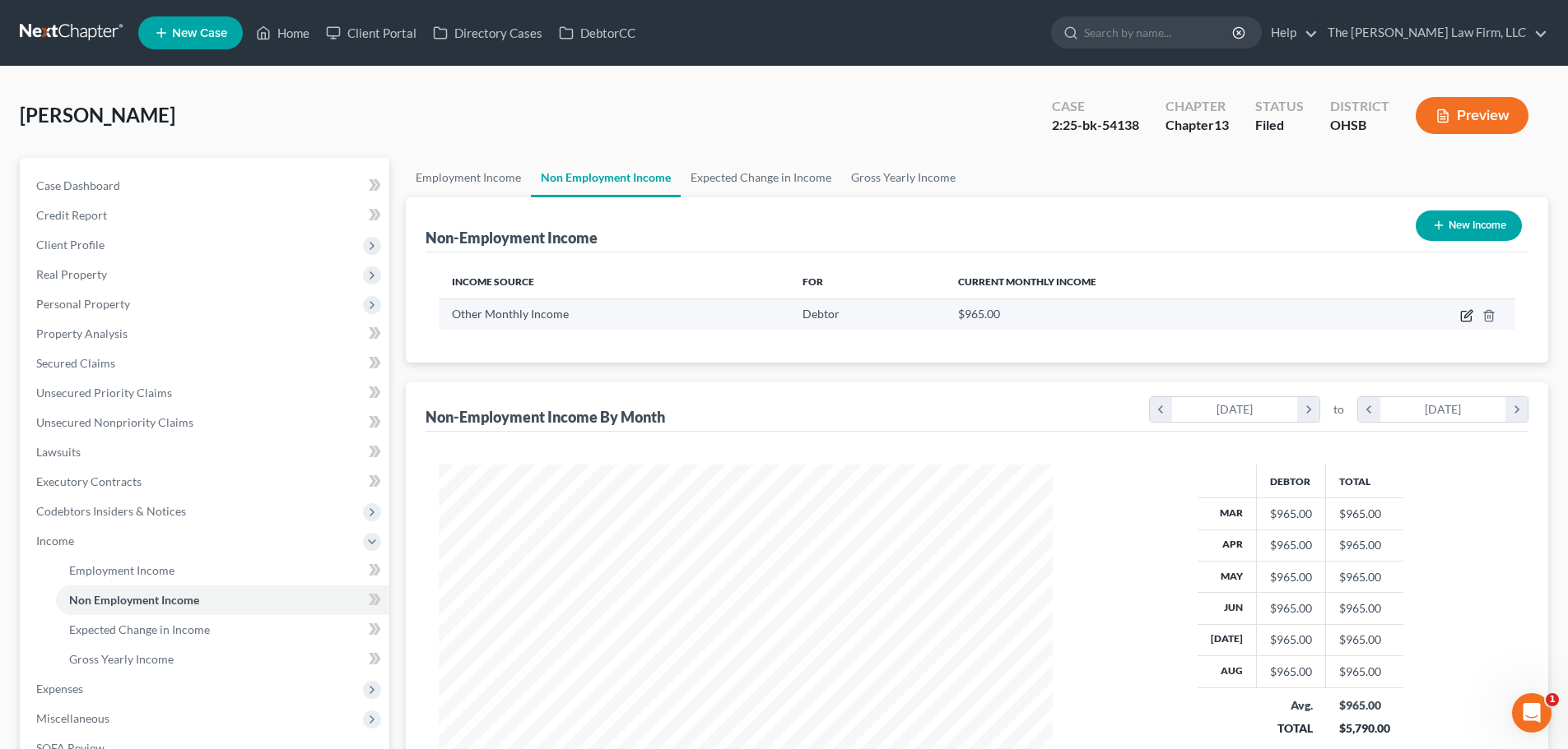
click at [1463, 318] on icon "button" at bounding box center [1467, 316] width 13 height 13
select select "13"
select select "0"
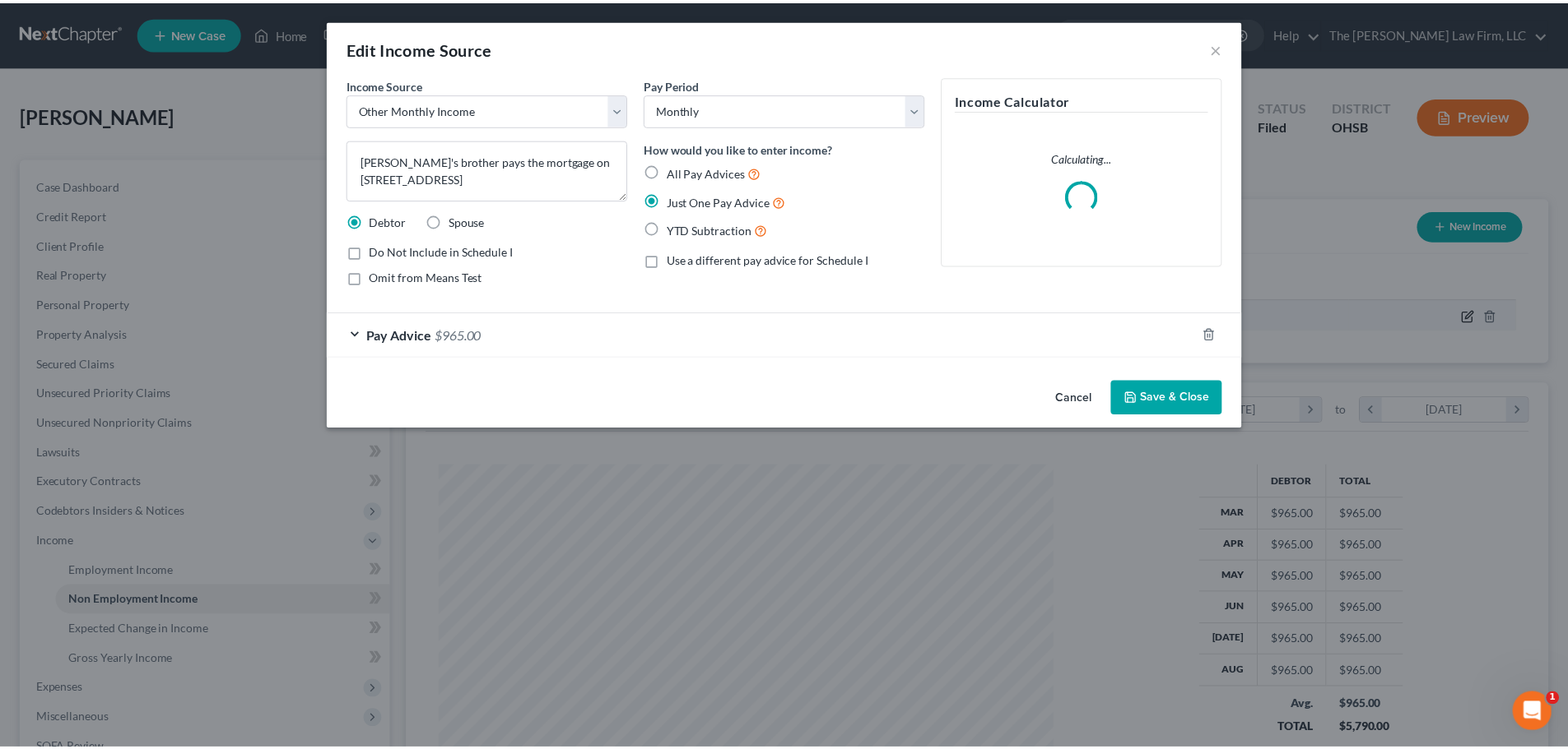
scroll to position [309, 653]
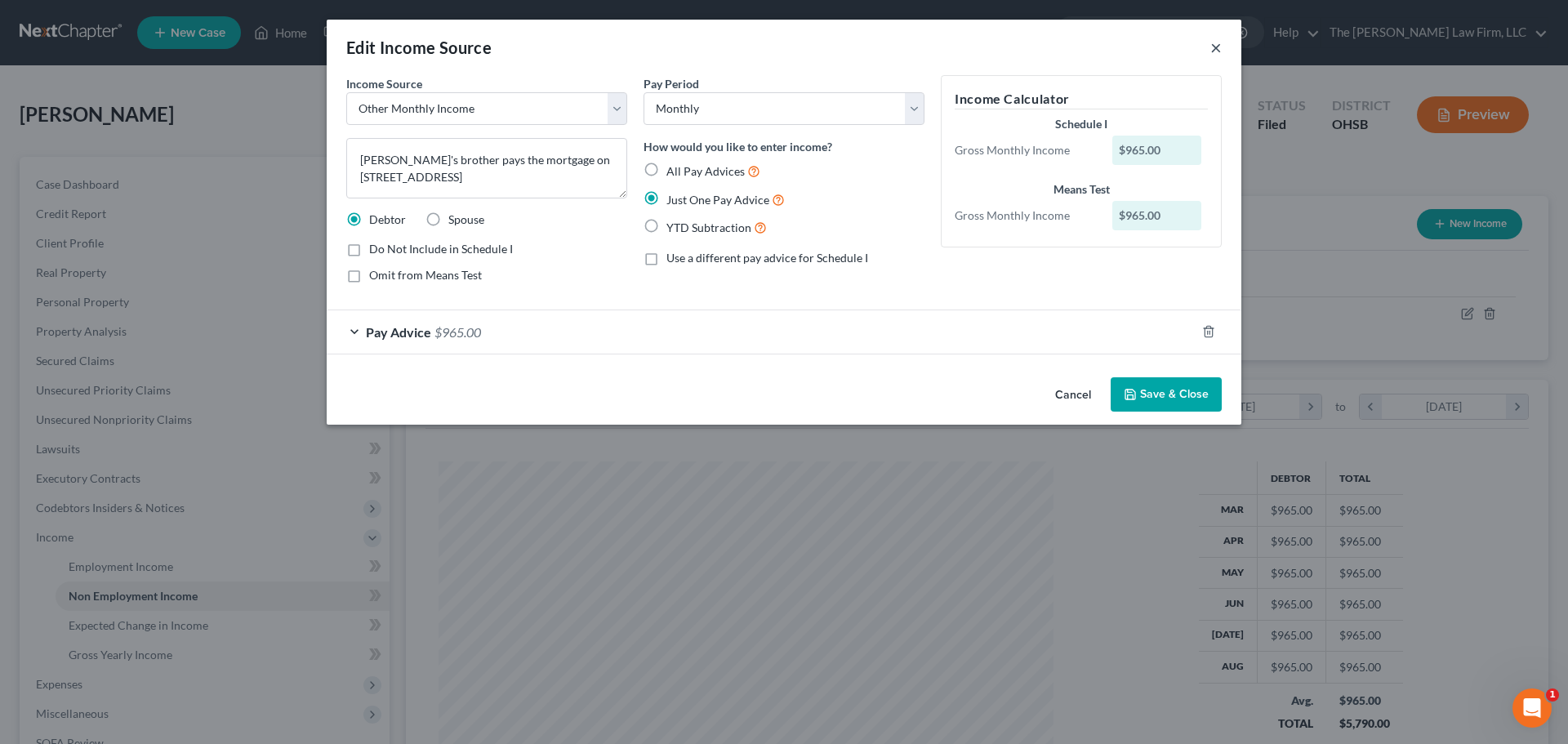
click at [1215, 53] on button "×" at bounding box center [1216, 47] width 12 height 20
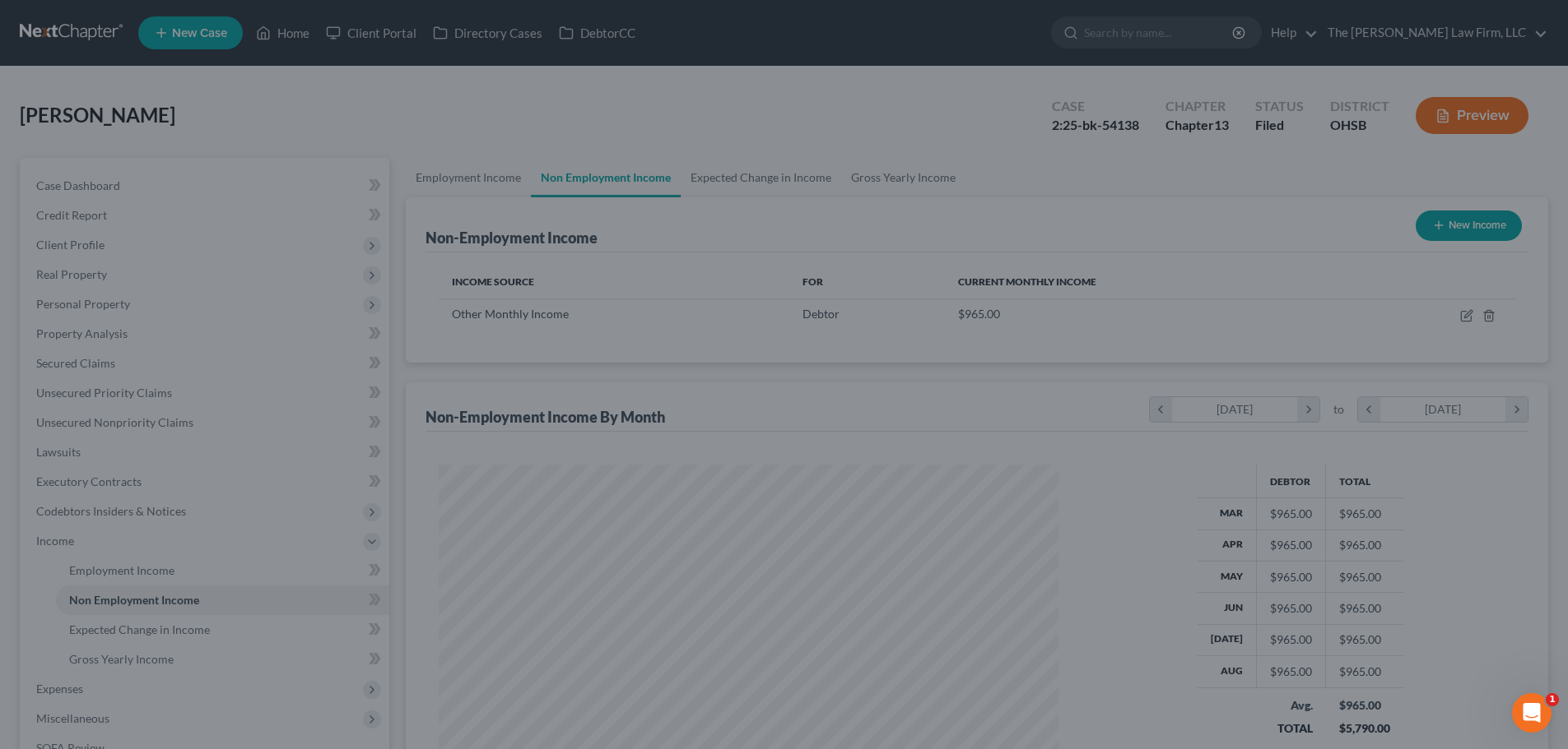
scroll to position [822170, 822318]
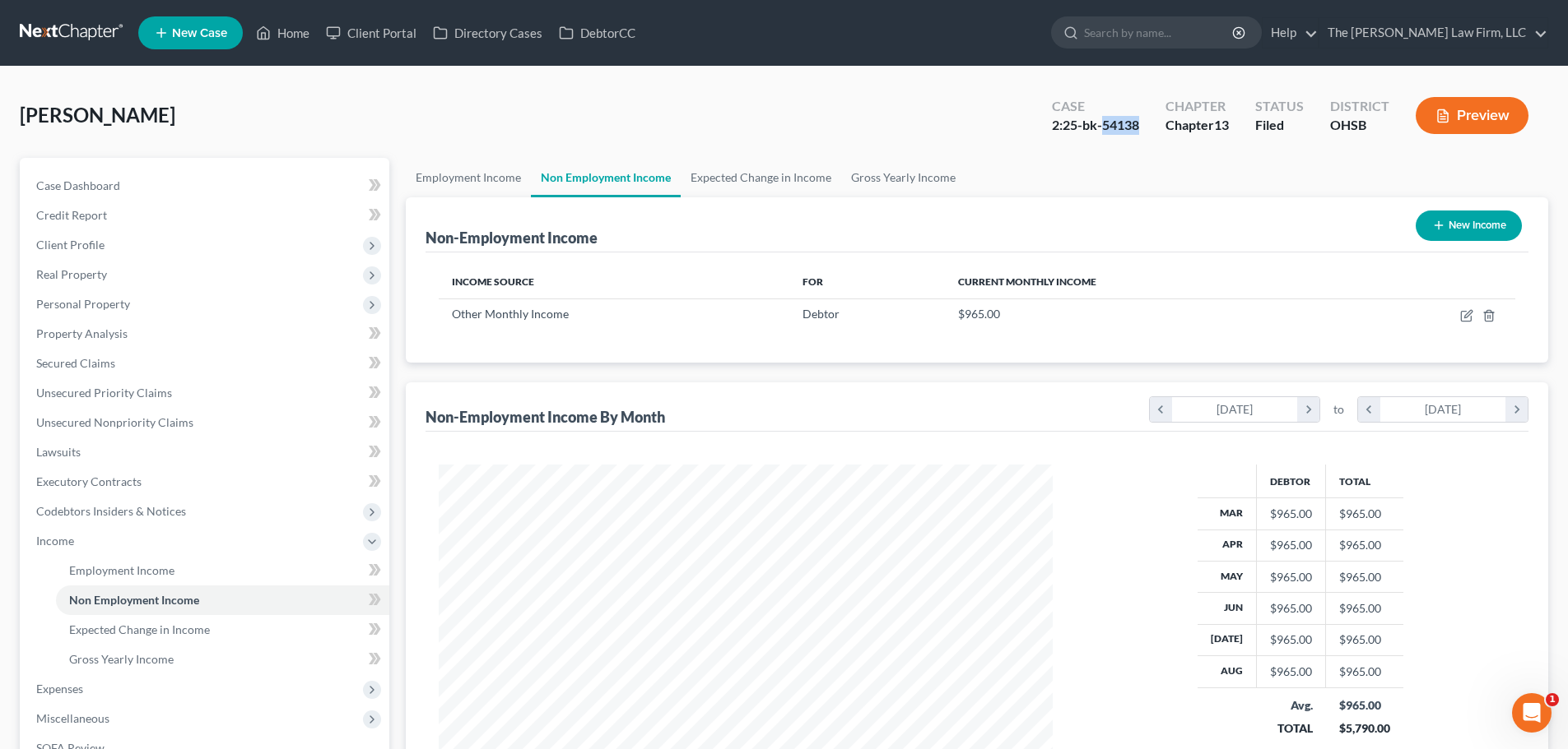
drag, startPoint x: 1102, startPoint y: 124, endPoint x: 1136, endPoint y: 140, distance: 37.6
click at [1136, 140] on div "Case 2:25-bk-54138" at bounding box center [1095, 118] width 114 height 48
copy div "54138"
